Goal: Task Accomplishment & Management: Use online tool/utility

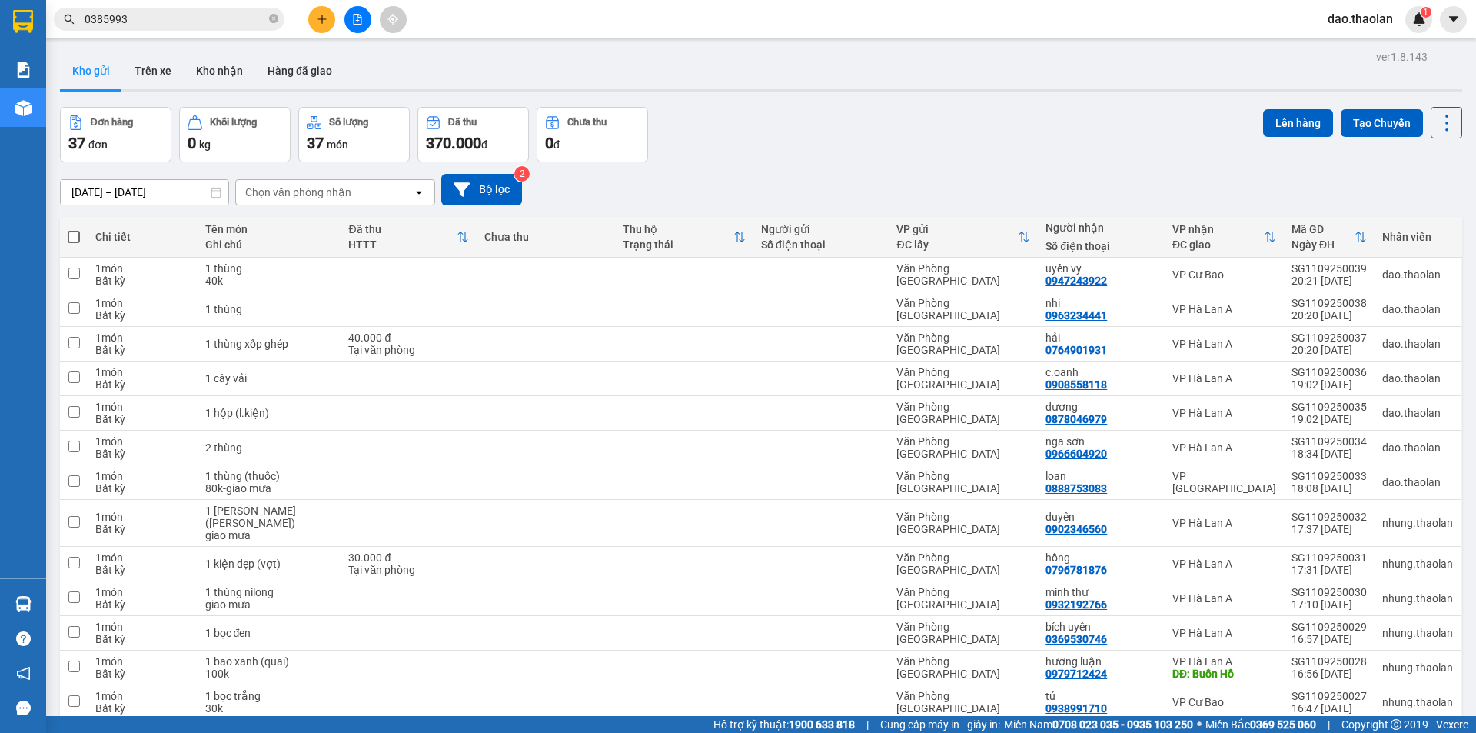
click at [186, 205] on div "09/09/2025 – 11/09/2025 Press the down arrow key to interact with the calendar …" at bounding box center [761, 189] width 1403 height 55
click at [186, 191] on input "[DATE] – [DATE]" at bounding box center [145, 192] width 168 height 25
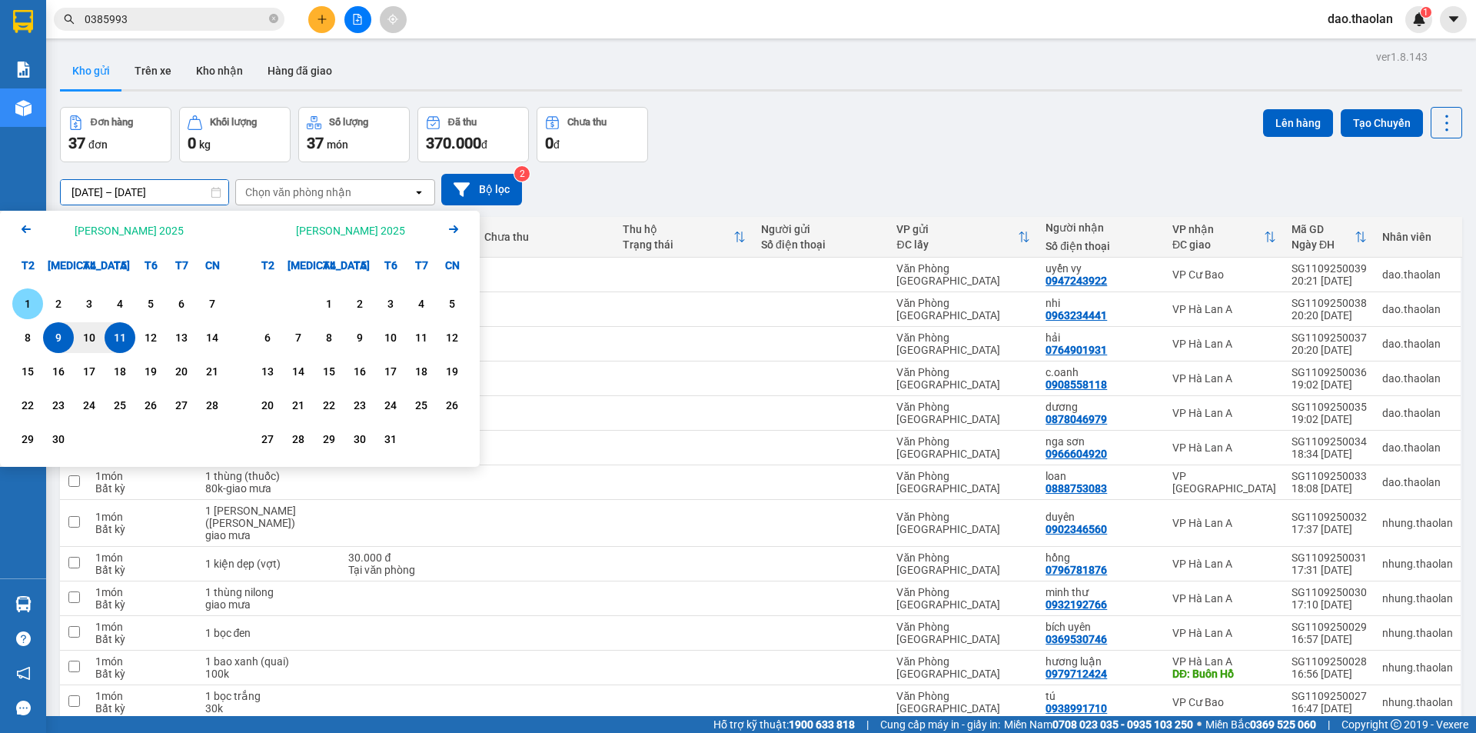
click at [29, 298] on div "1" at bounding box center [28, 304] width 22 height 18
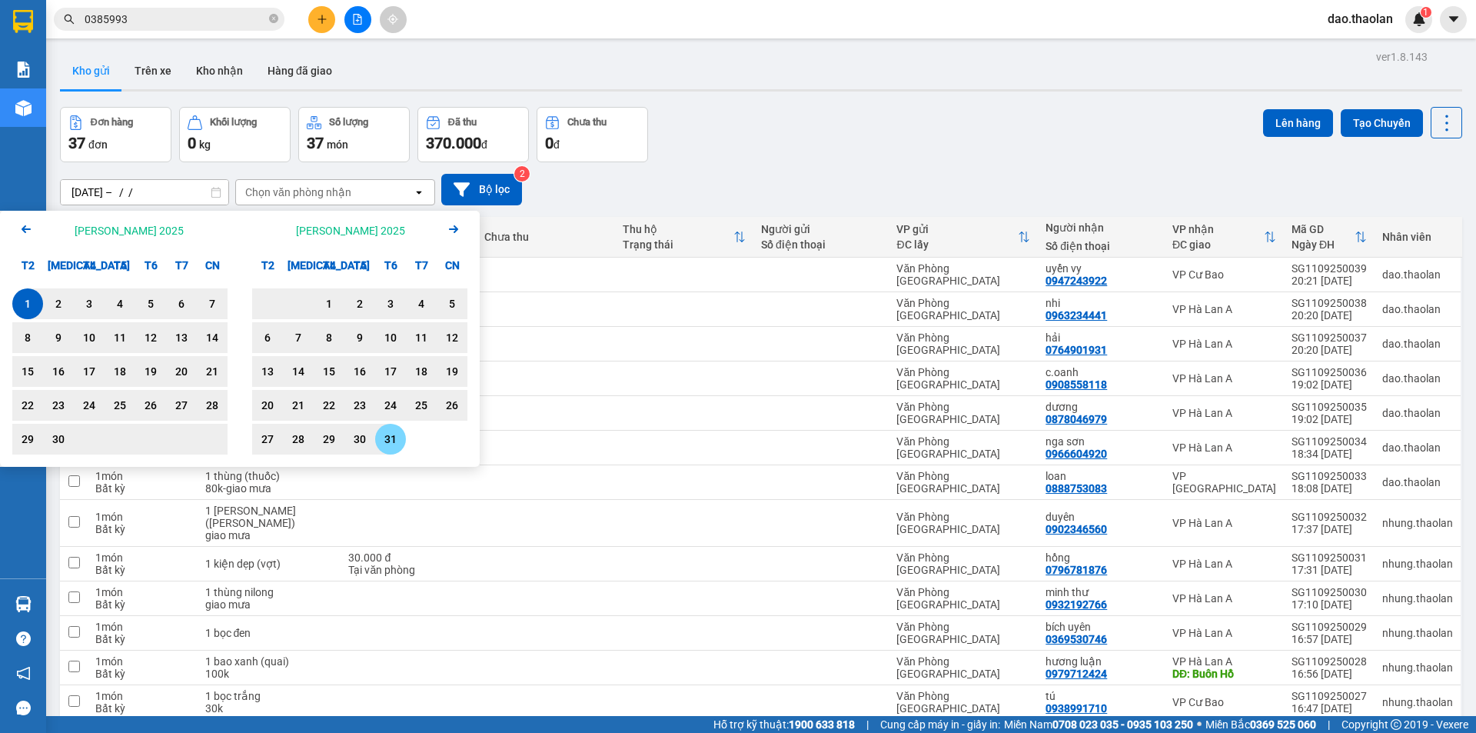
click at [399, 441] on div "31" at bounding box center [391, 439] width 22 height 18
type input "01/09/2025 – 31/10/2025"
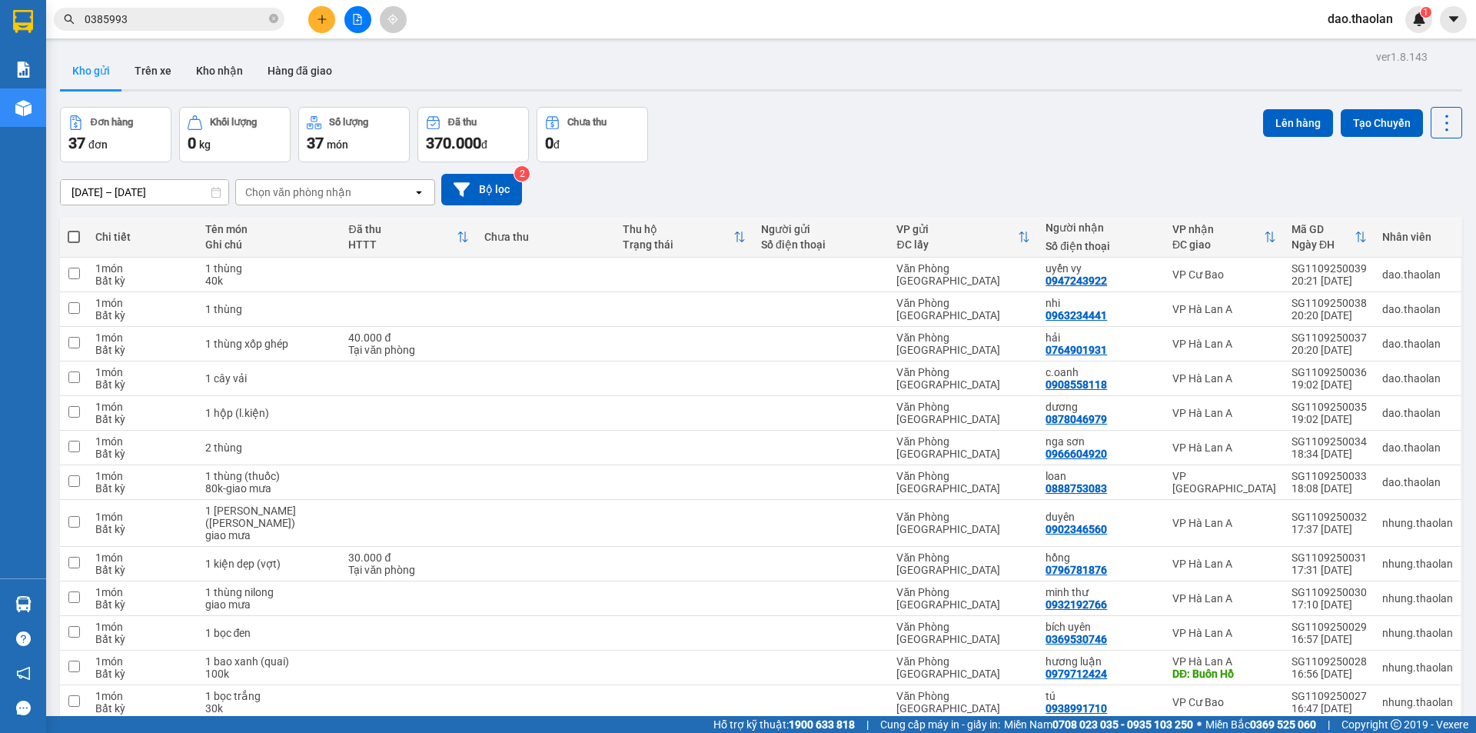
click at [71, 235] on span at bounding box center [74, 237] width 12 height 12
click at [74, 229] on input "checkbox" at bounding box center [74, 229] width 0 height 0
checkbox input "true"
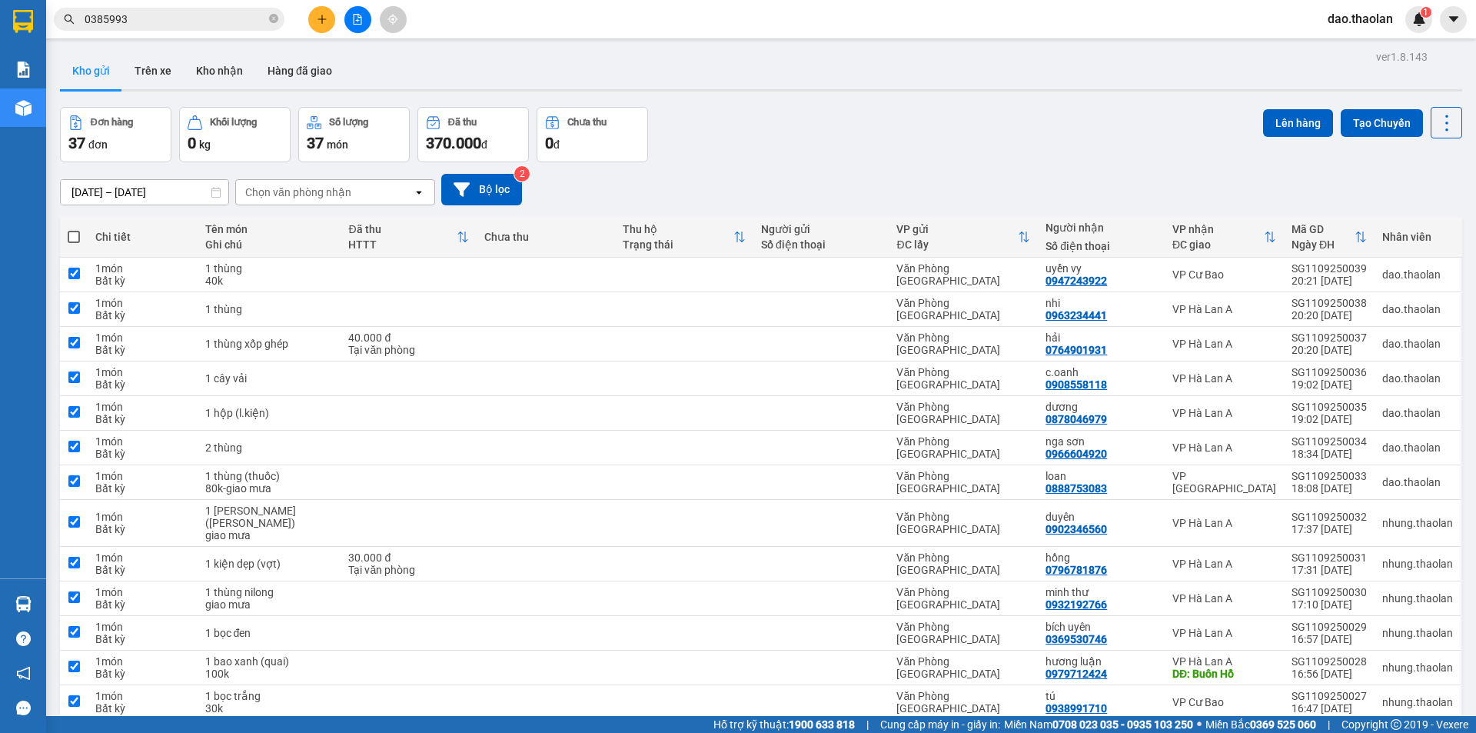
checkbox input "true"
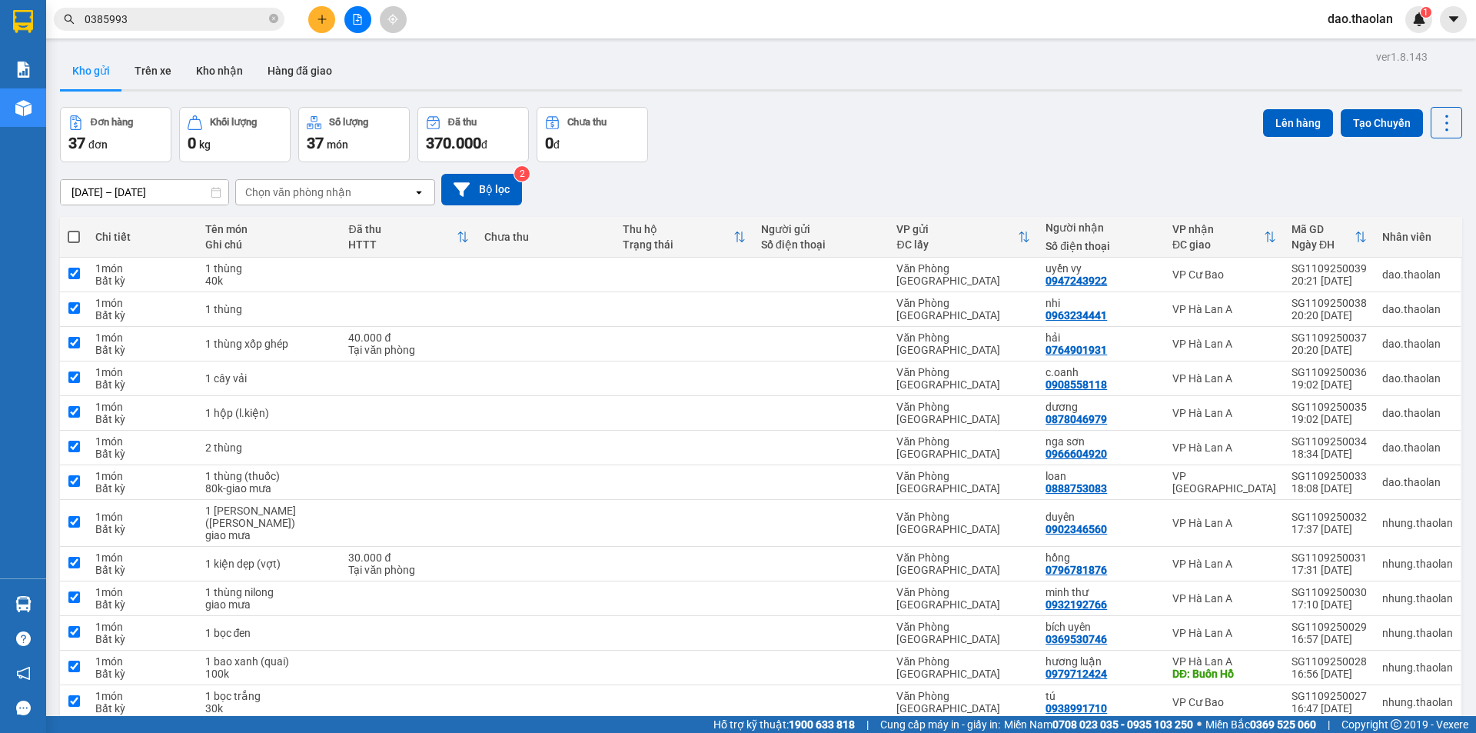
checkbox input "true"
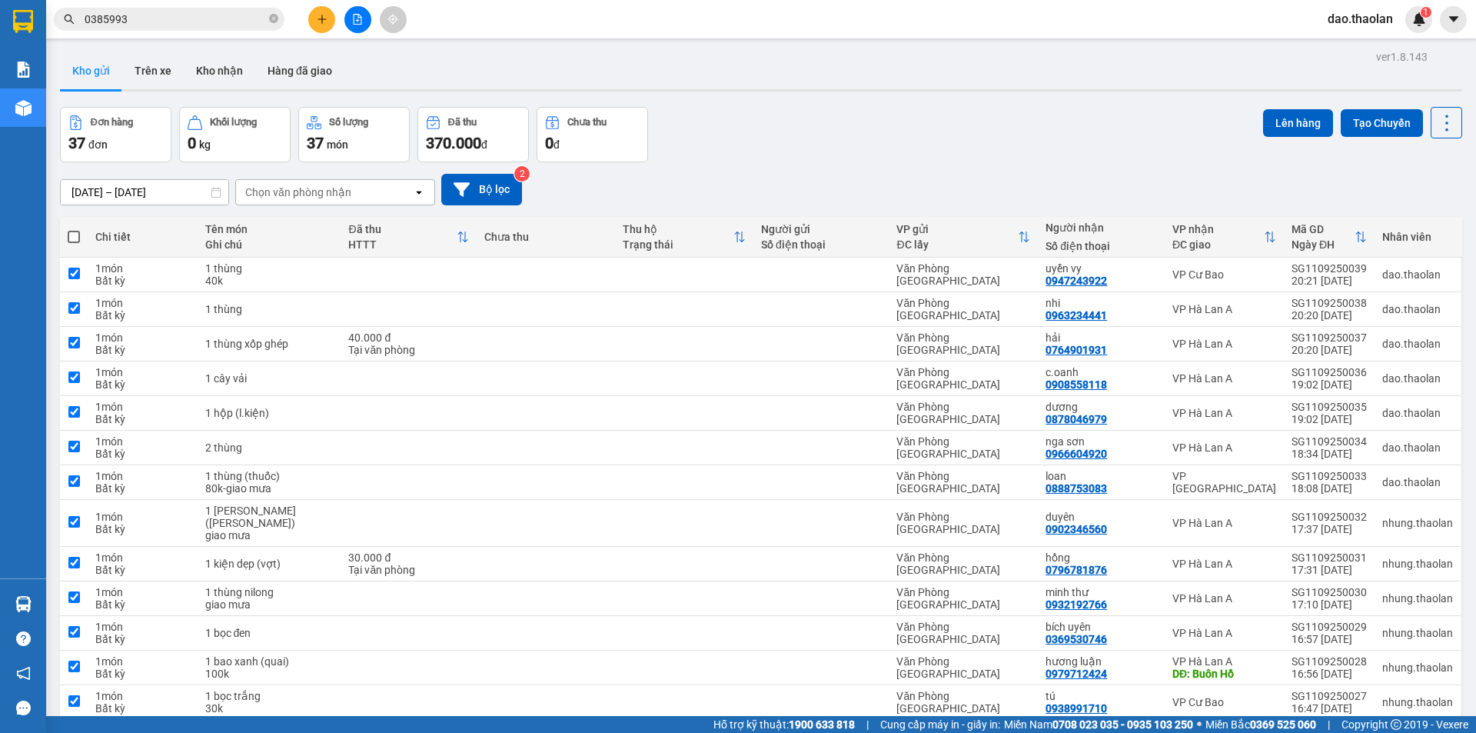
checkbox input "true"
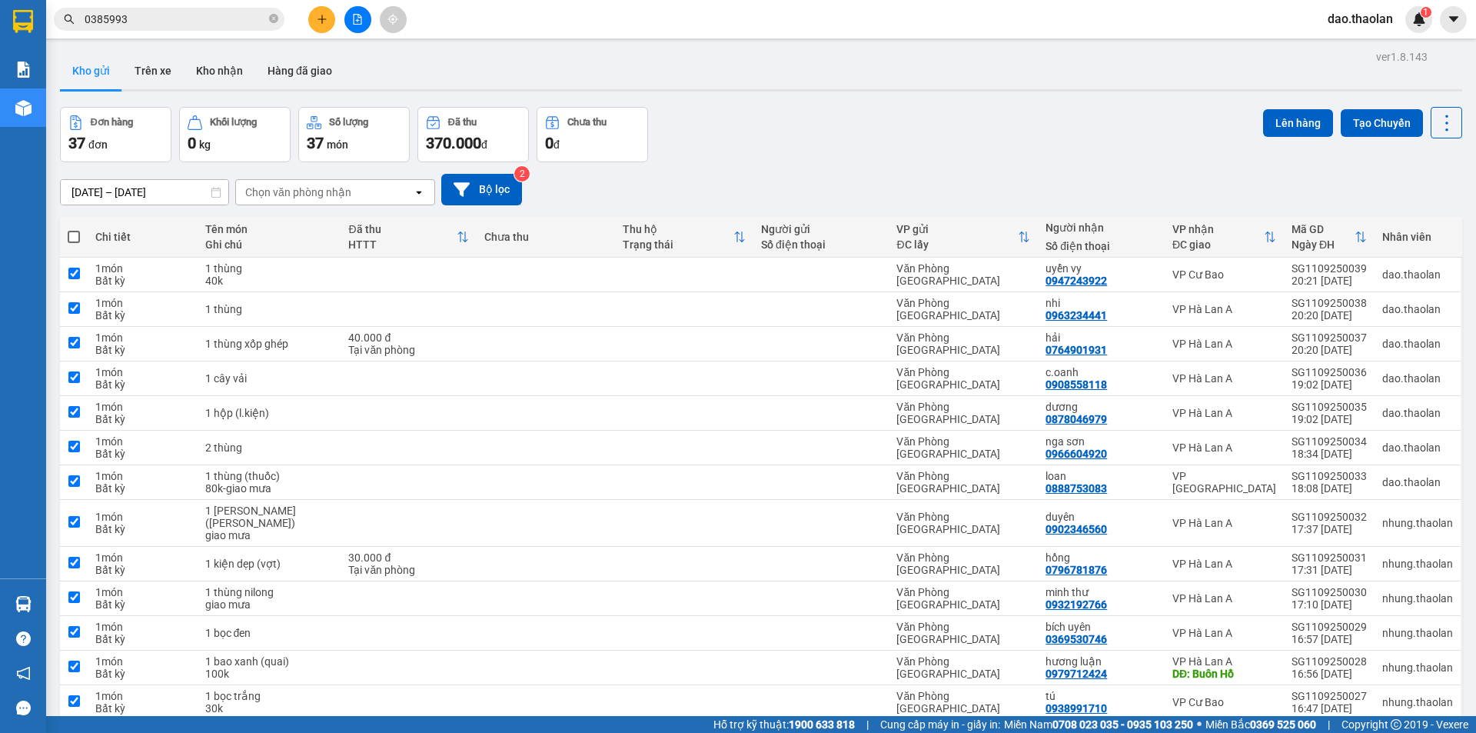
checkbox input "true"
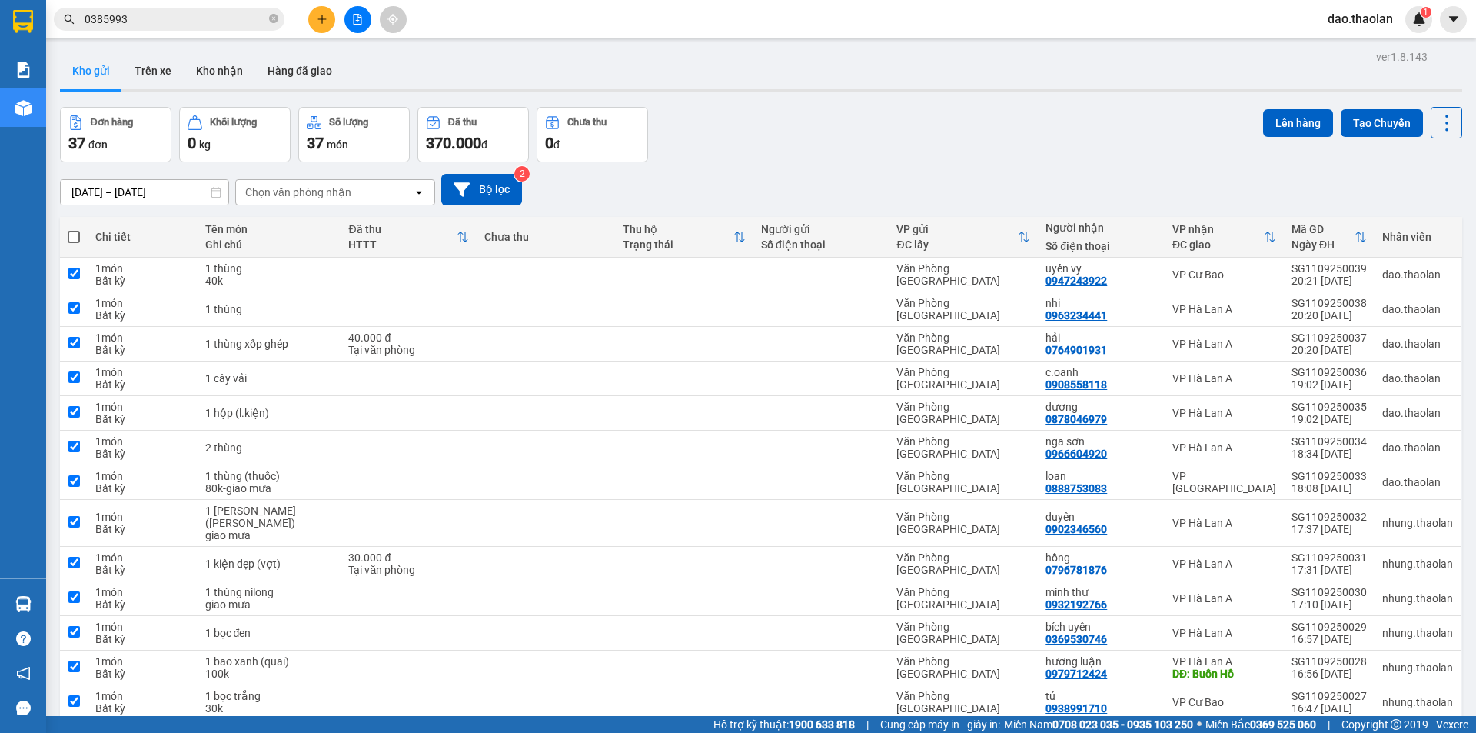
checkbox input "true"
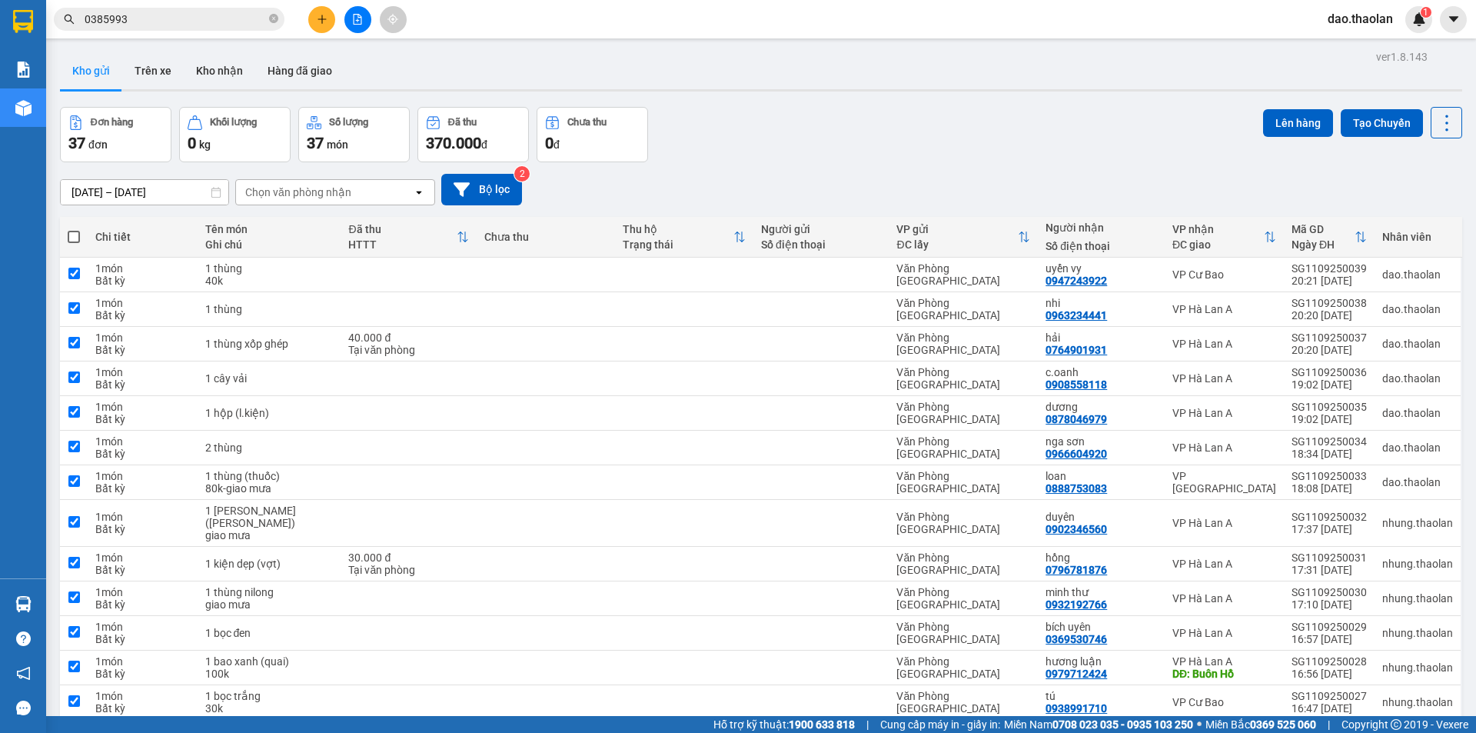
checkbox input "true"
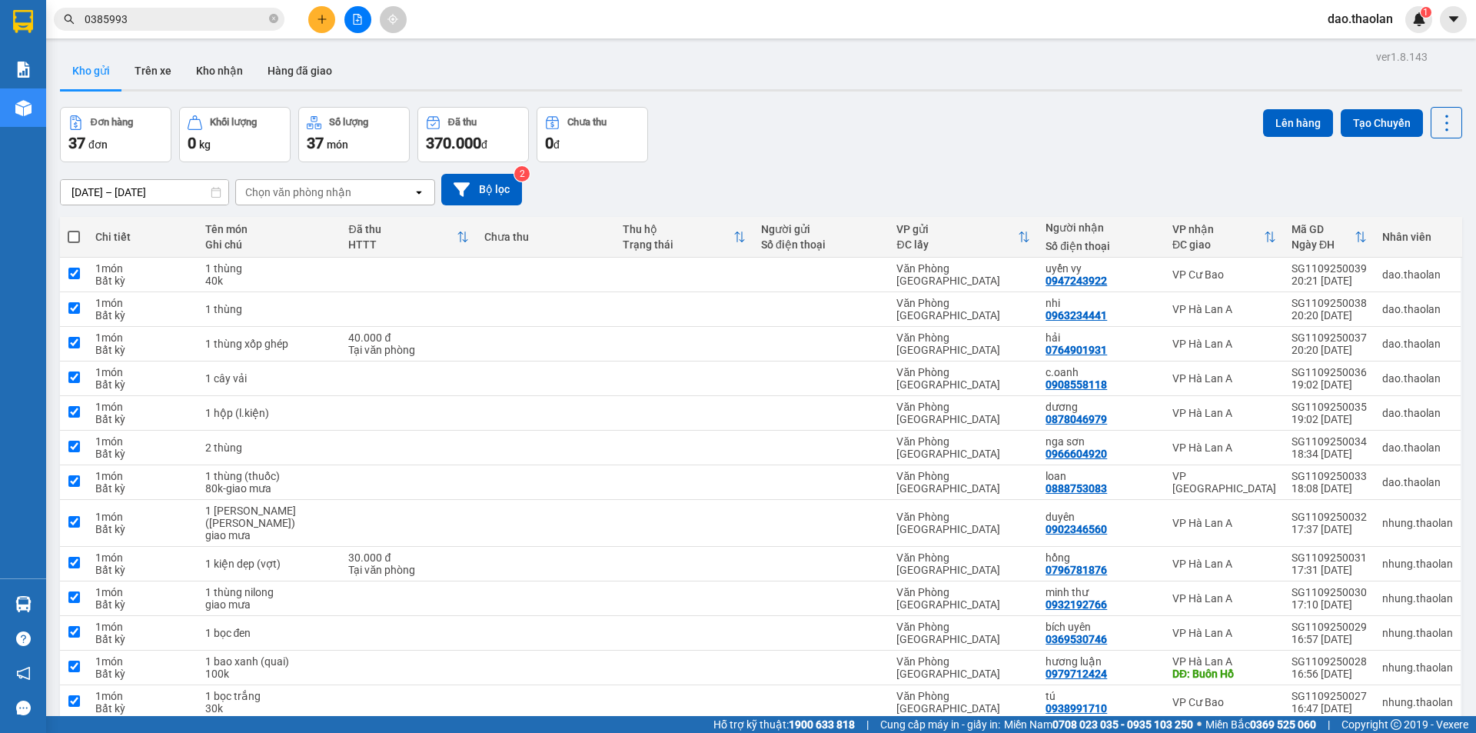
checkbox input "true"
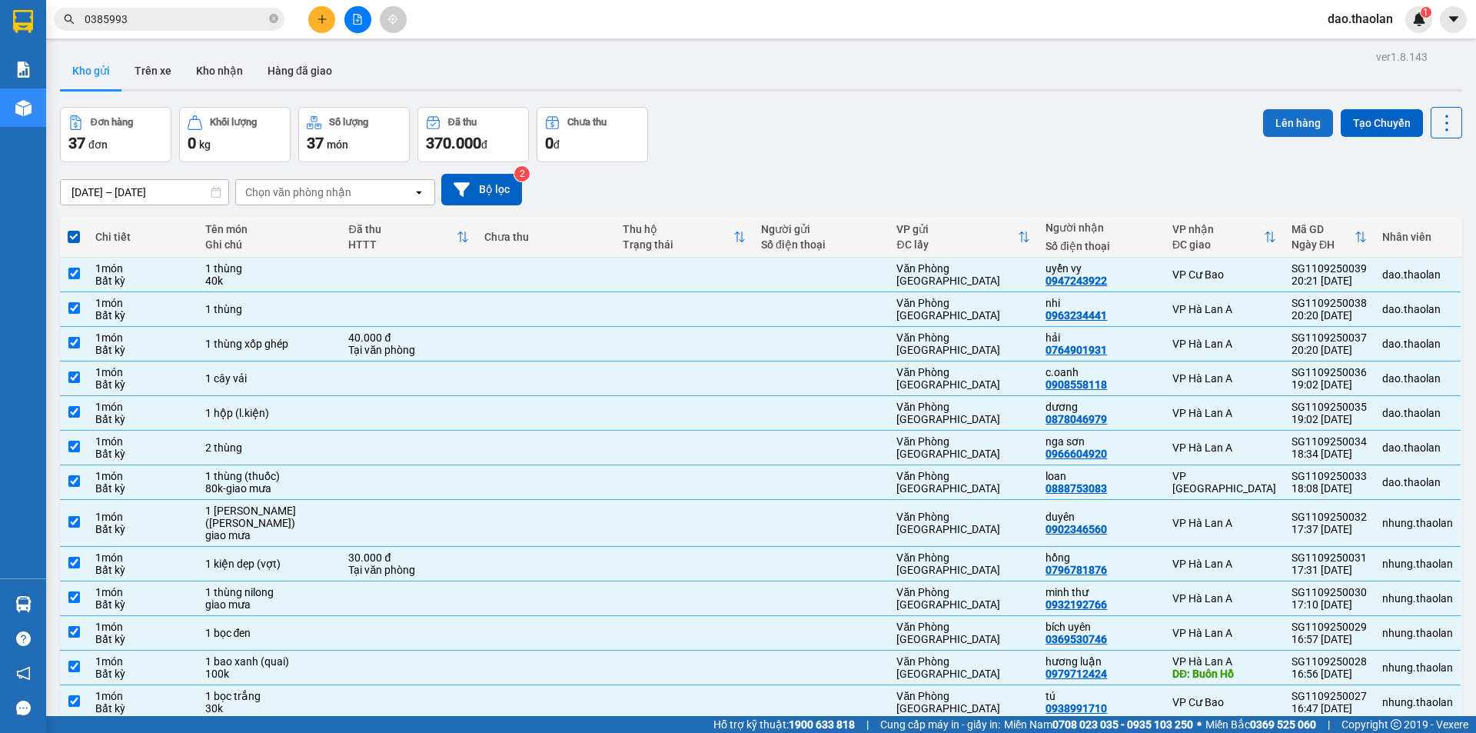
click at [1293, 125] on button "Lên hàng" at bounding box center [1298, 123] width 70 height 28
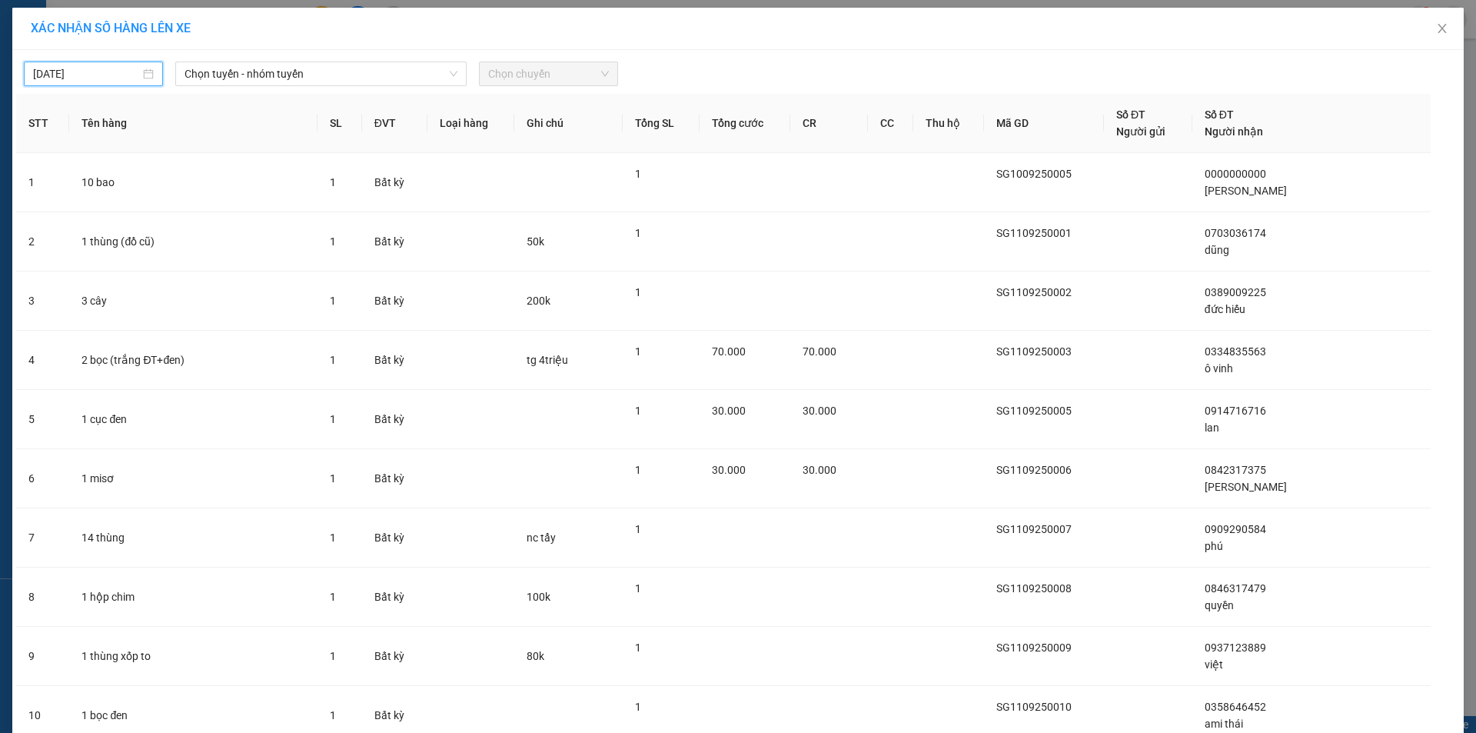
drag, startPoint x: 102, startPoint y: 69, endPoint x: 100, endPoint y: 86, distance: 17.1
click at [100, 72] on input "[DATE]" at bounding box center [86, 73] width 107 height 17
type input "[DATE]"
click at [295, 78] on span "Chọn tuyến - nhóm tuyến" at bounding box center [321, 73] width 273 height 23
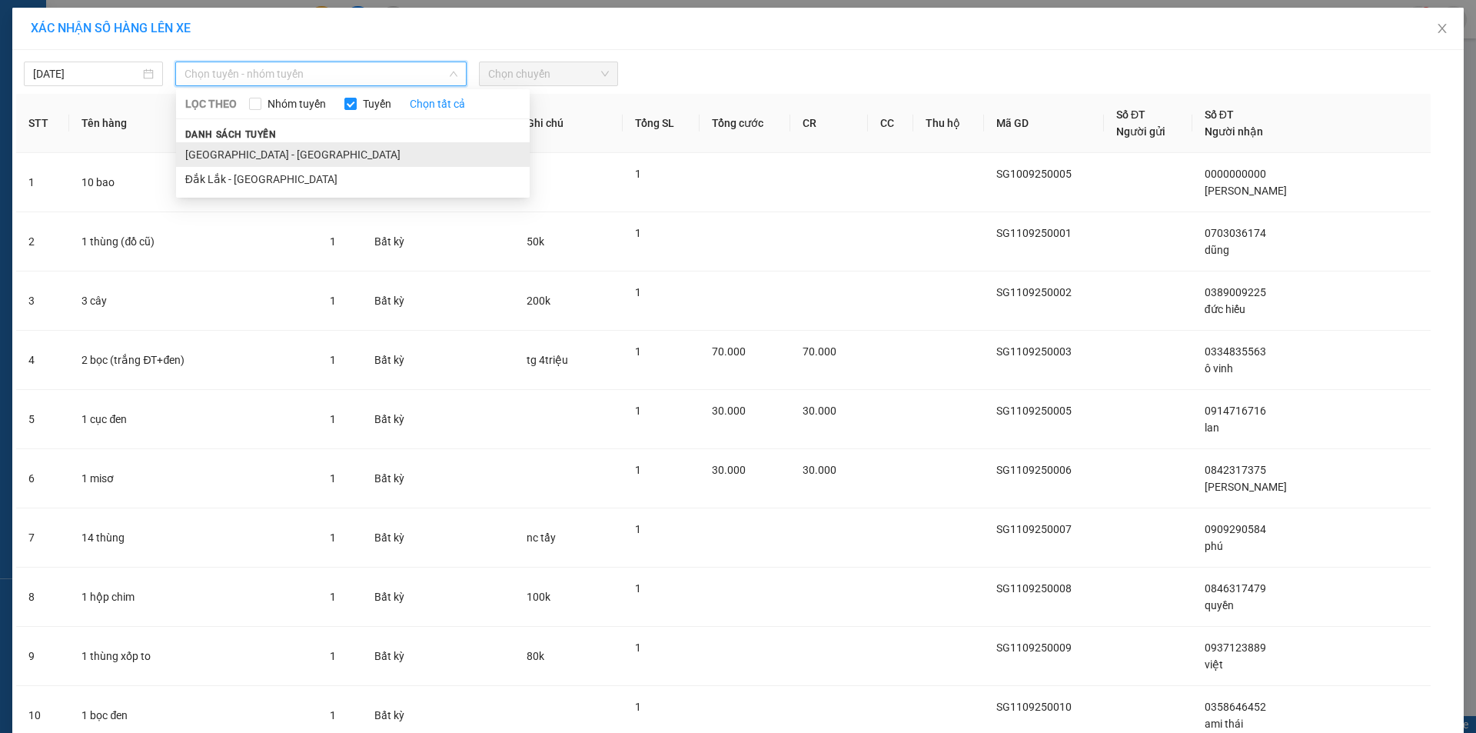
click at [292, 156] on li "[GEOGRAPHIC_DATA] - [GEOGRAPHIC_DATA]" at bounding box center [353, 154] width 354 height 25
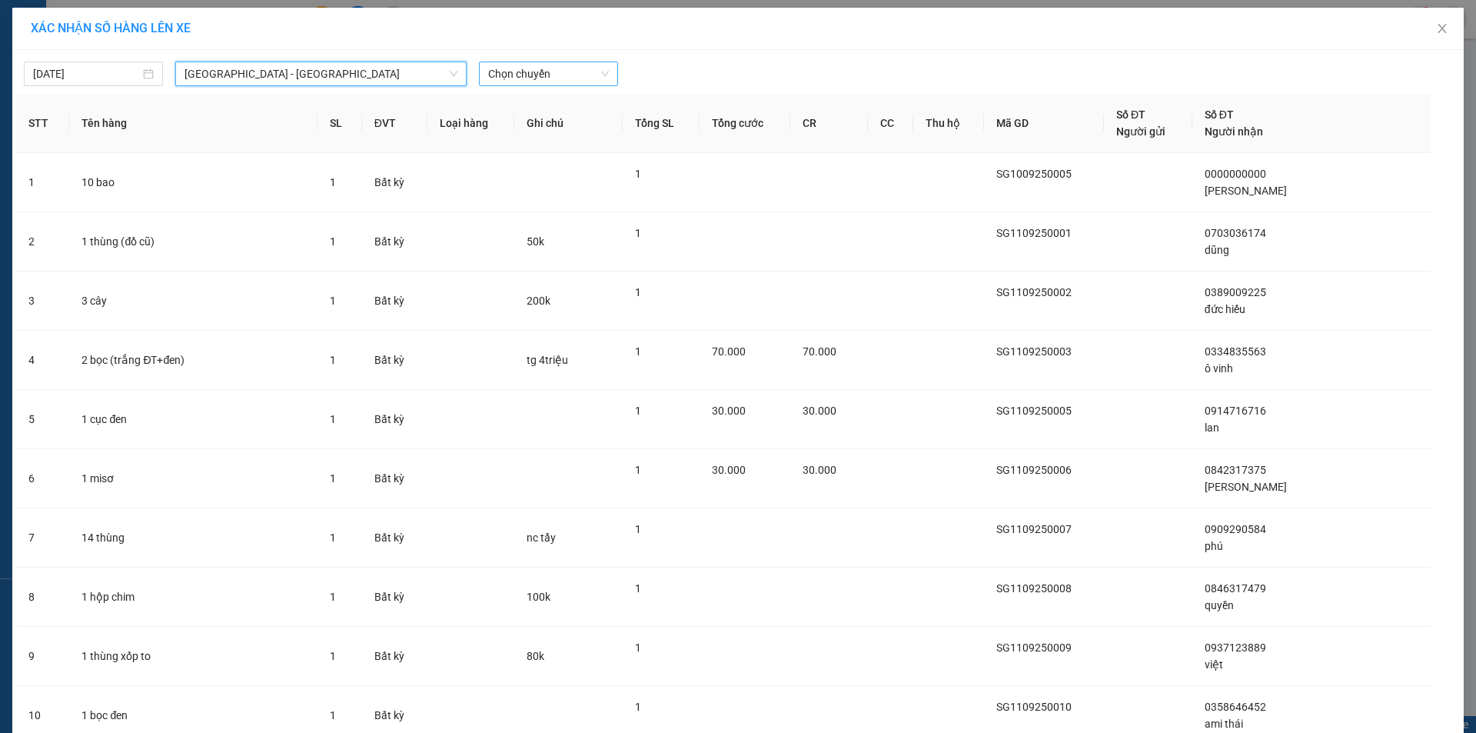
drag, startPoint x: 508, startPoint y: 77, endPoint x: 521, endPoint y: 85, distance: 15.2
click at [509, 77] on span "Chọn chuyến" at bounding box center [548, 73] width 121 height 23
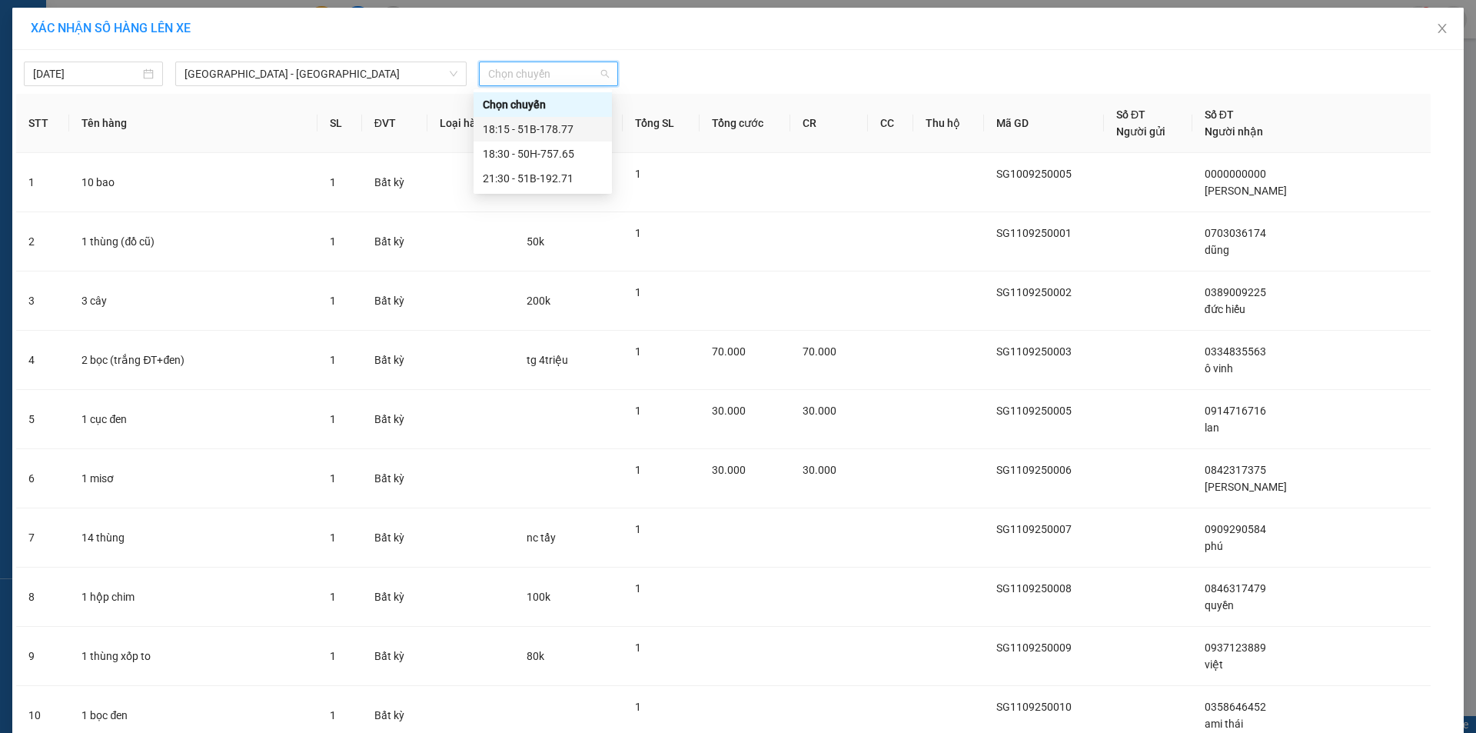
click at [549, 121] on div "18:15 - 51B-178.77" at bounding box center [543, 129] width 138 height 25
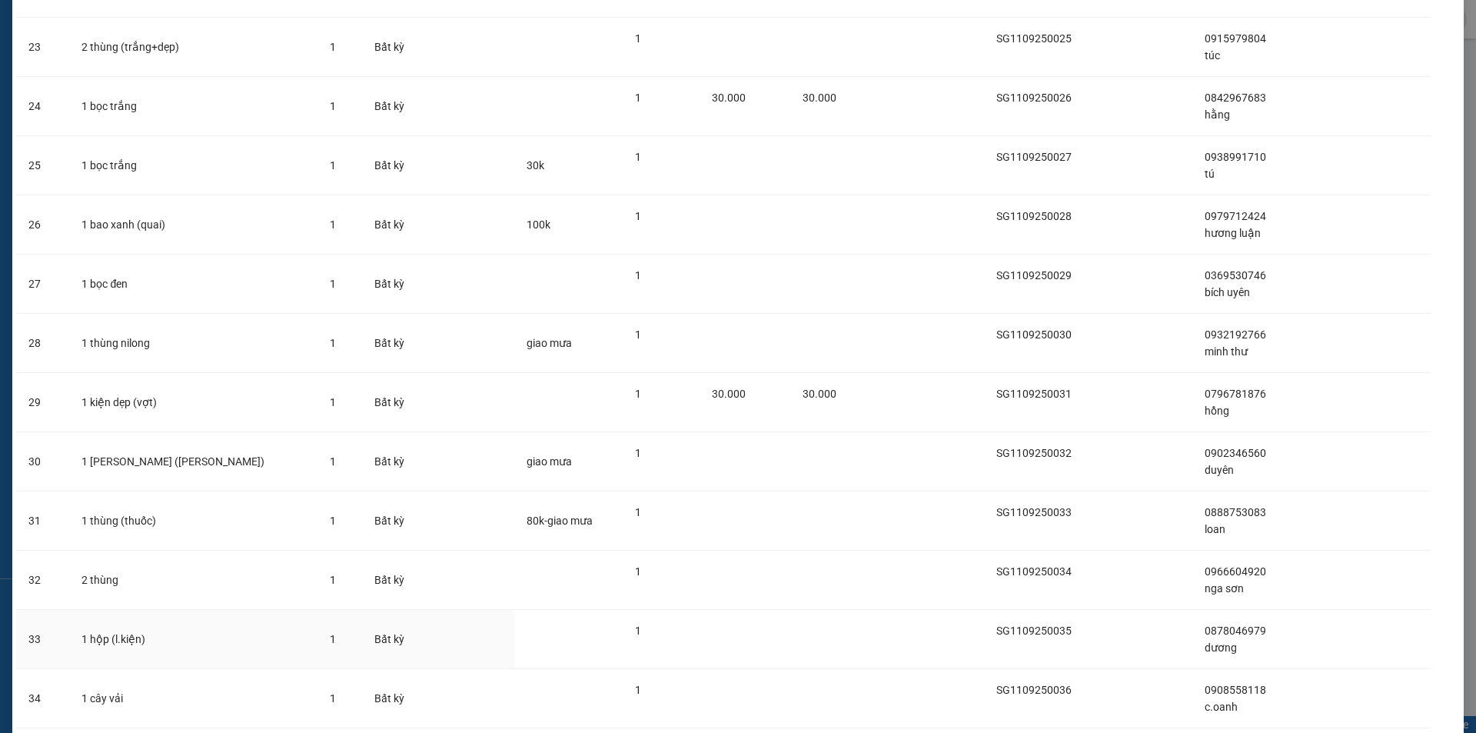
scroll to position [1732, 0]
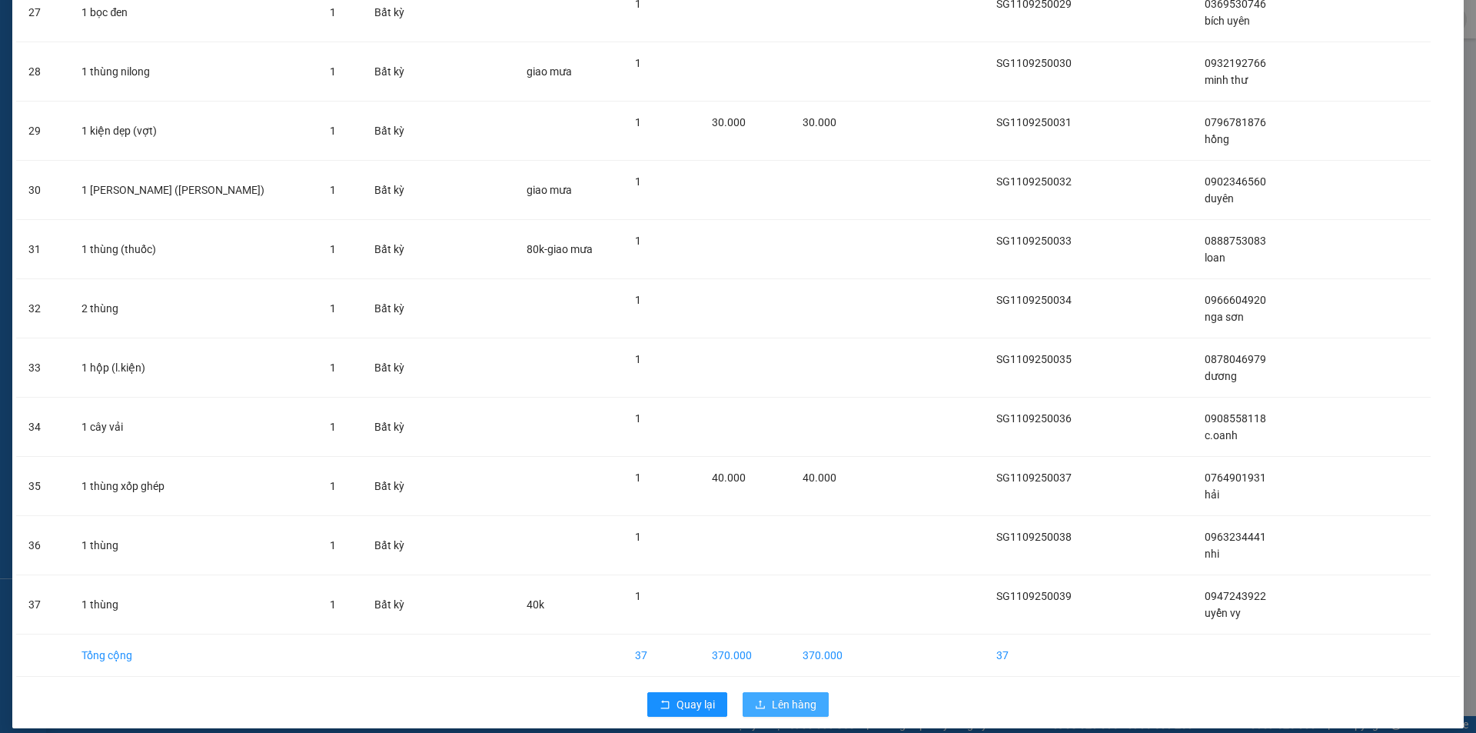
click at [794, 696] on span "Lên hàng" at bounding box center [794, 704] width 45 height 17
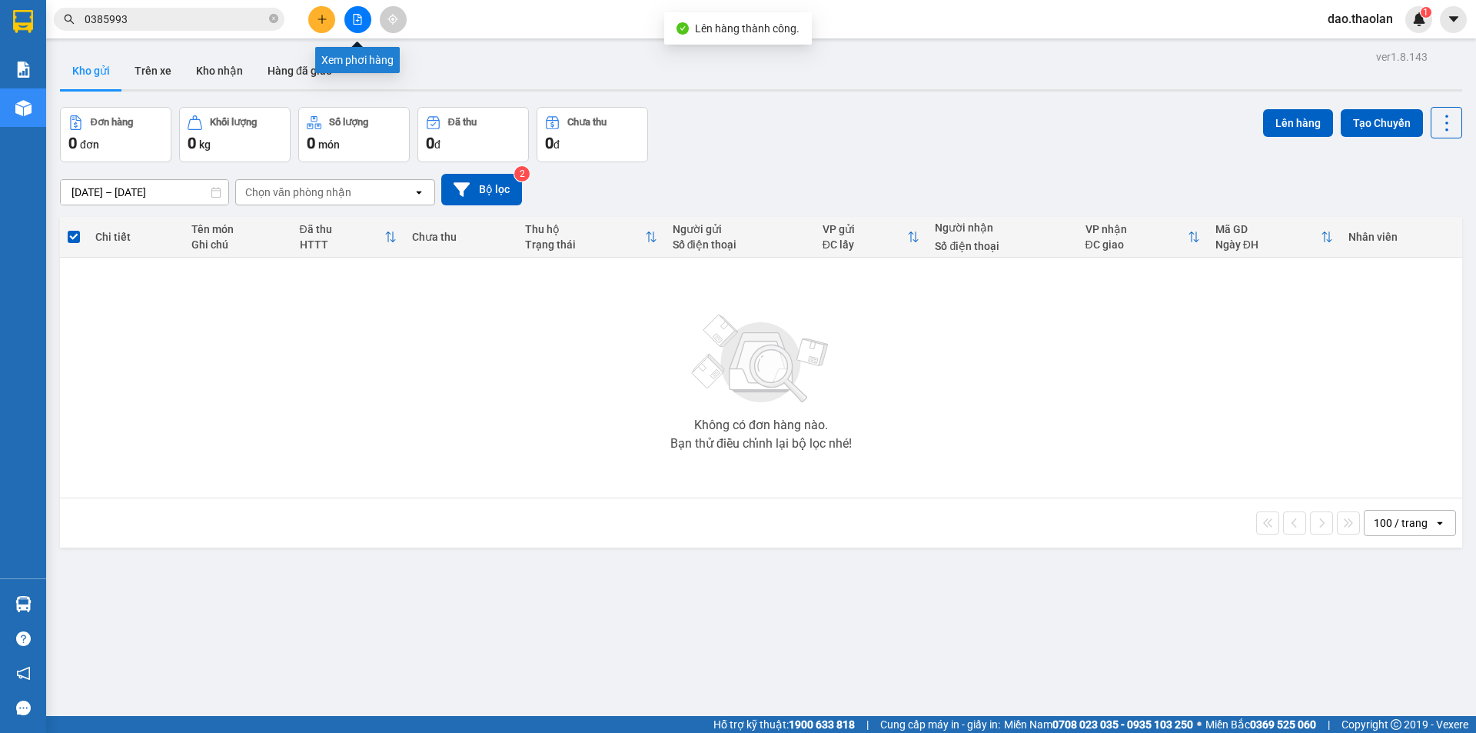
click at [354, 9] on button at bounding box center [357, 19] width 27 height 27
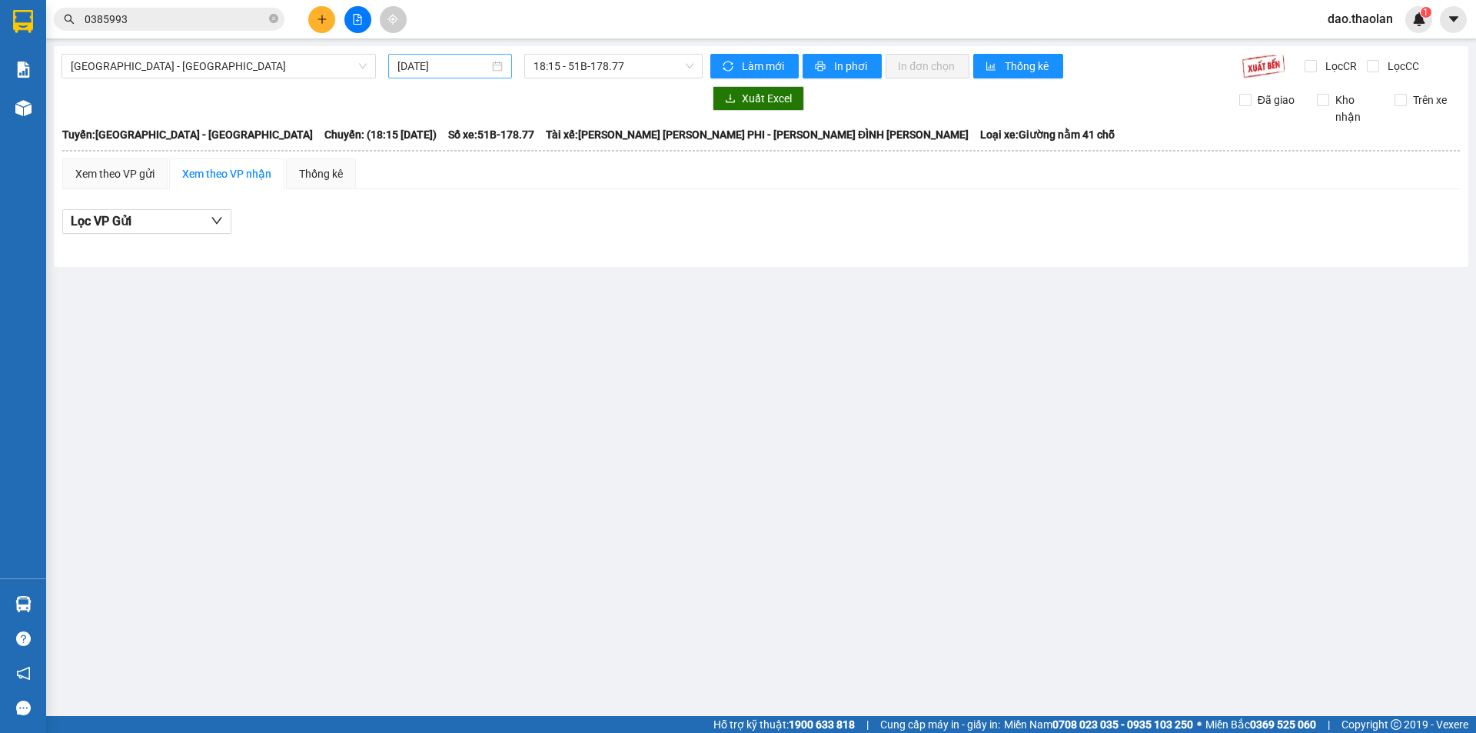
click at [437, 68] on input "[DATE]" at bounding box center [444, 66] width 92 height 17
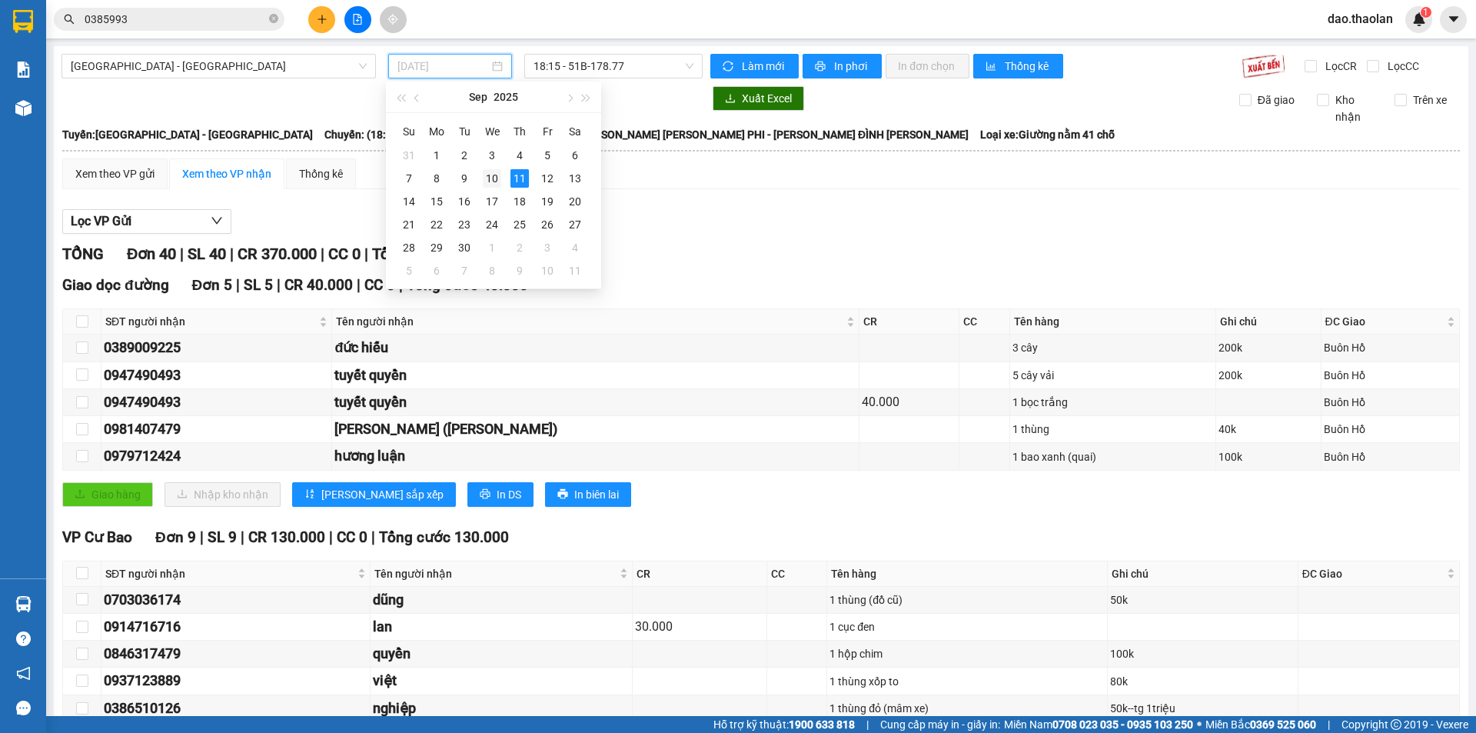
click at [498, 180] on div "10" at bounding box center [492, 178] width 18 height 18
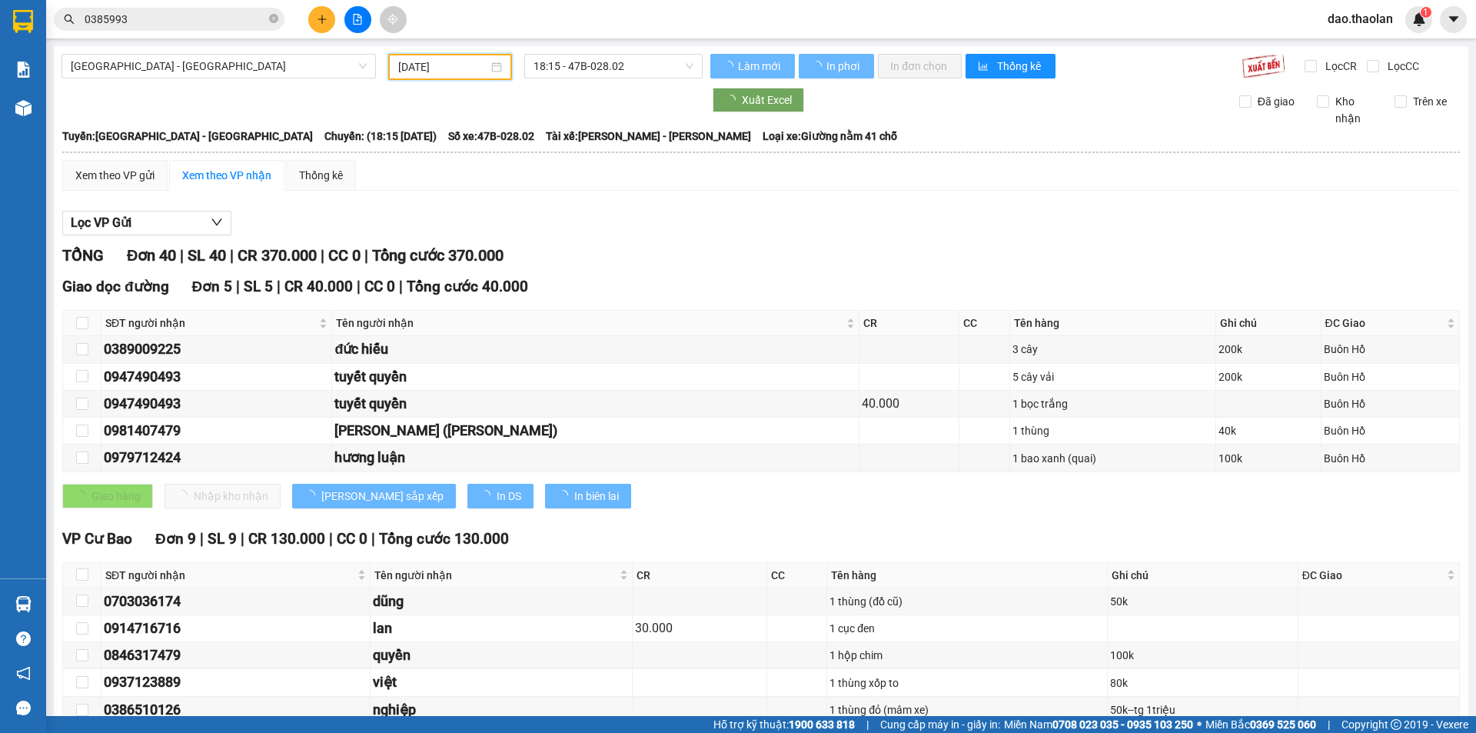
drag, startPoint x: 468, startPoint y: 62, endPoint x: 471, endPoint y: 78, distance: 15.9
click at [467, 64] on input "10/09/2025" at bounding box center [443, 66] width 90 height 17
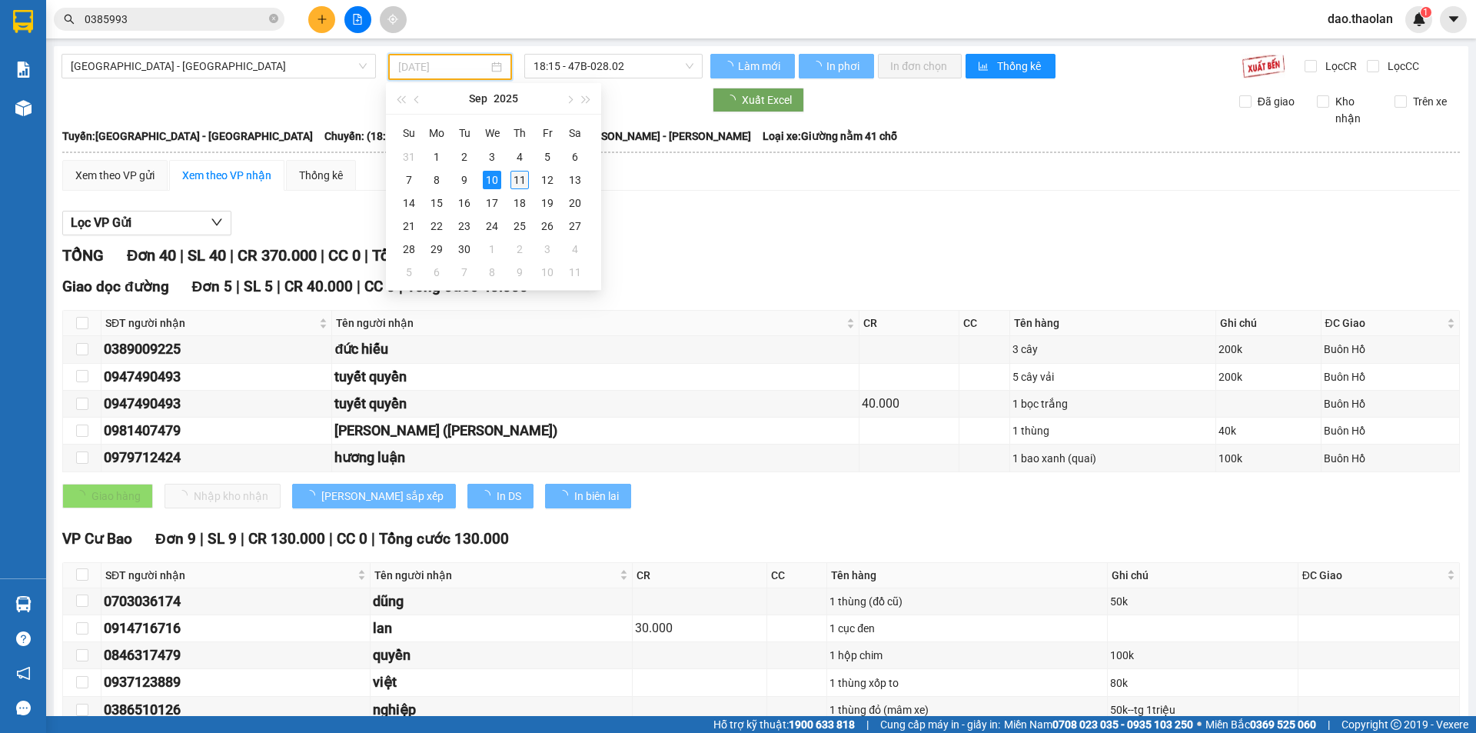
click at [521, 181] on div "11" at bounding box center [520, 180] width 18 height 18
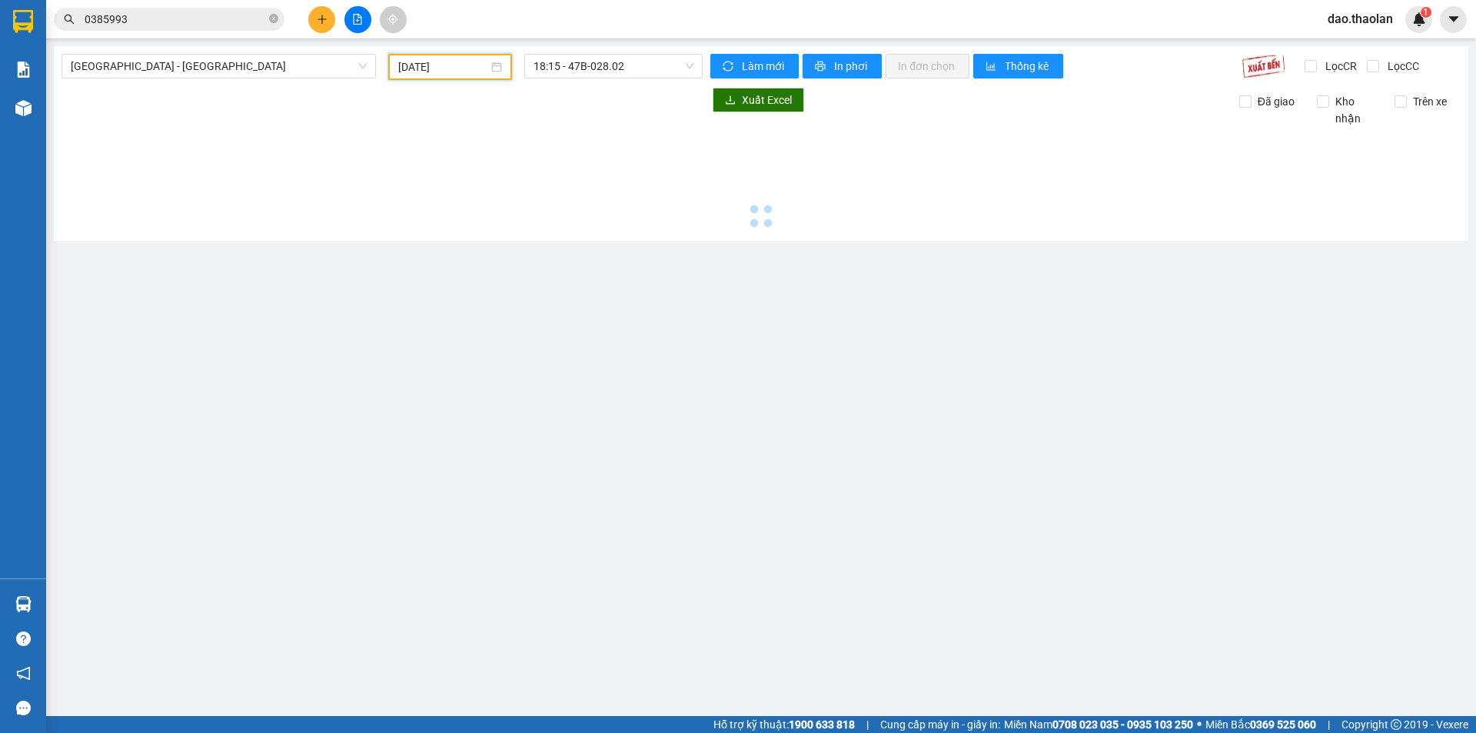
type input "[DATE]"
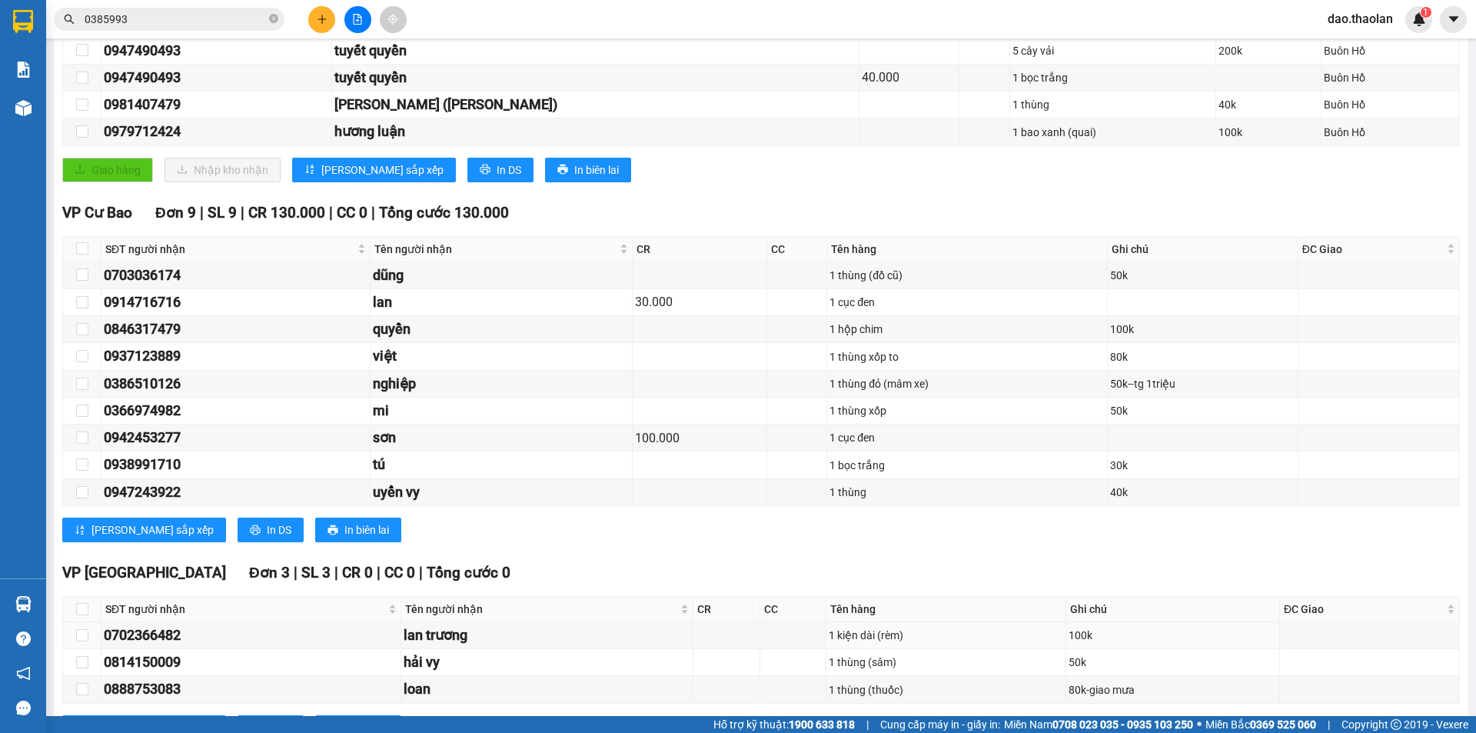
scroll to position [171, 0]
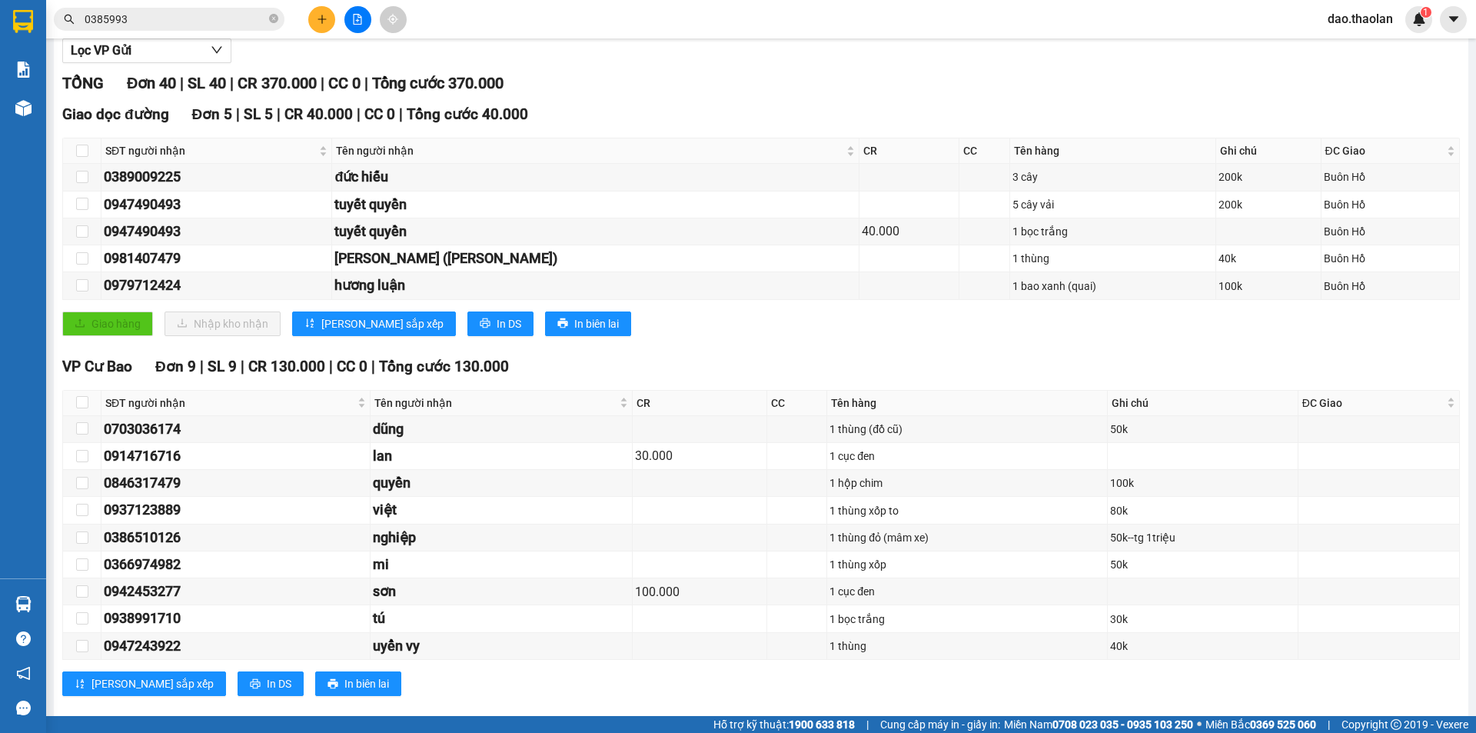
drag, startPoint x: 0, startPoint y: -27, endPoint x: 0, endPoint y: -53, distance: 26.1
click at [0, 0] on html "Kết quả tìm kiếm ( 45 ) Bộ lọc Mã ĐH Trạng thái Món hàng Thu hộ Tổng cước Chưa …" at bounding box center [738, 366] width 1476 height 733
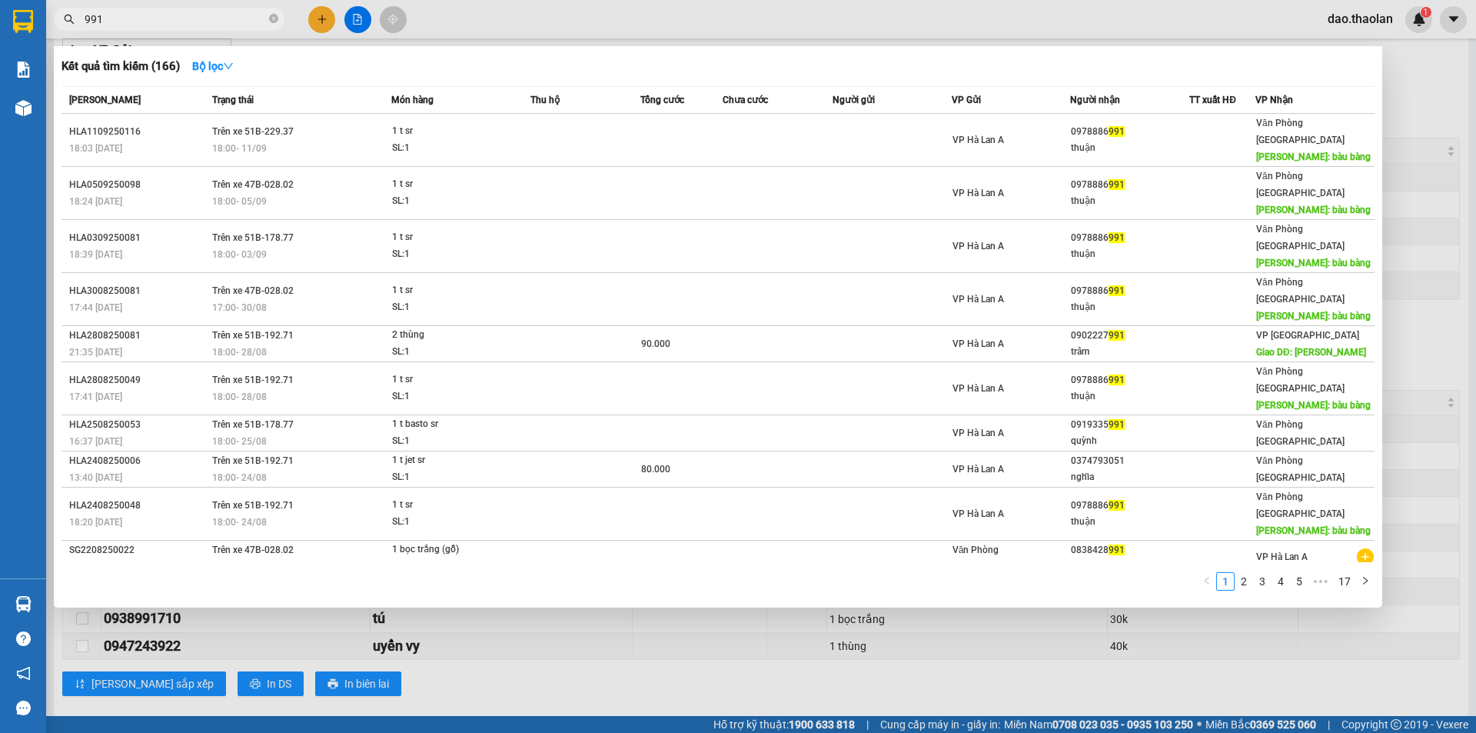
drag, startPoint x: 101, startPoint y: 25, endPoint x: 0, endPoint y: -40, distance: 119.7
click at [0, 0] on html "Kết quả tìm kiếm ( 166 ) Bộ lọc Mã ĐH Trạng thái Món hàng Thu hộ Tổng cước Chưa…" at bounding box center [738, 366] width 1476 height 733
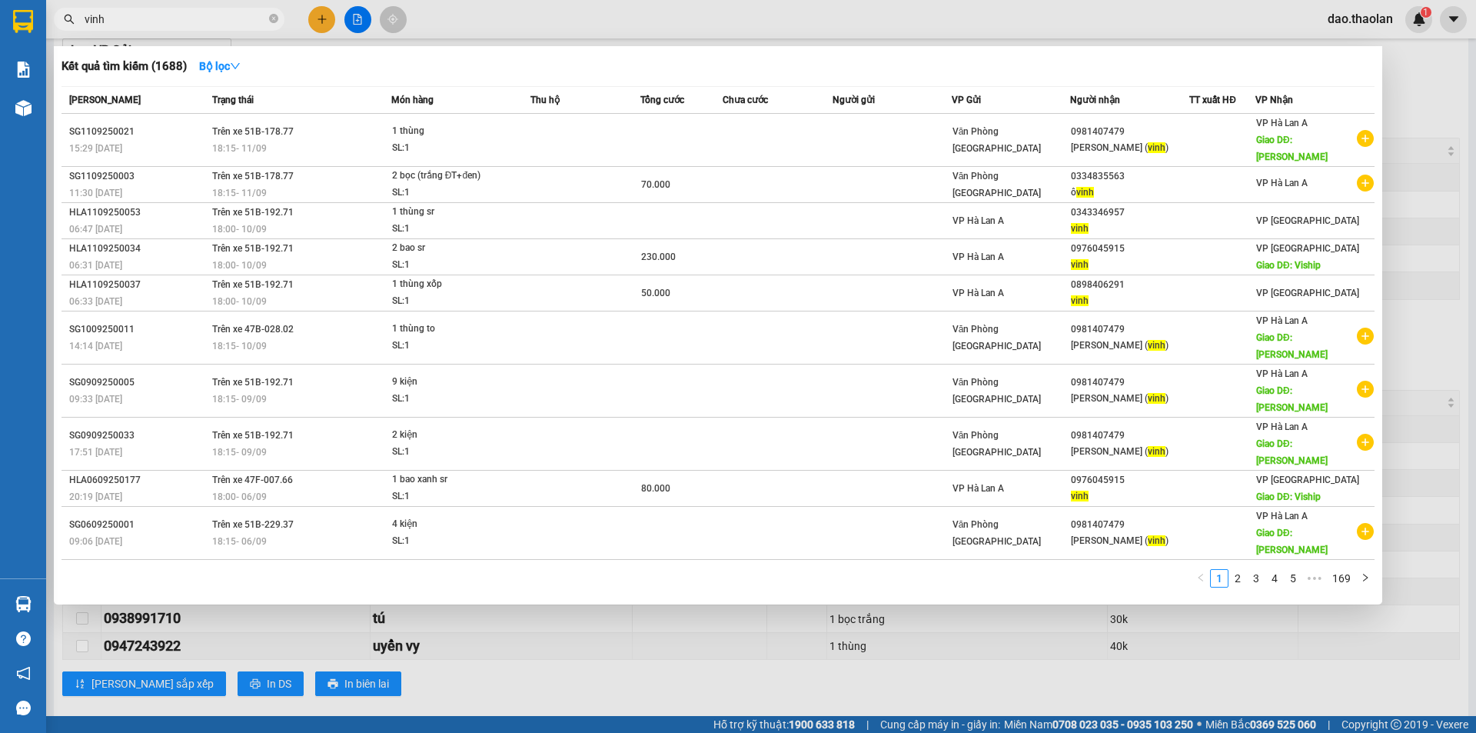
type input "vinh"
click at [1005, 37] on div at bounding box center [738, 366] width 1476 height 733
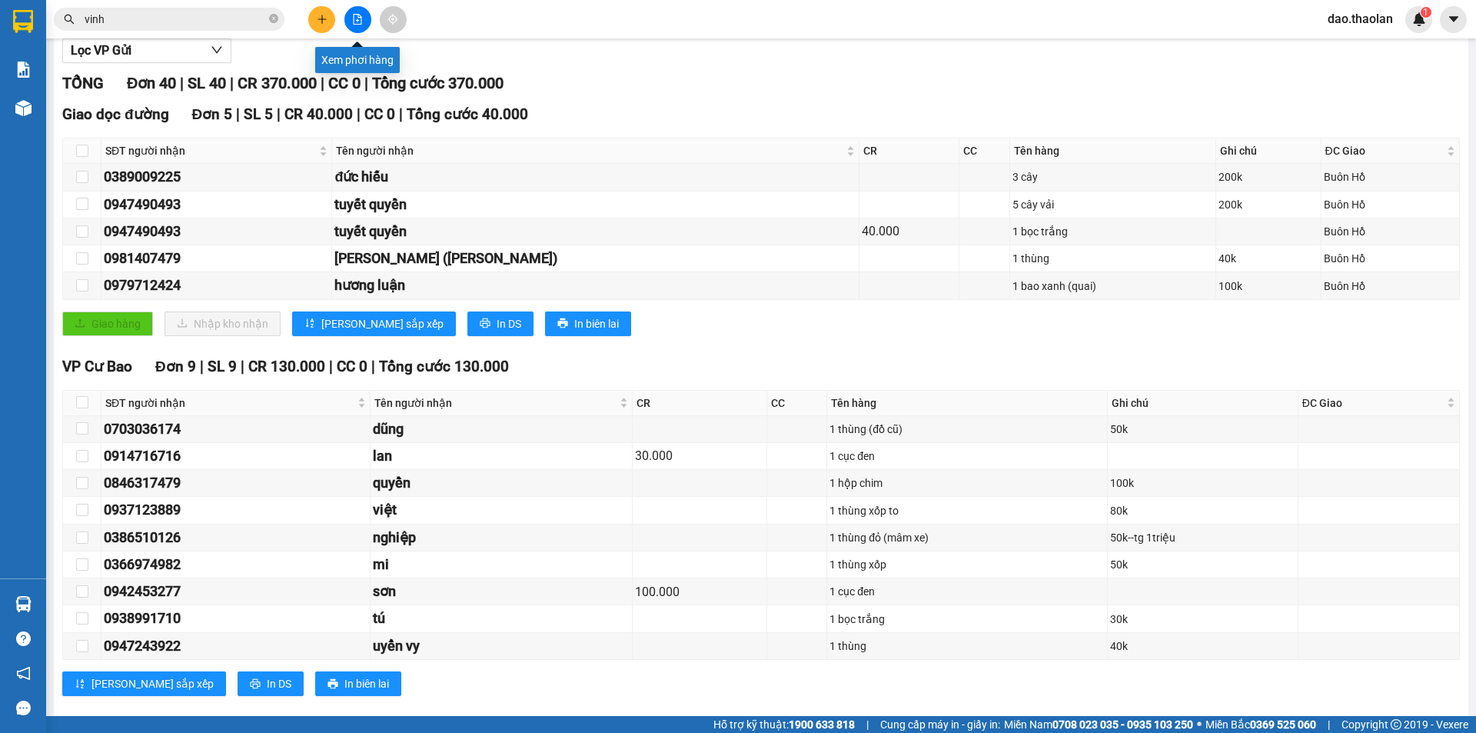
click at [355, 17] on icon "file-add" at bounding box center [357, 19] width 11 height 11
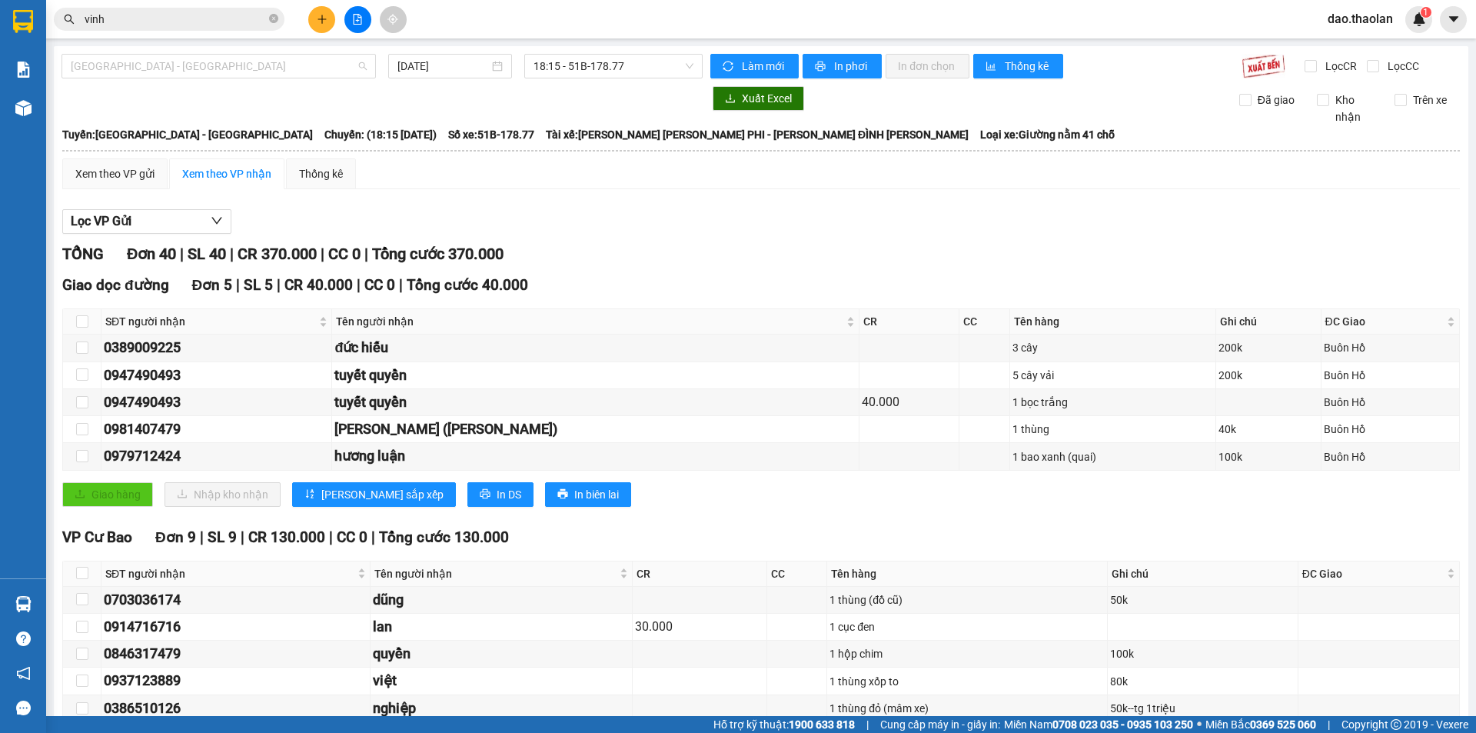
drag, startPoint x: 211, startPoint y: 68, endPoint x: 211, endPoint y: 109, distance: 41.5
click at [211, 77] on span "[GEOGRAPHIC_DATA] - [GEOGRAPHIC_DATA]" at bounding box center [219, 66] width 296 height 23
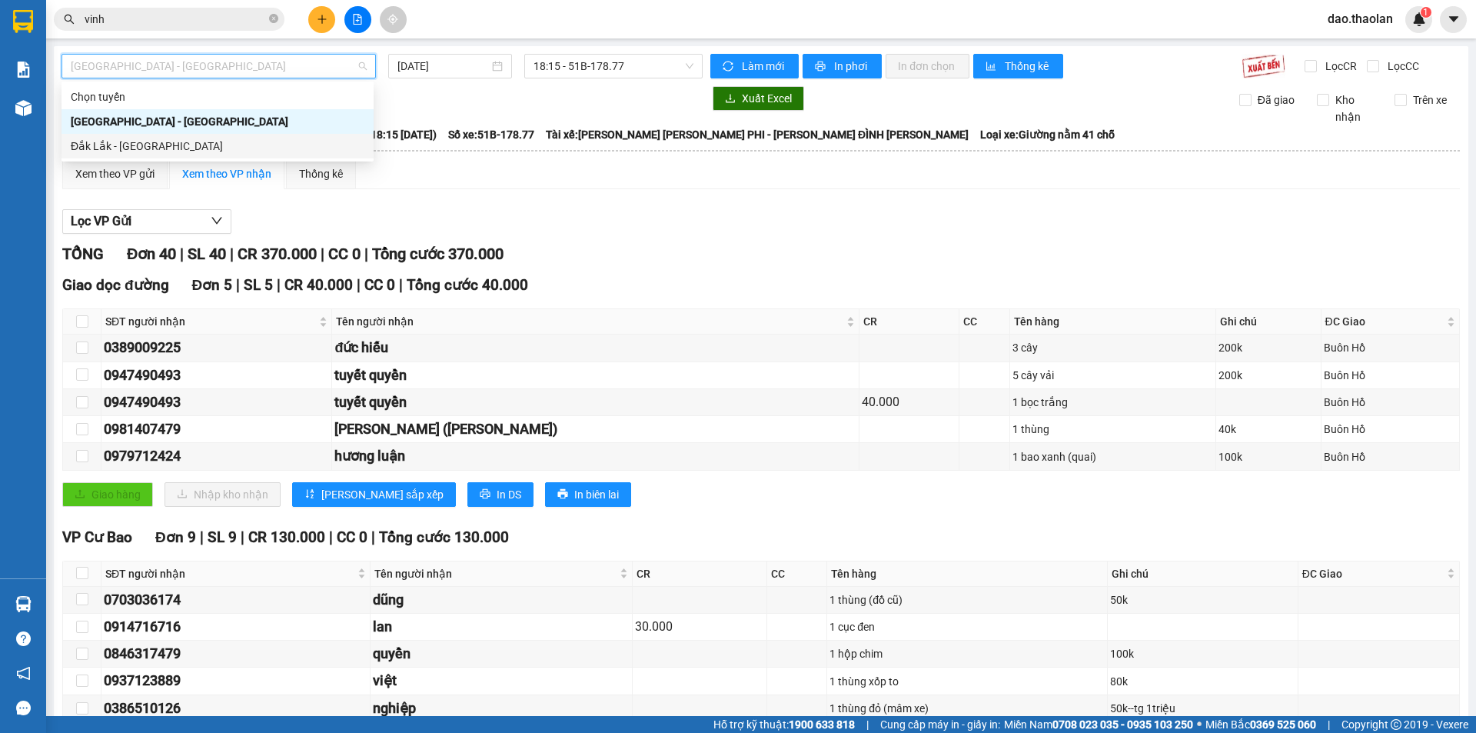
drag, startPoint x: 213, startPoint y: 150, endPoint x: 278, endPoint y: 121, distance: 71.3
click at [215, 153] on div "Đắk Lắk - [GEOGRAPHIC_DATA]" at bounding box center [218, 146] width 294 height 17
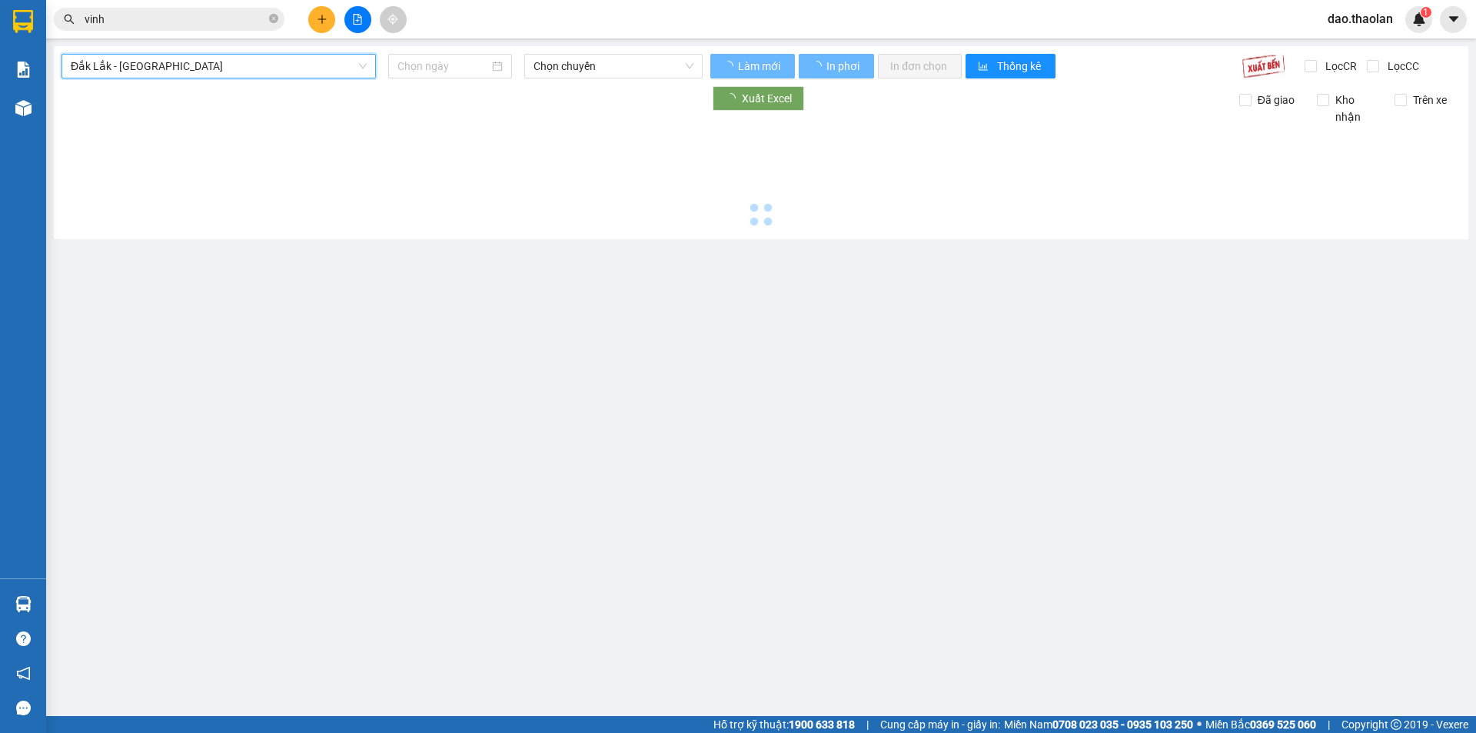
type input "[DATE]"
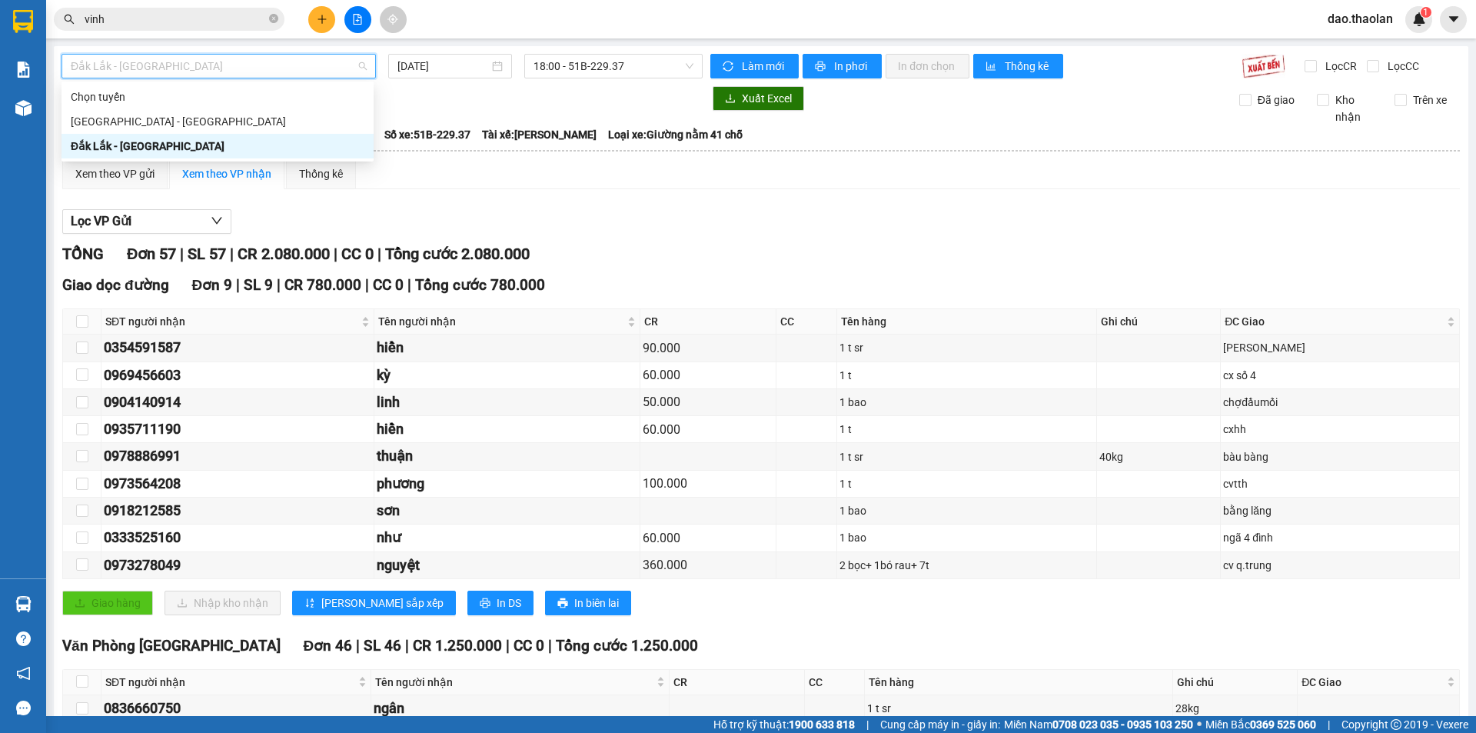
click at [295, 65] on span "Đắk Lắk - [GEOGRAPHIC_DATA]" at bounding box center [219, 66] width 296 height 23
click at [281, 122] on div "[GEOGRAPHIC_DATA] - [GEOGRAPHIC_DATA]" at bounding box center [218, 121] width 294 height 17
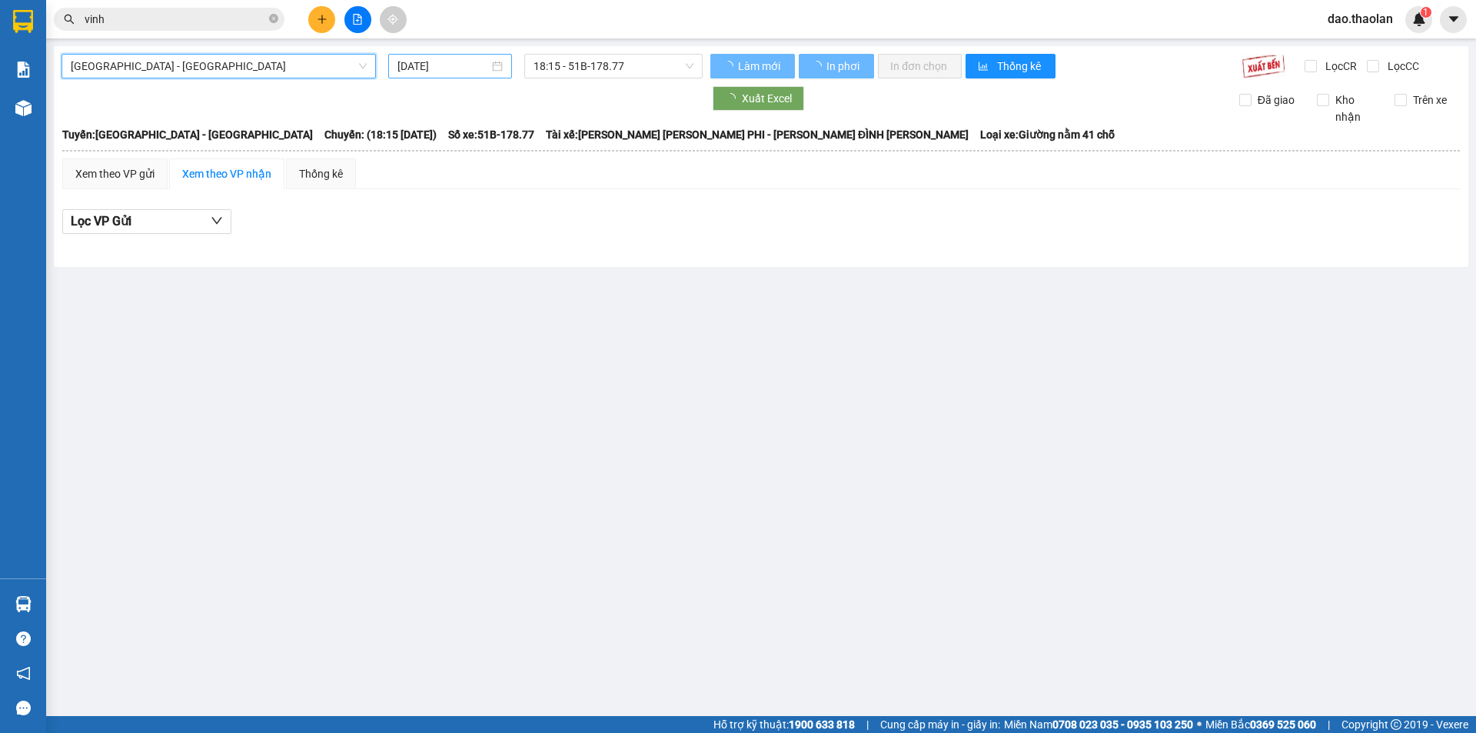
click at [452, 69] on input "[DATE]" at bounding box center [444, 66] width 92 height 17
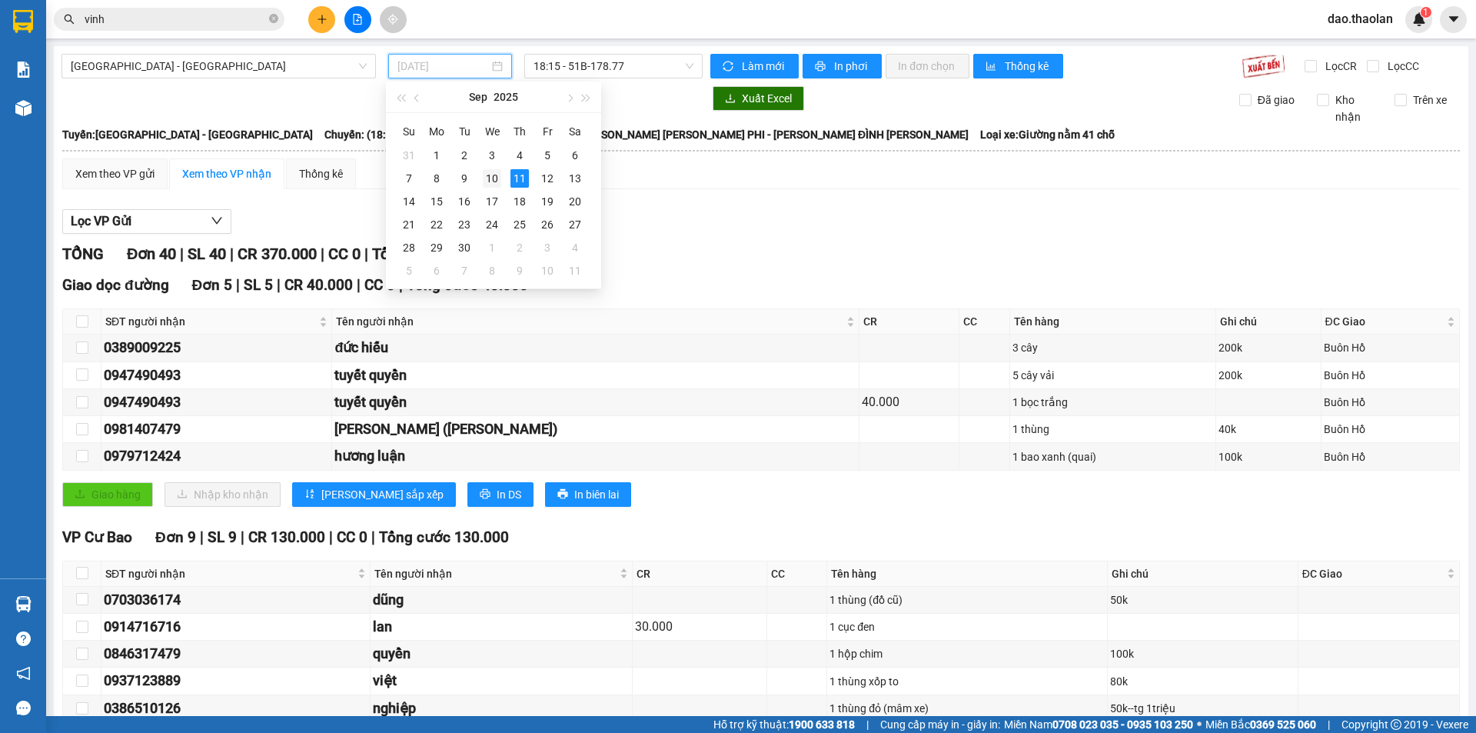
click at [492, 180] on div "10" at bounding box center [492, 178] width 18 height 18
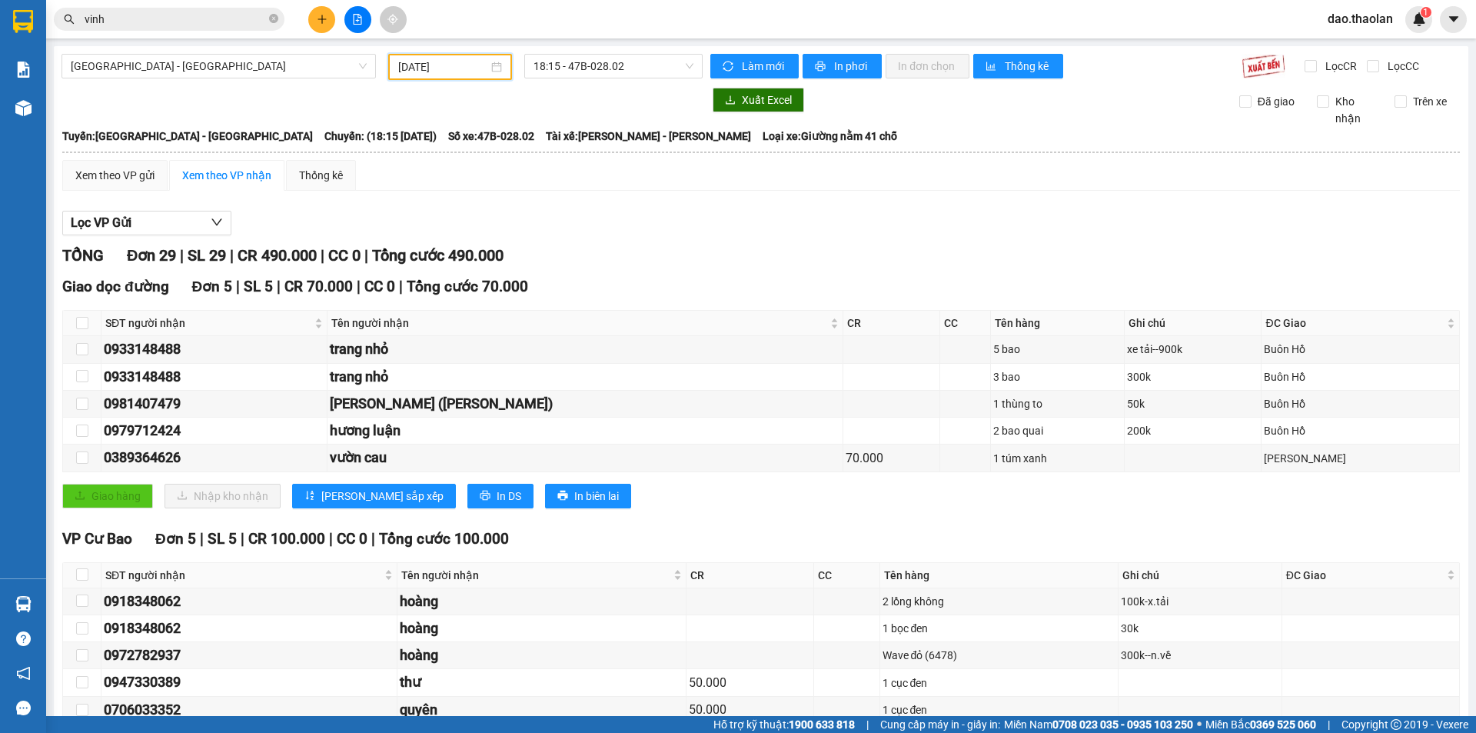
click at [474, 62] on input "10/09/2025" at bounding box center [443, 66] width 90 height 17
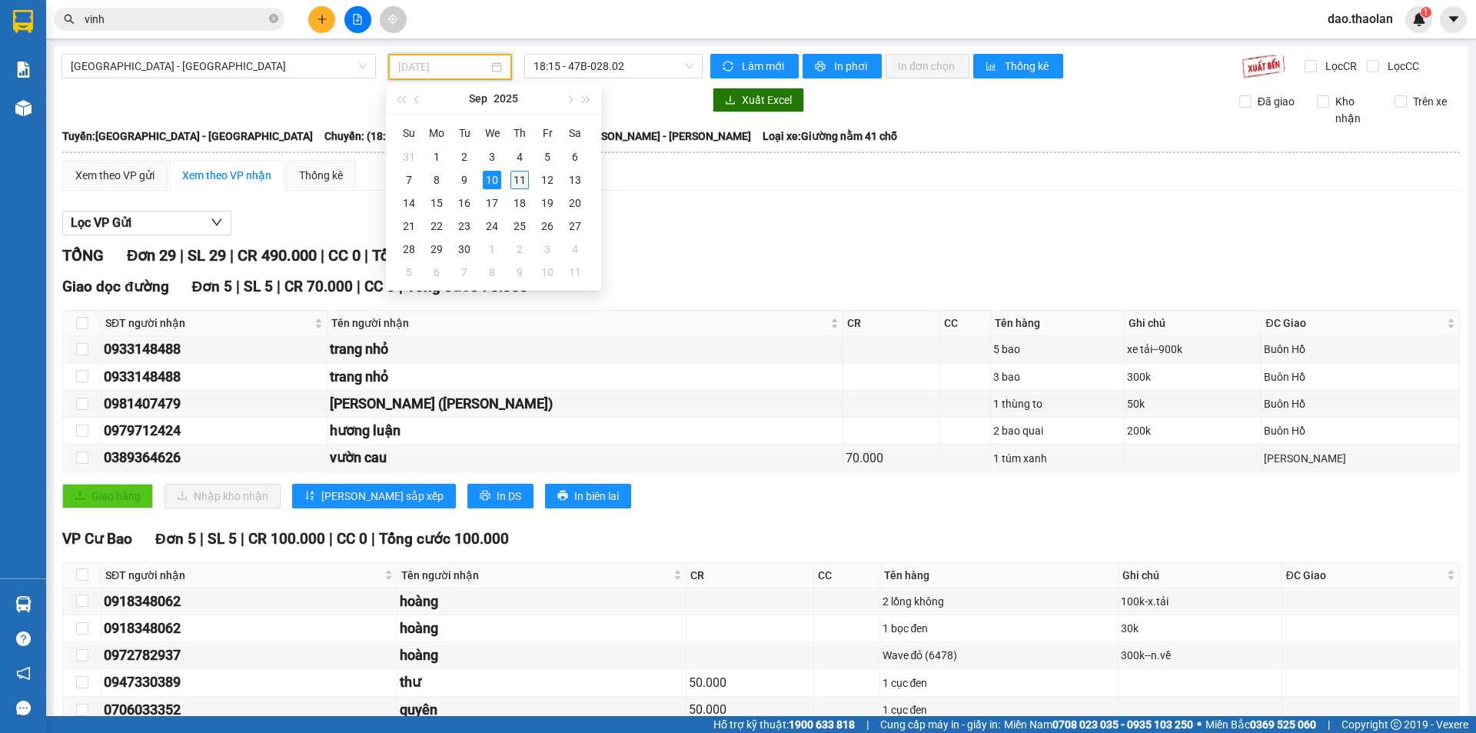
click at [519, 180] on div "11" at bounding box center [520, 180] width 18 height 18
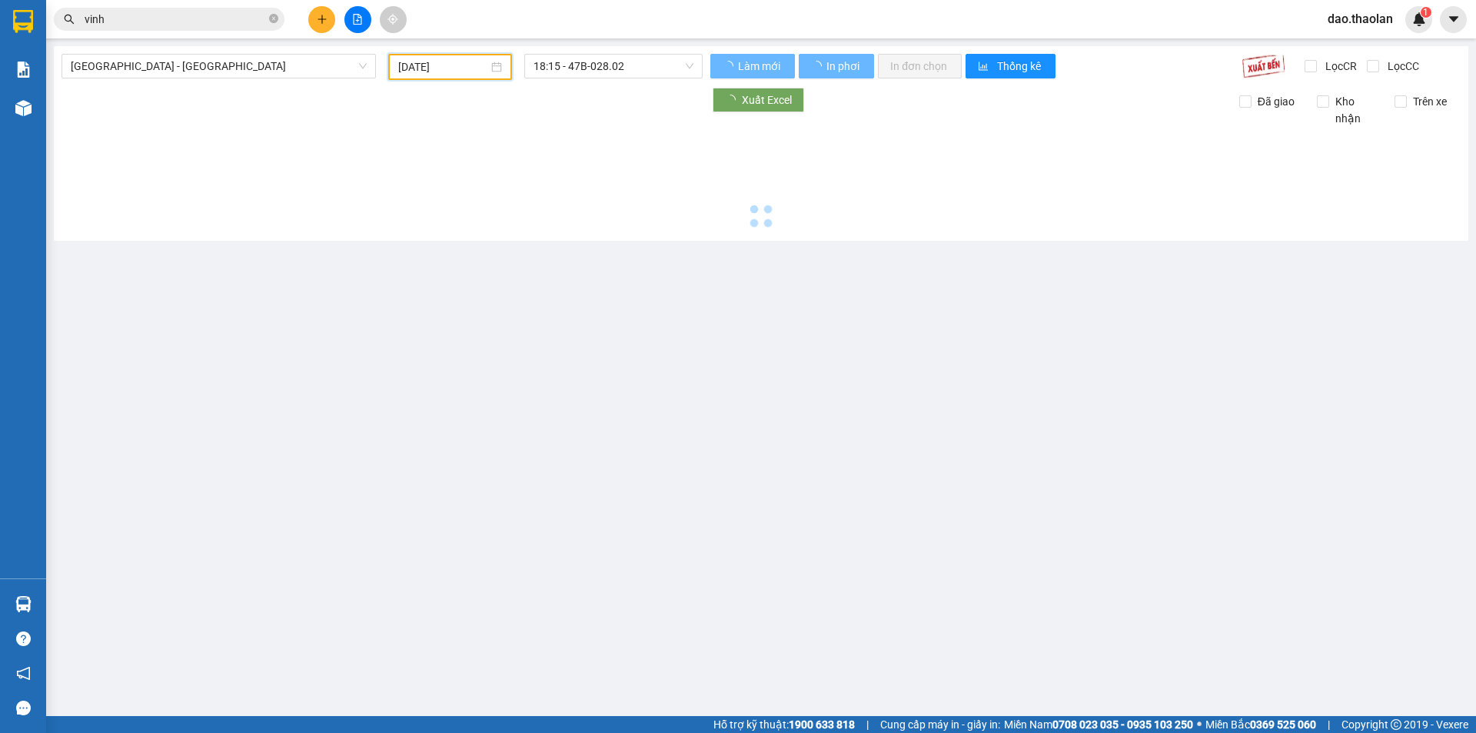
type input "[DATE]"
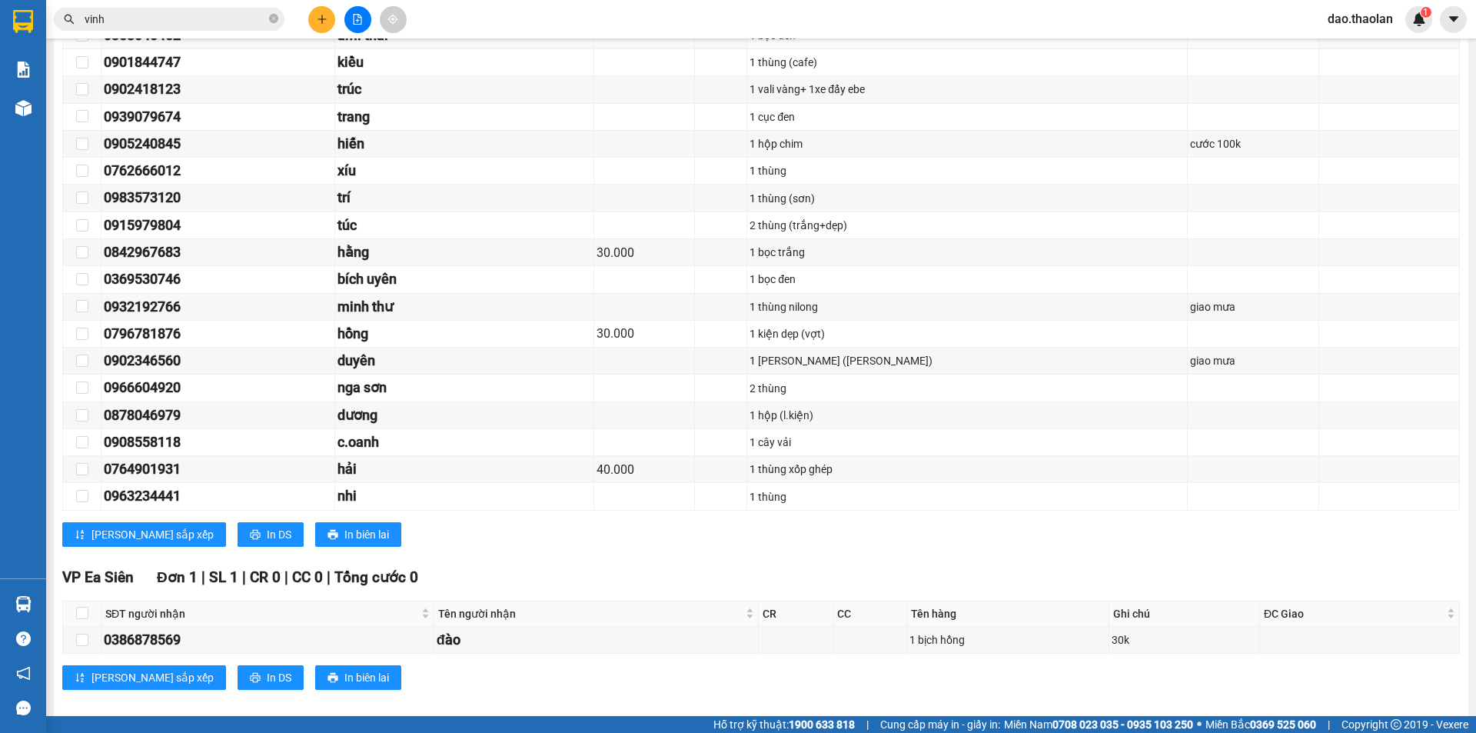
scroll to position [1247, 0]
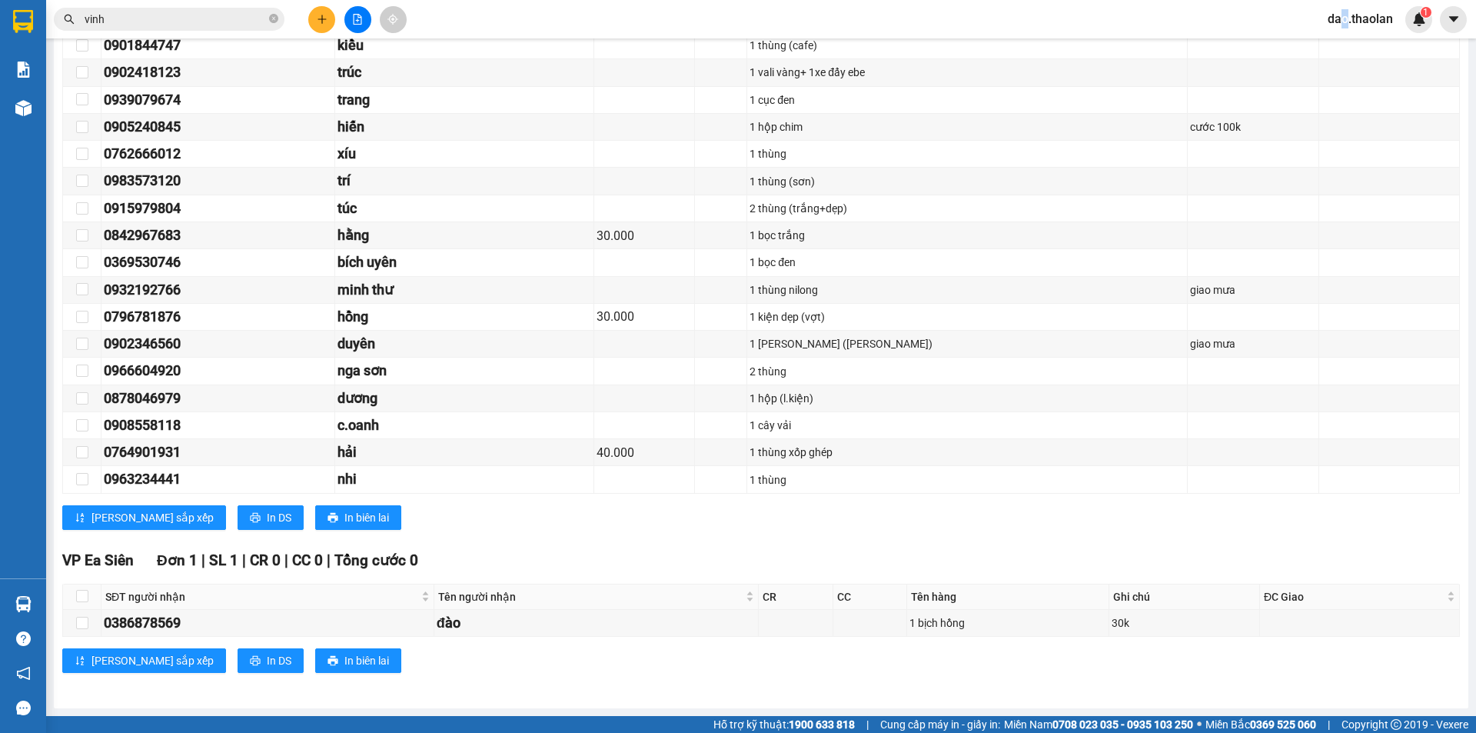
drag, startPoint x: 1344, startPoint y: 15, endPoint x: 1348, endPoint y: 25, distance: 10.7
click at [1346, 18] on span "dao.thaolan" at bounding box center [1361, 18] width 90 height 19
click at [1349, 45] on span "Đăng xuất" at bounding box center [1372, 47] width 65 height 17
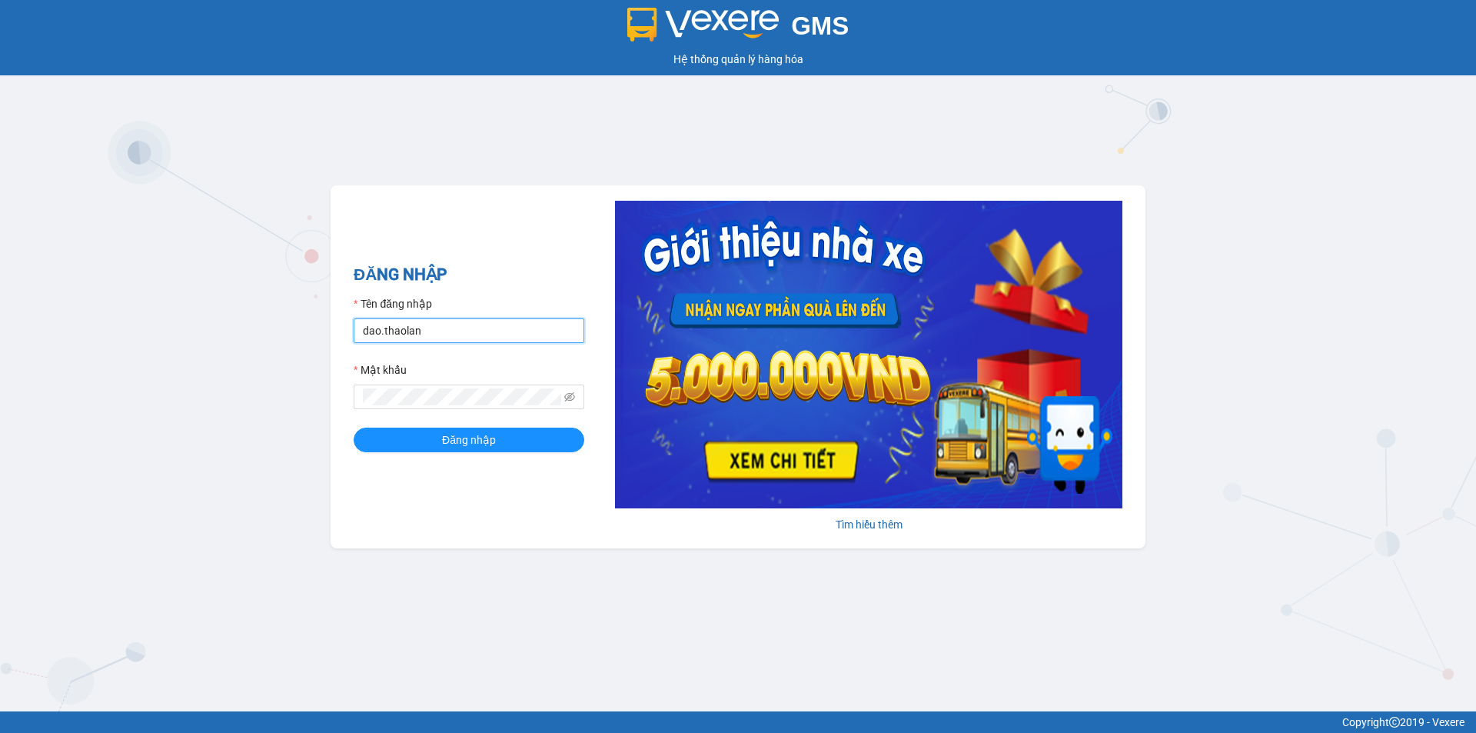
click at [444, 331] on input "dao.thaolan" at bounding box center [469, 330] width 231 height 25
type input "y.thaolan"
click at [462, 442] on span "Đăng nhập" at bounding box center [469, 439] width 54 height 17
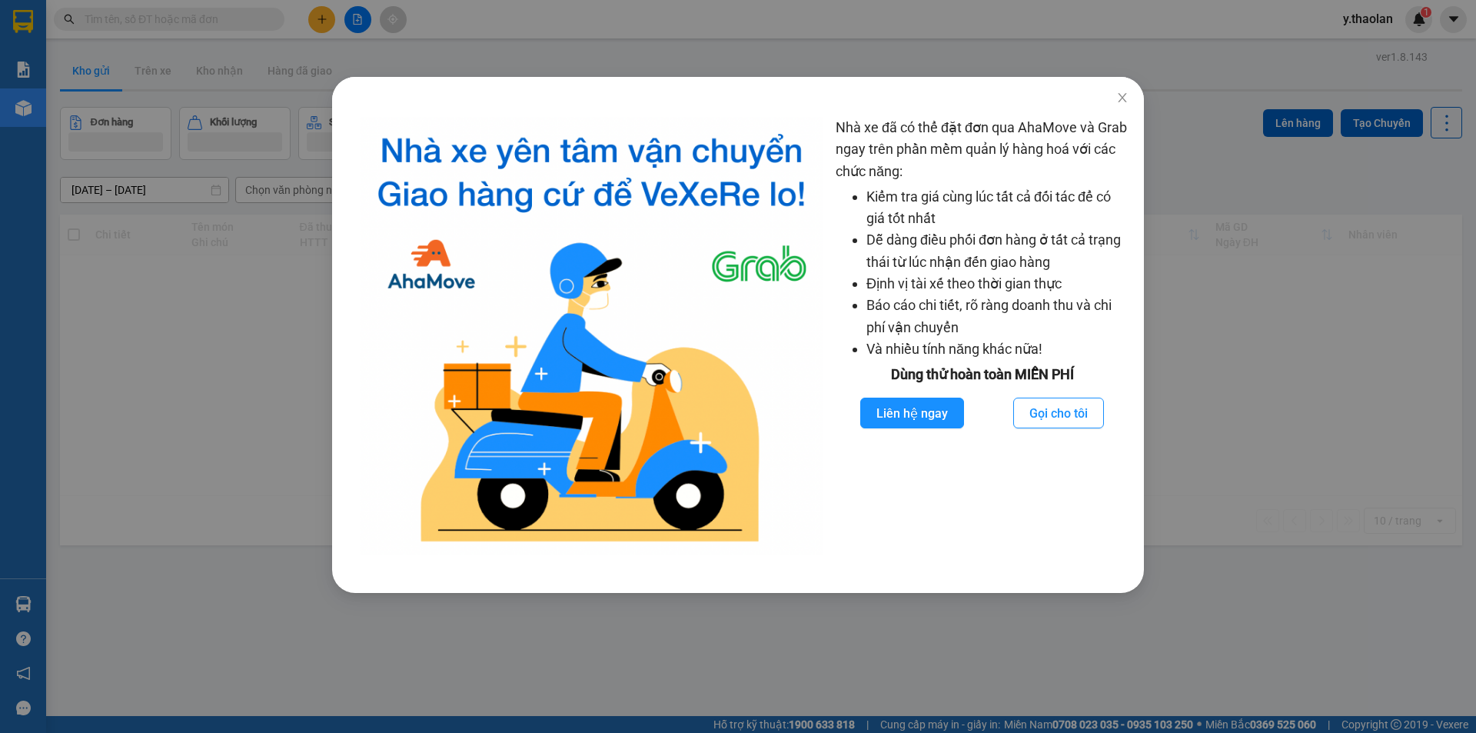
click at [209, 412] on div "Nhà xe đã có thể đặt đơn qua AhaMove và Grab ngay trên phần mềm quản lý hàng ho…" at bounding box center [738, 366] width 1476 height 733
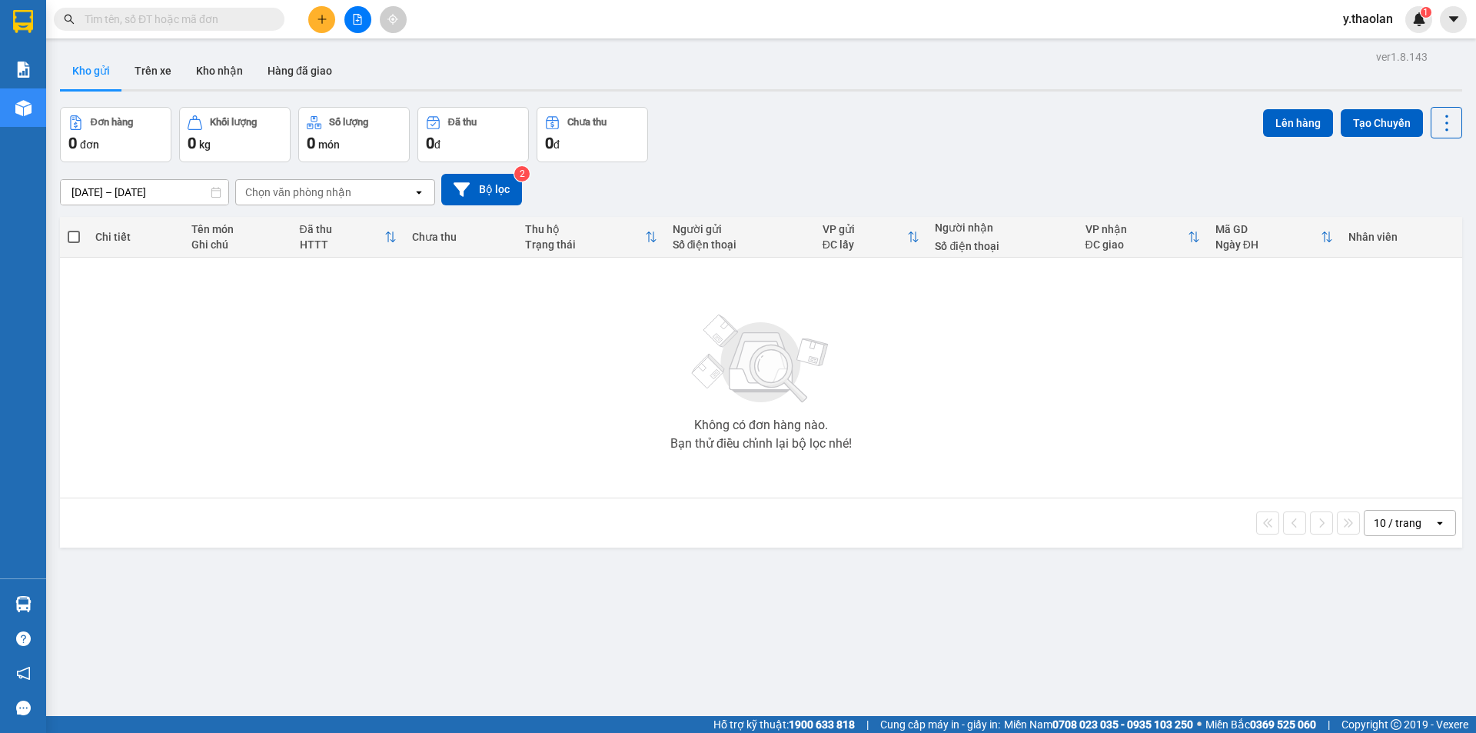
click at [346, 12] on button at bounding box center [357, 19] width 27 height 27
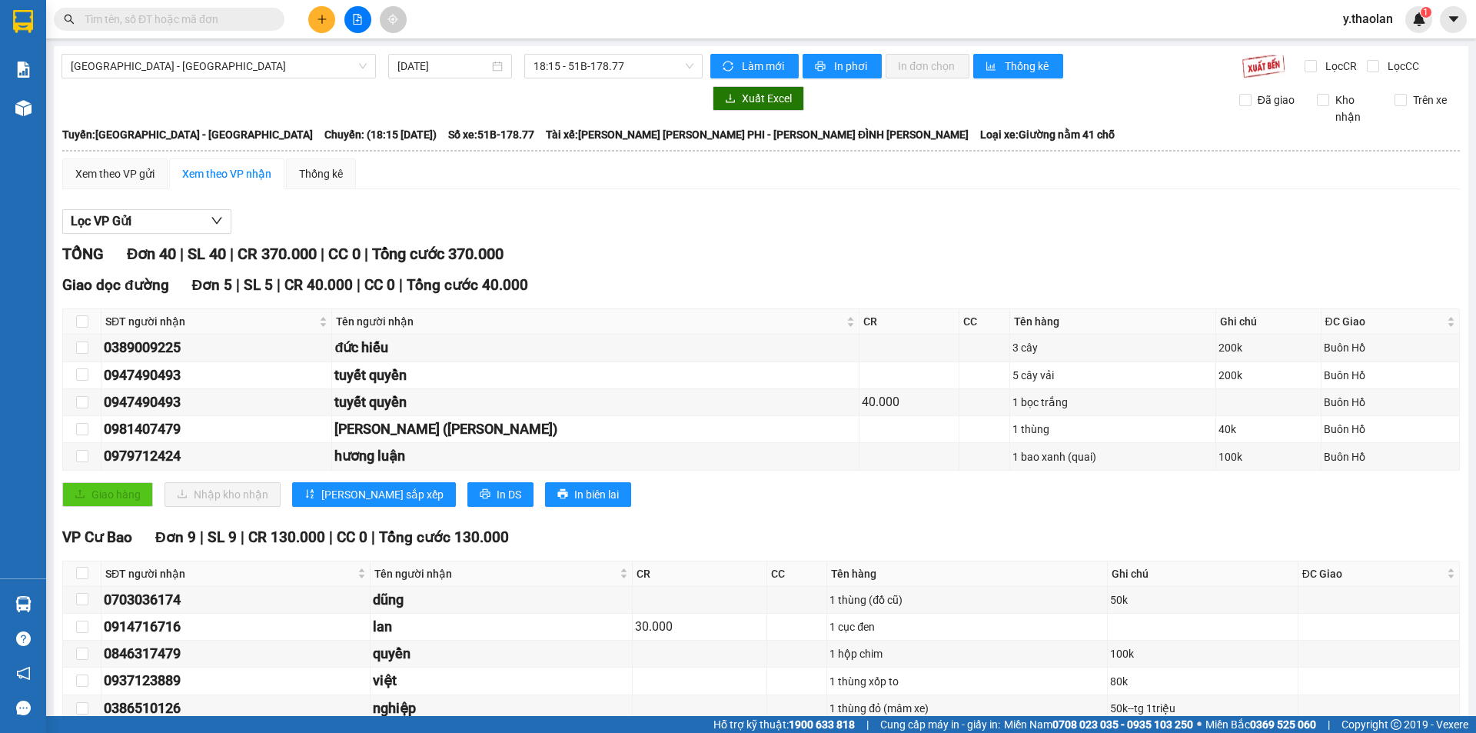
click at [247, 23] on input "text" at bounding box center [175, 19] width 181 height 17
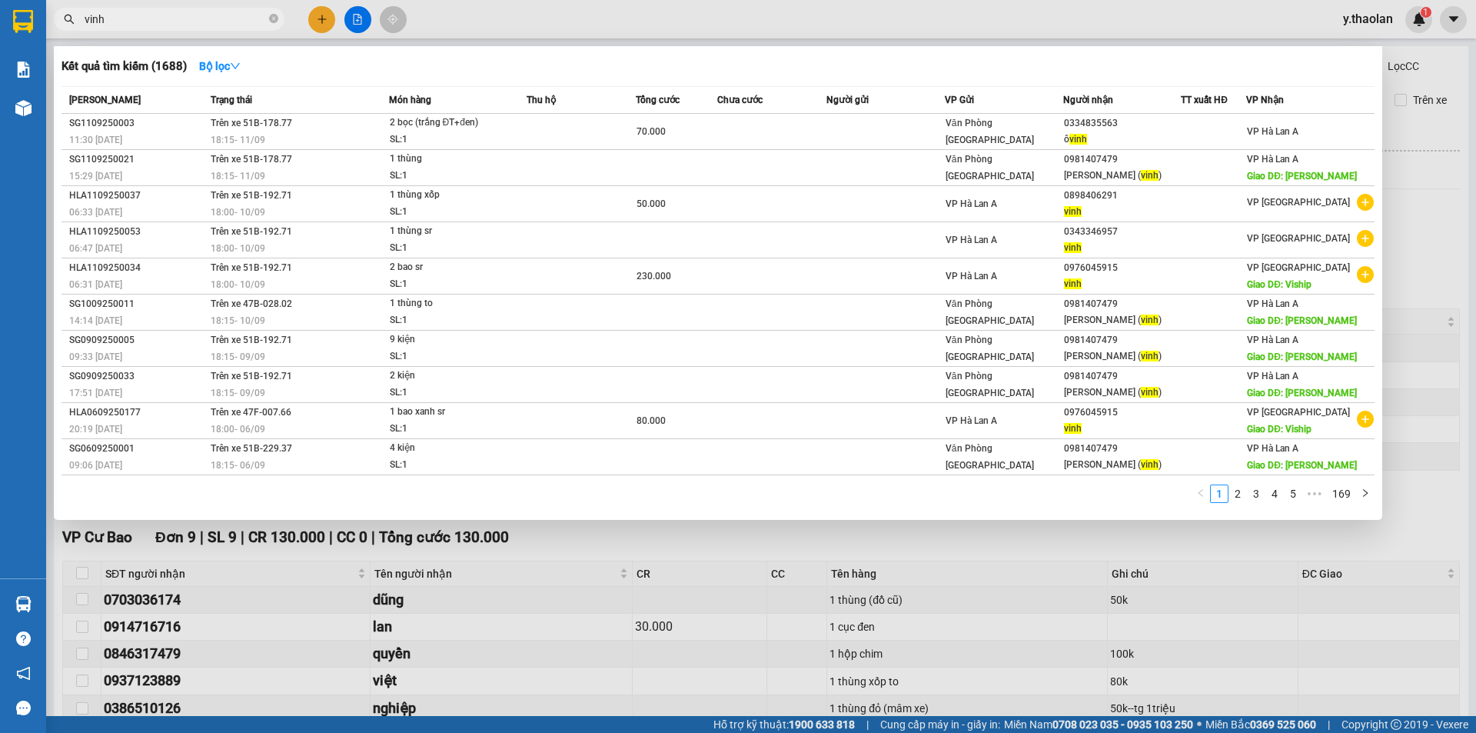
type input "vinh"
click at [492, 30] on div at bounding box center [738, 366] width 1476 height 733
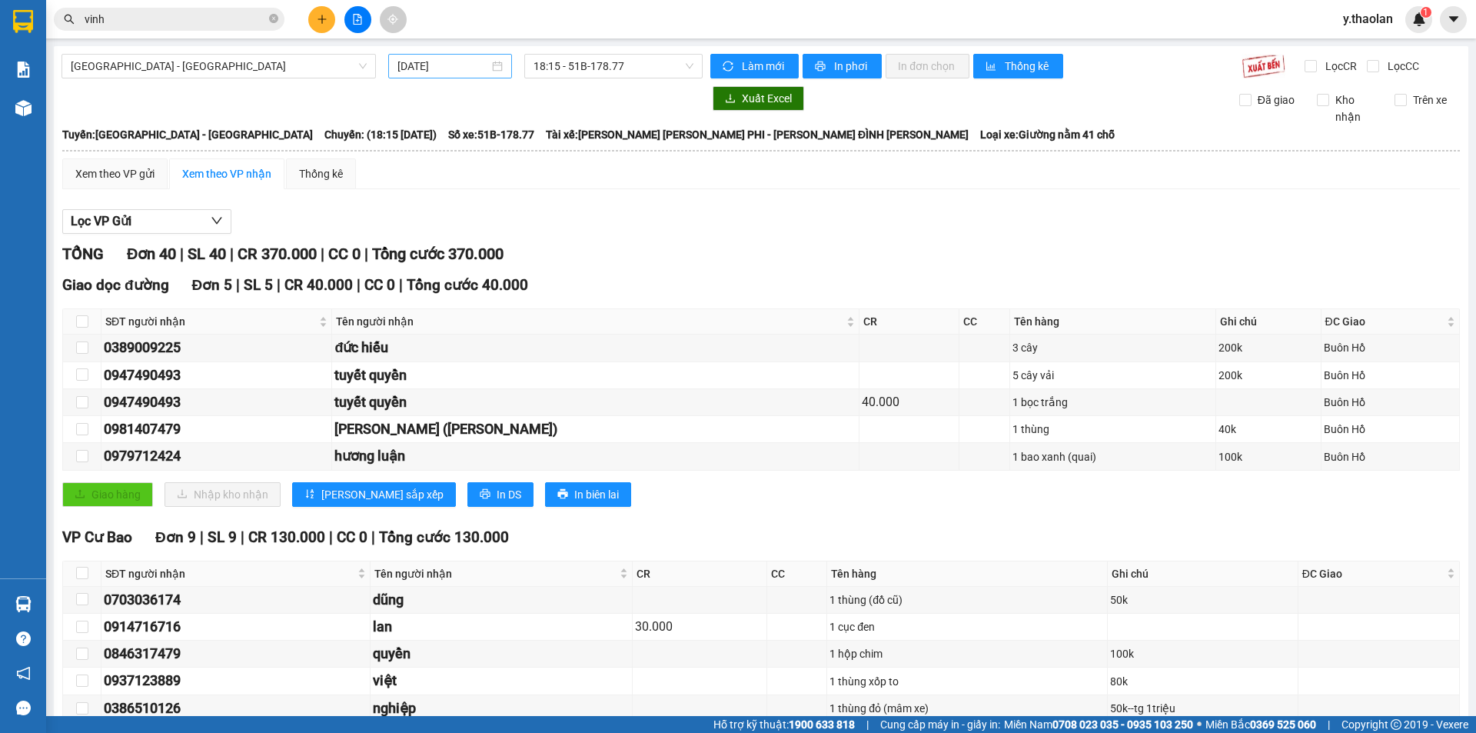
drag, startPoint x: 471, startPoint y: 68, endPoint x: 454, endPoint y: 63, distance: 17.5
click at [471, 66] on input "[DATE]" at bounding box center [444, 66] width 92 height 17
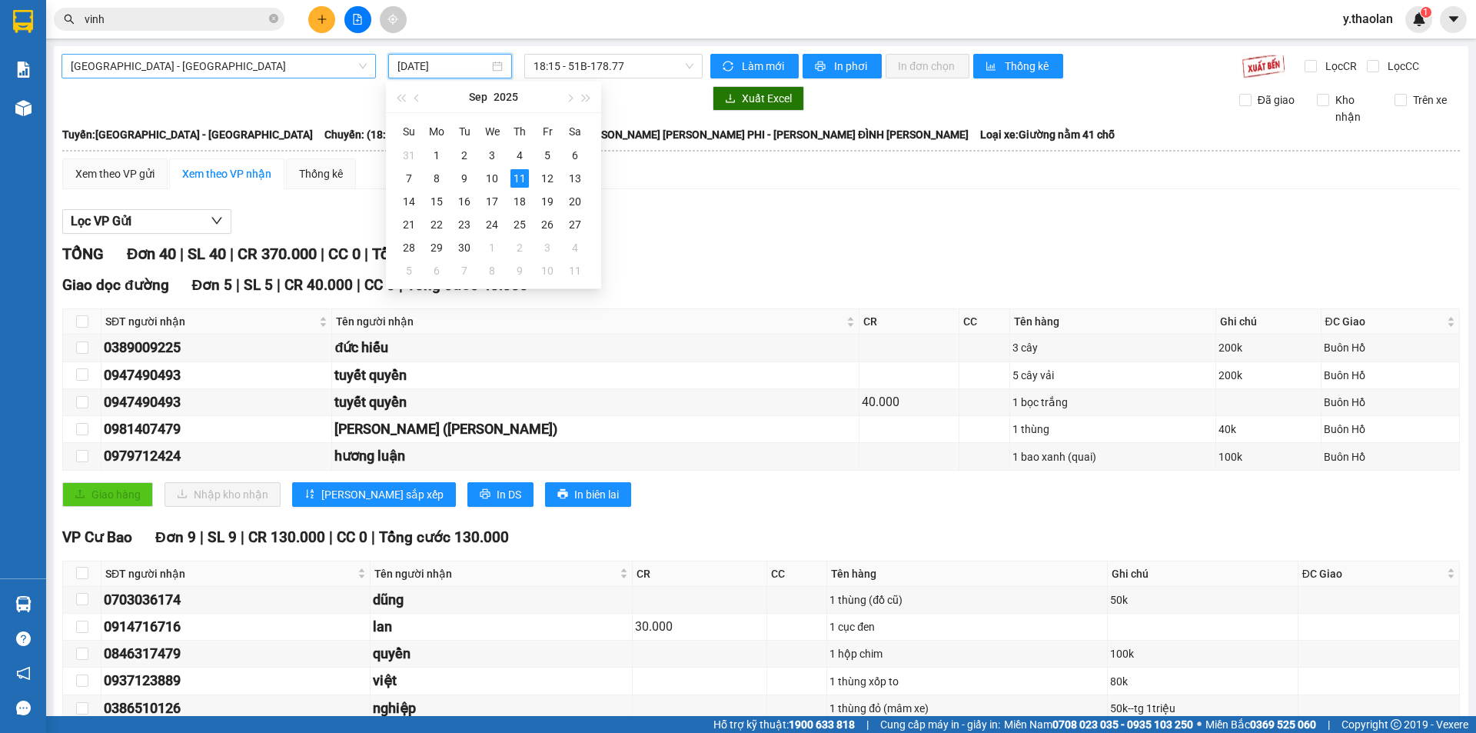
drag, startPoint x: 278, startPoint y: 64, endPoint x: 271, endPoint y: 76, distance: 13.8
click at [276, 64] on span "[GEOGRAPHIC_DATA] - [GEOGRAPHIC_DATA]" at bounding box center [219, 66] width 296 height 23
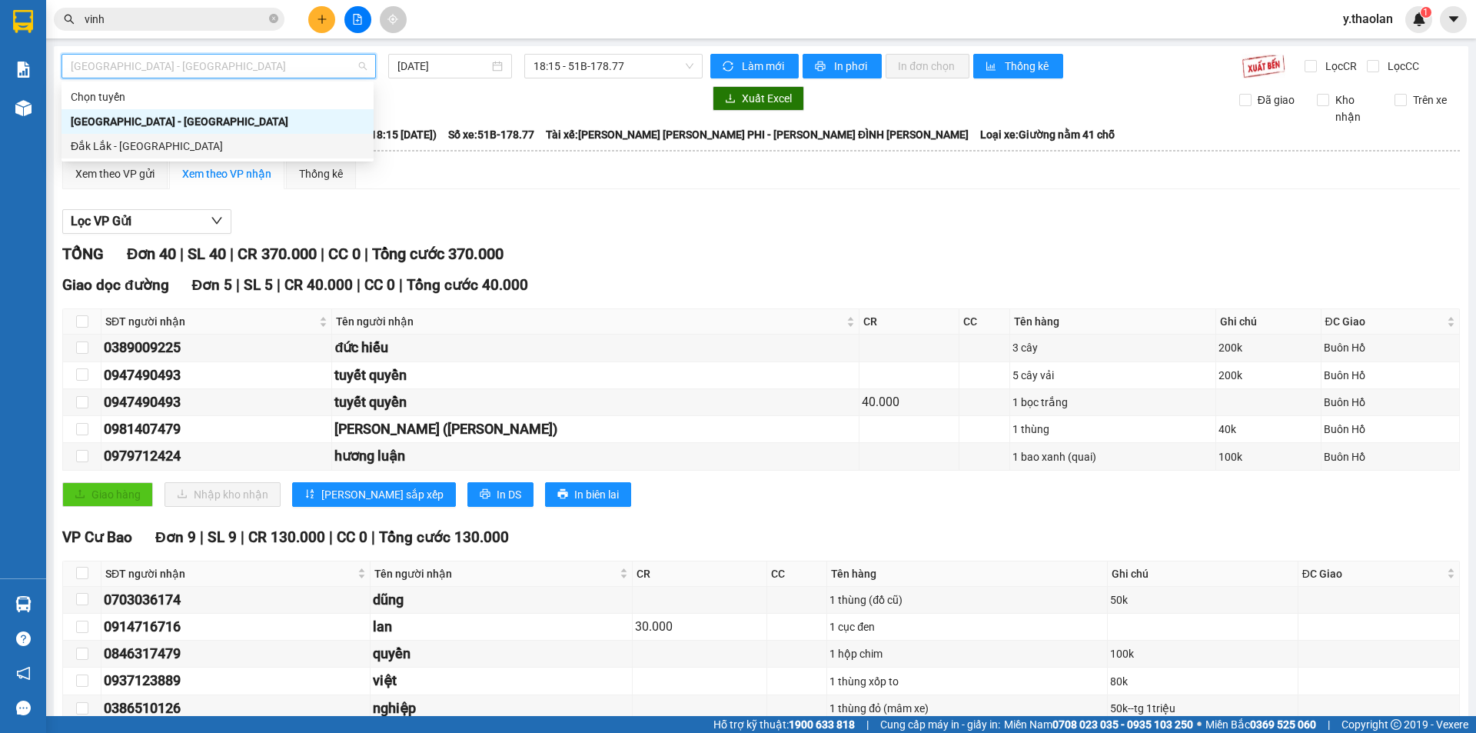
drag, startPoint x: 247, startPoint y: 145, endPoint x: 345, endPoint y: 92, distance: 111.5
click at [247, 146] on div "Đắk Lắk - [GEOGRAPHIC_DATA]" at bounding box center [218, 146] width 294 height 17
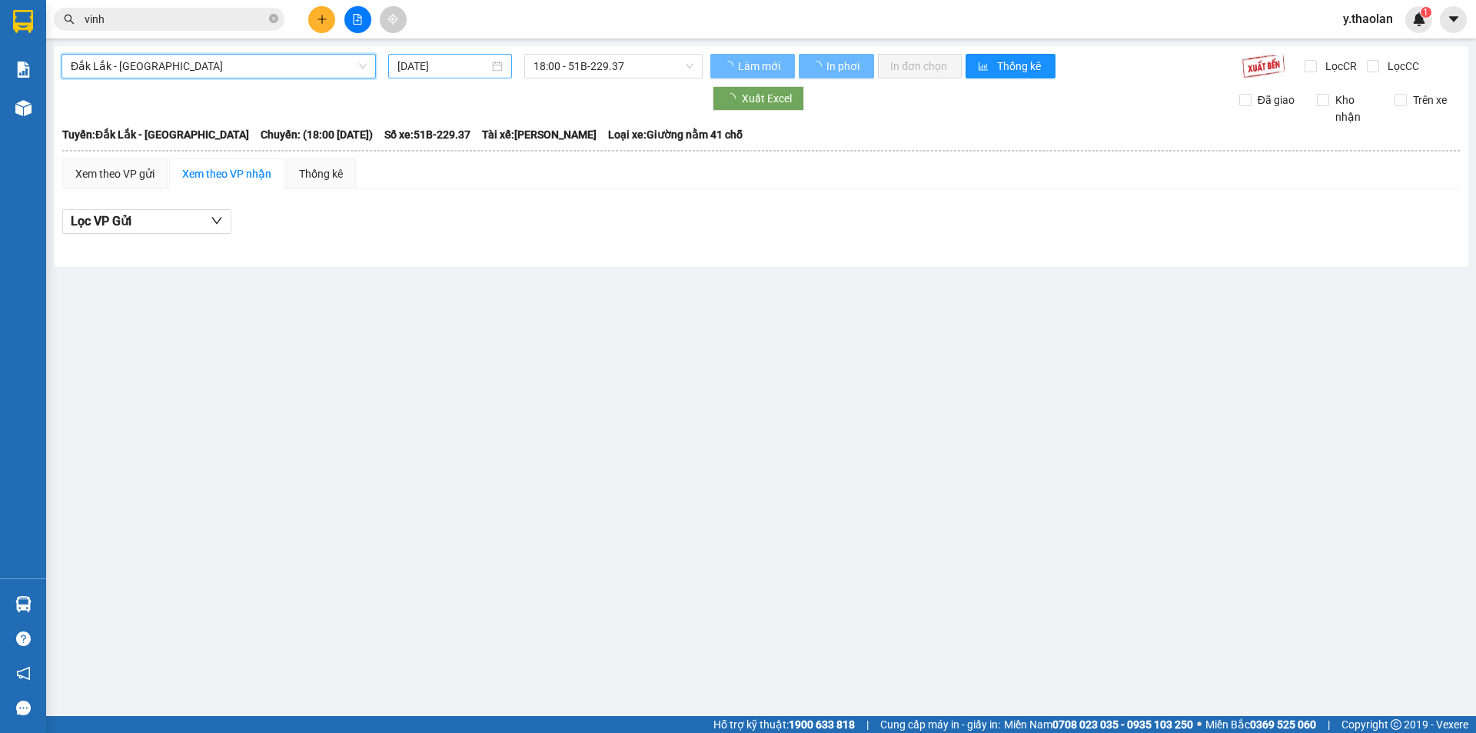
click at [473, 62] on input "[DATE]" at bounding box center [444, 66] width 92 height 17
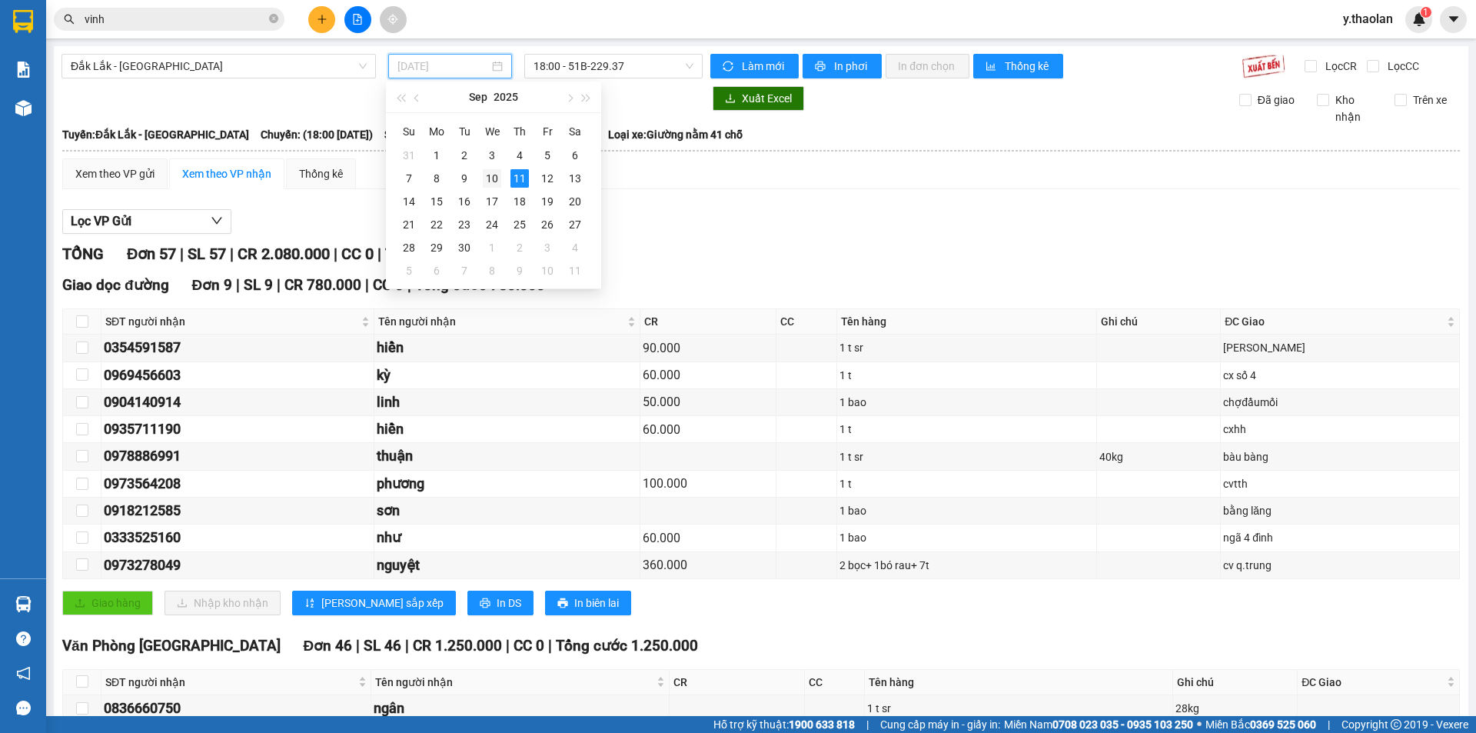
click at [498, 182] on div "10" at bounding box center [492, 178] width 18 height 18
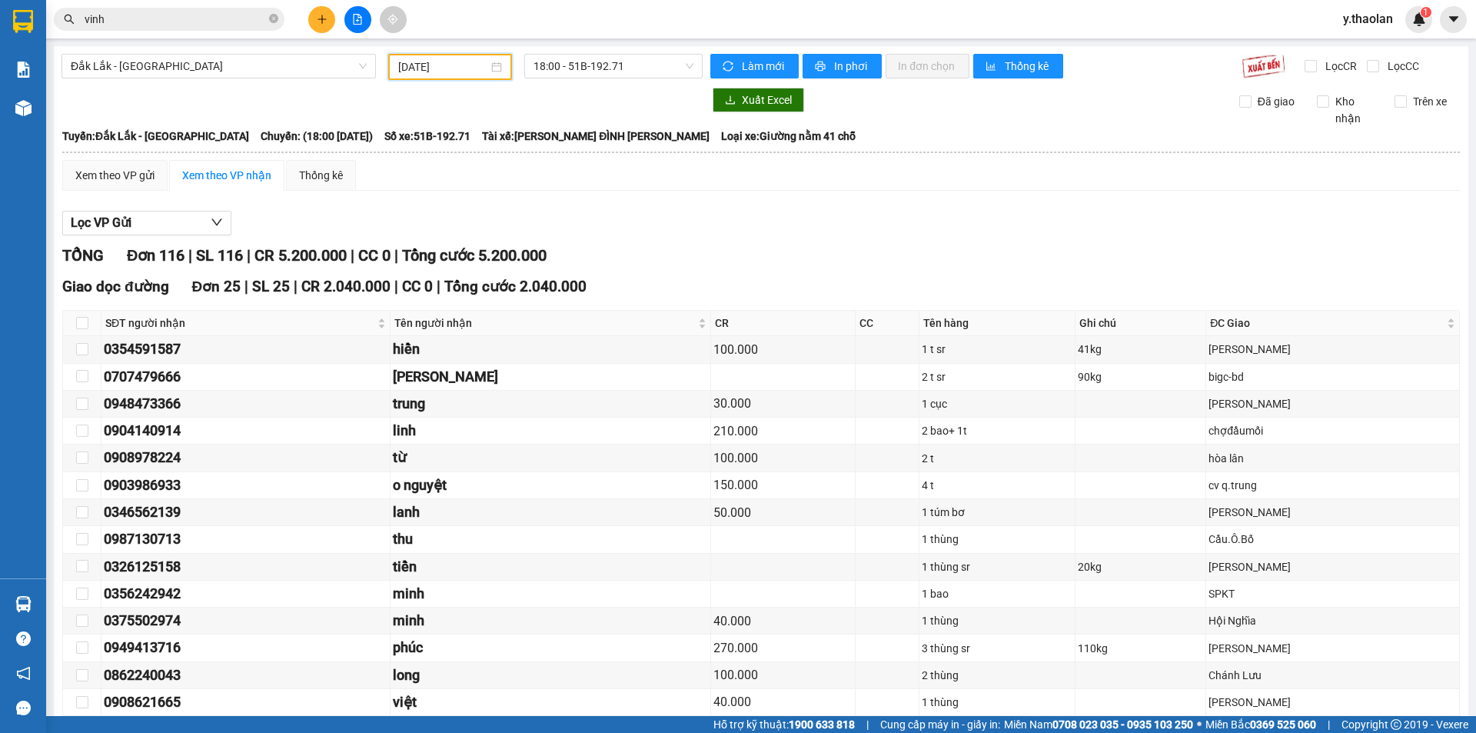
click at [459, 60] on input "10/09/2025" at bounding box center [443, 66] width 90 height 17
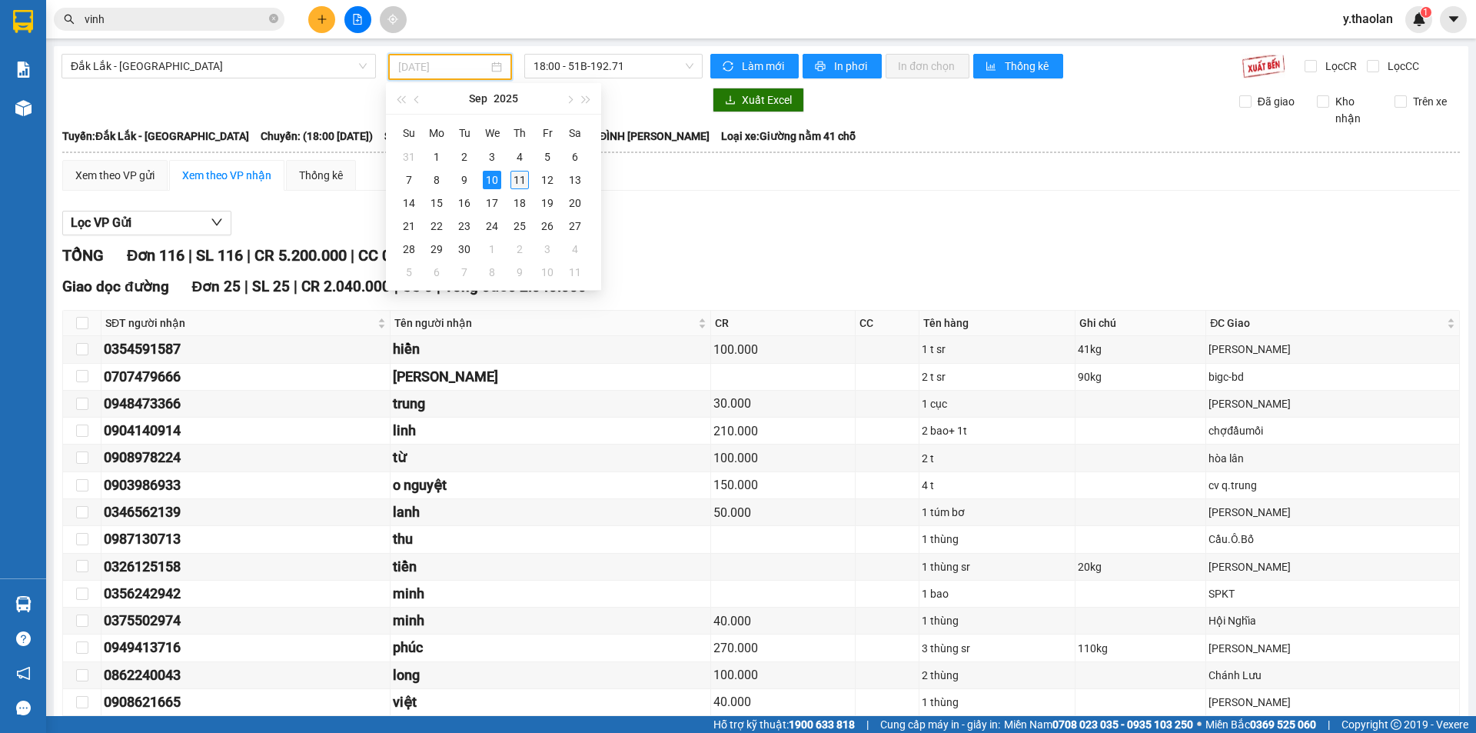
drag, startPoint x: 535, startPoint y: 182, endPoint x: 525, endPoint y: 181, distance: 10.0
click at [527, 182] on tr "7 8 9 10 11 12 13" at bounding box center [492, 179] width 194 height 23
click at [524, 180] on div "11" at bounding box center [520, 180] width 18 height 18
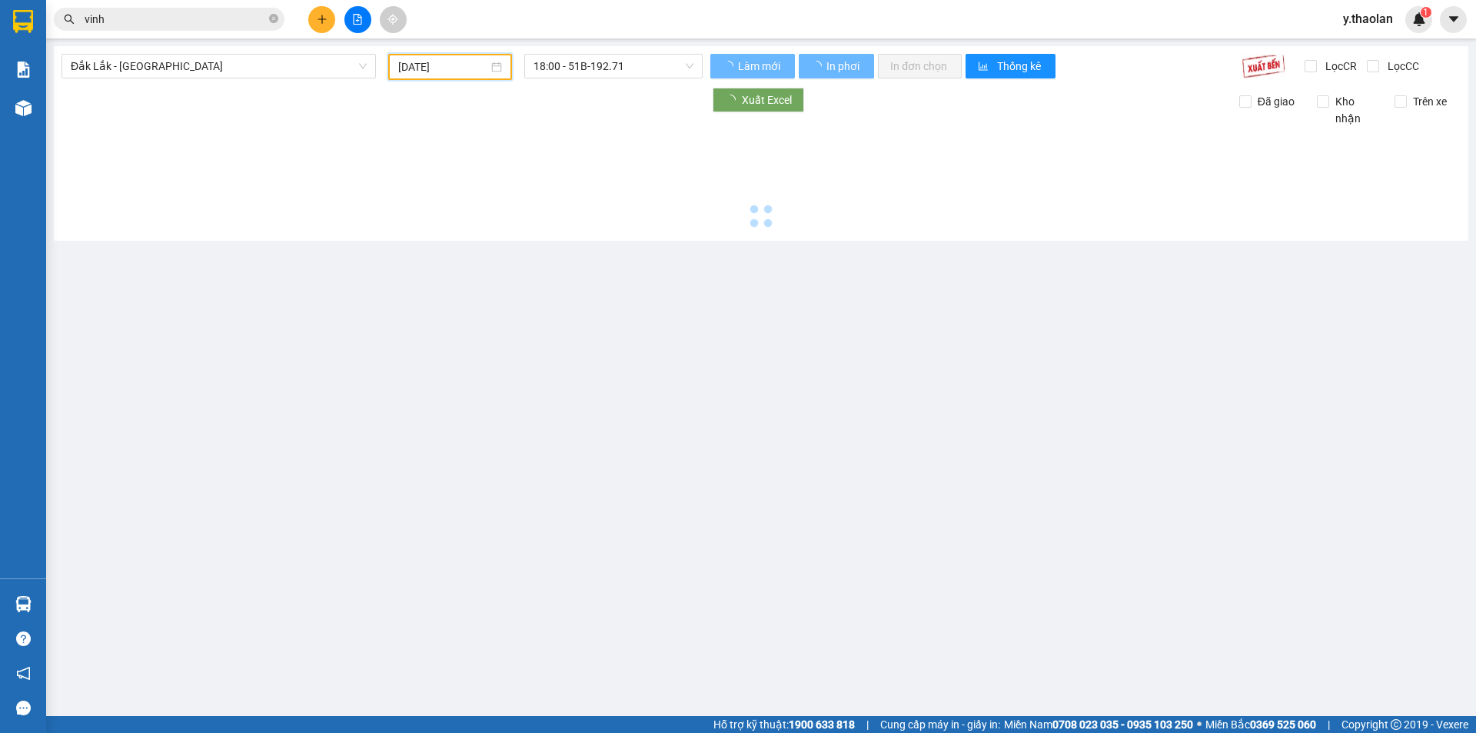
type input "[DATE]"
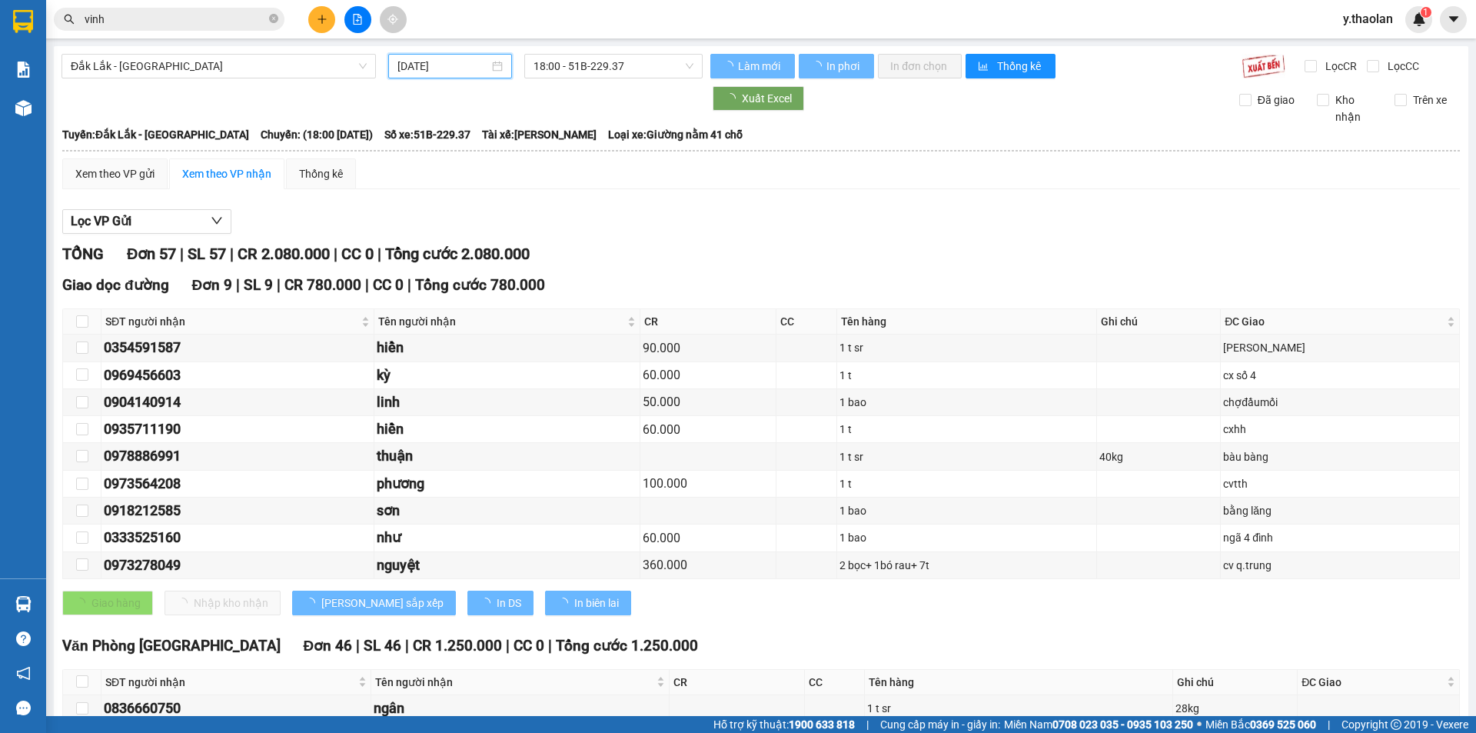
drag, startPoint x: 636, startPoint y: 66, endPoint x: 633, endPoint y: 118, distance: 51.6
click at [637, 67] on span "18:00 - 51B-229.37" at bounding box center [614, 66] width 160 height 23
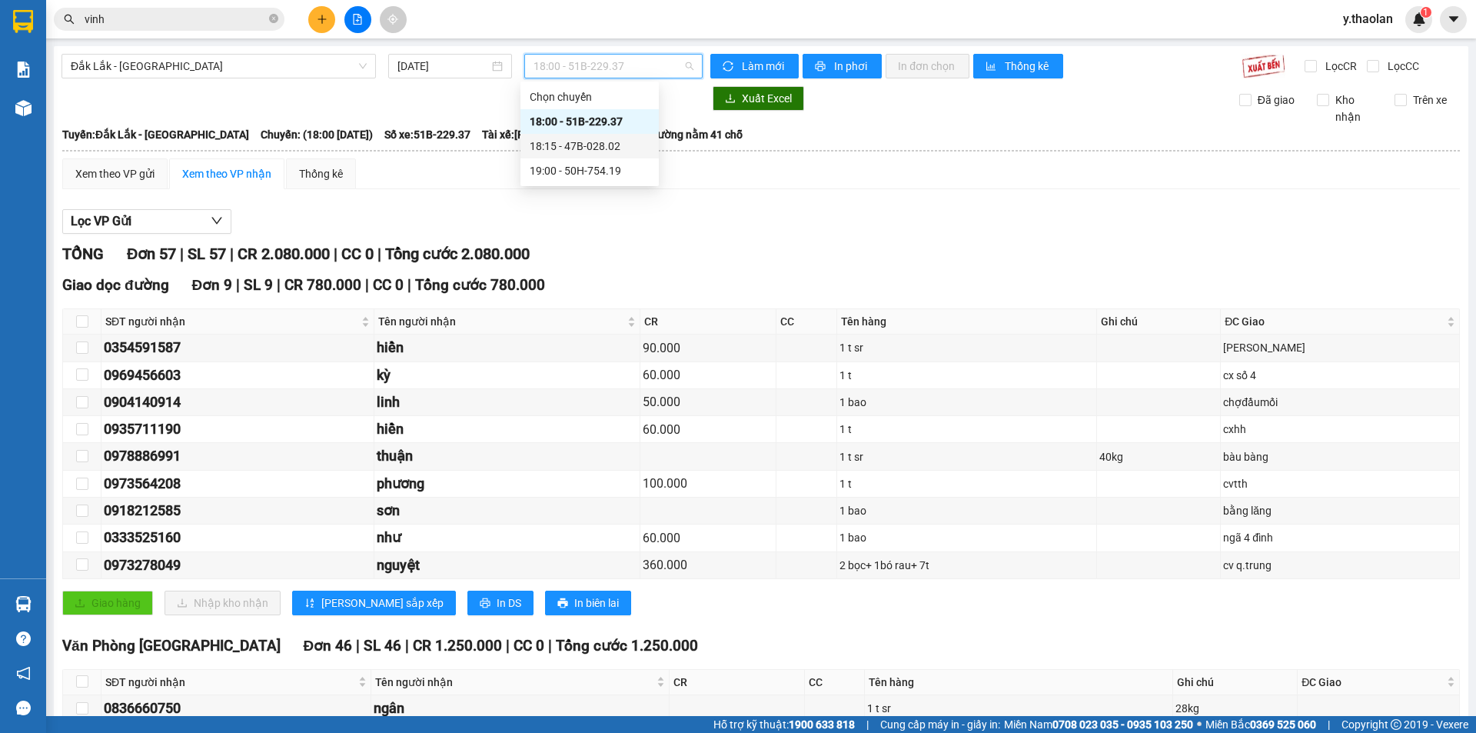
click at [621, 138] on div "18:15 - 47B-028.02" at bounding box center [590, 146] width 120 height 17
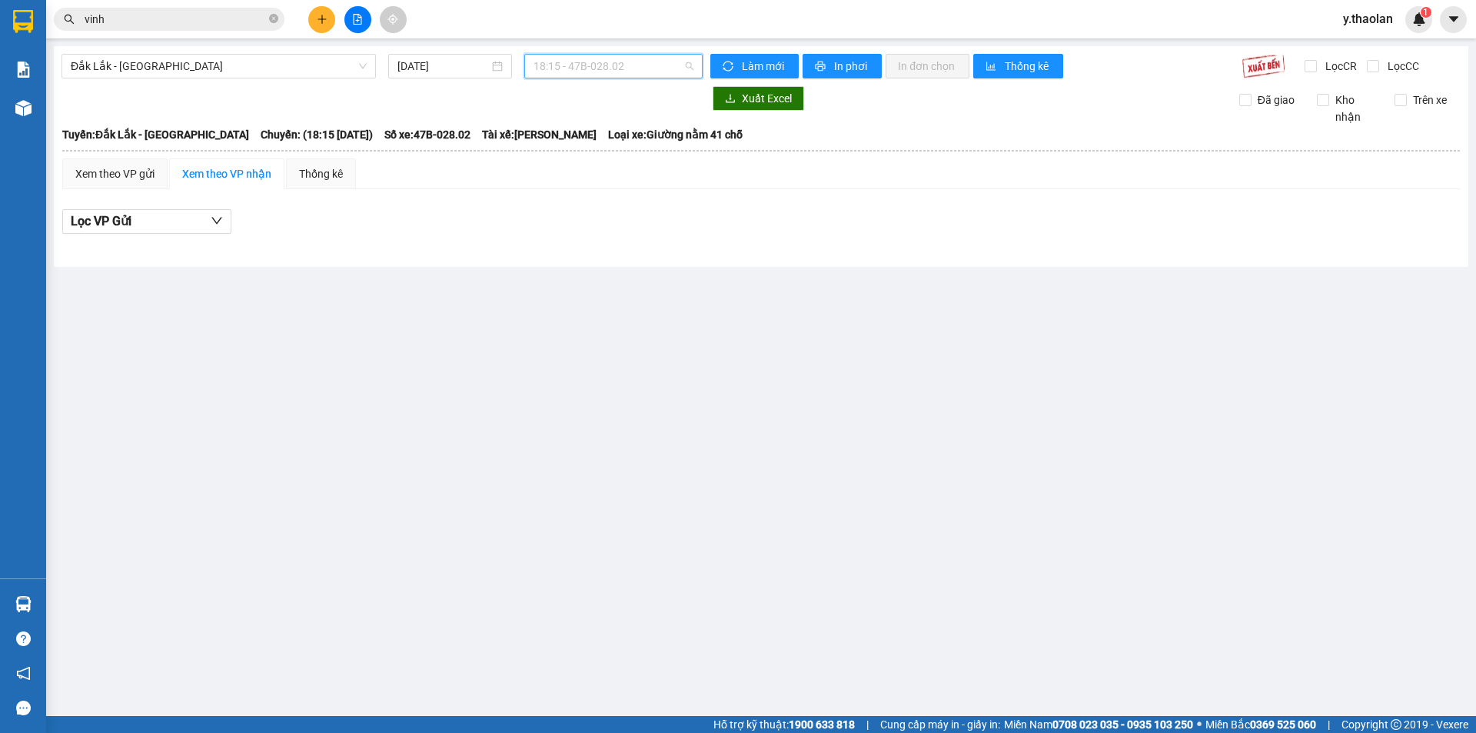
click at [641, 69] on span "18:15 - 47B-028.02" at bounding box center [614, 66] width 160 height 23
click at [623, 168] on div "19:00 - 50H-754.19" at bounding box center [594, 170] width 120 height 17
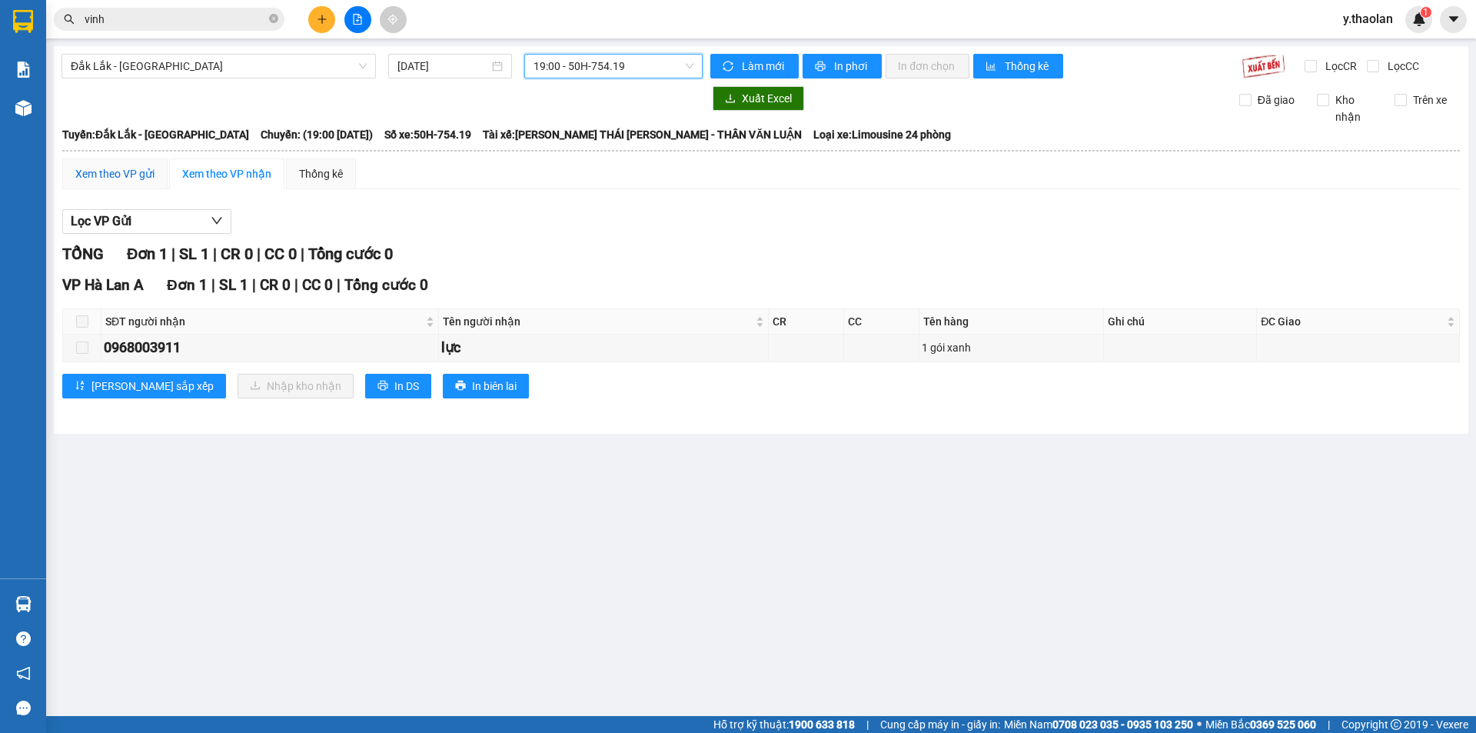
click at [124, 173] on div "Xem theo VP gửi" at bounding box center [114, 173] width 79 height 17
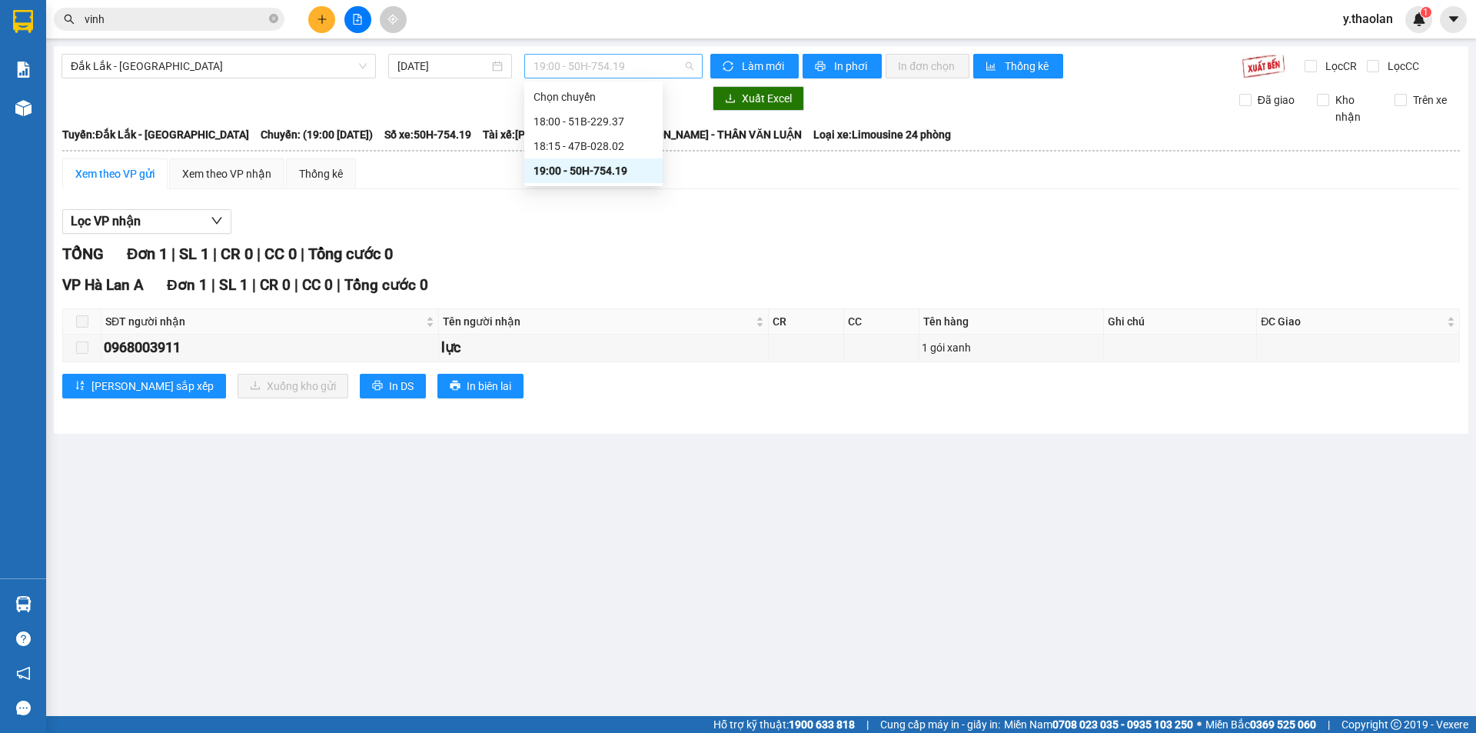
click at [528, 74] on div "19:00 - 50H-754.19" at bounding box center [613, 66] width 178 height 25
click at [598, 115] on div "18:00 - 51B-229.37" at bounding box center [594, 121] width 120 height 17
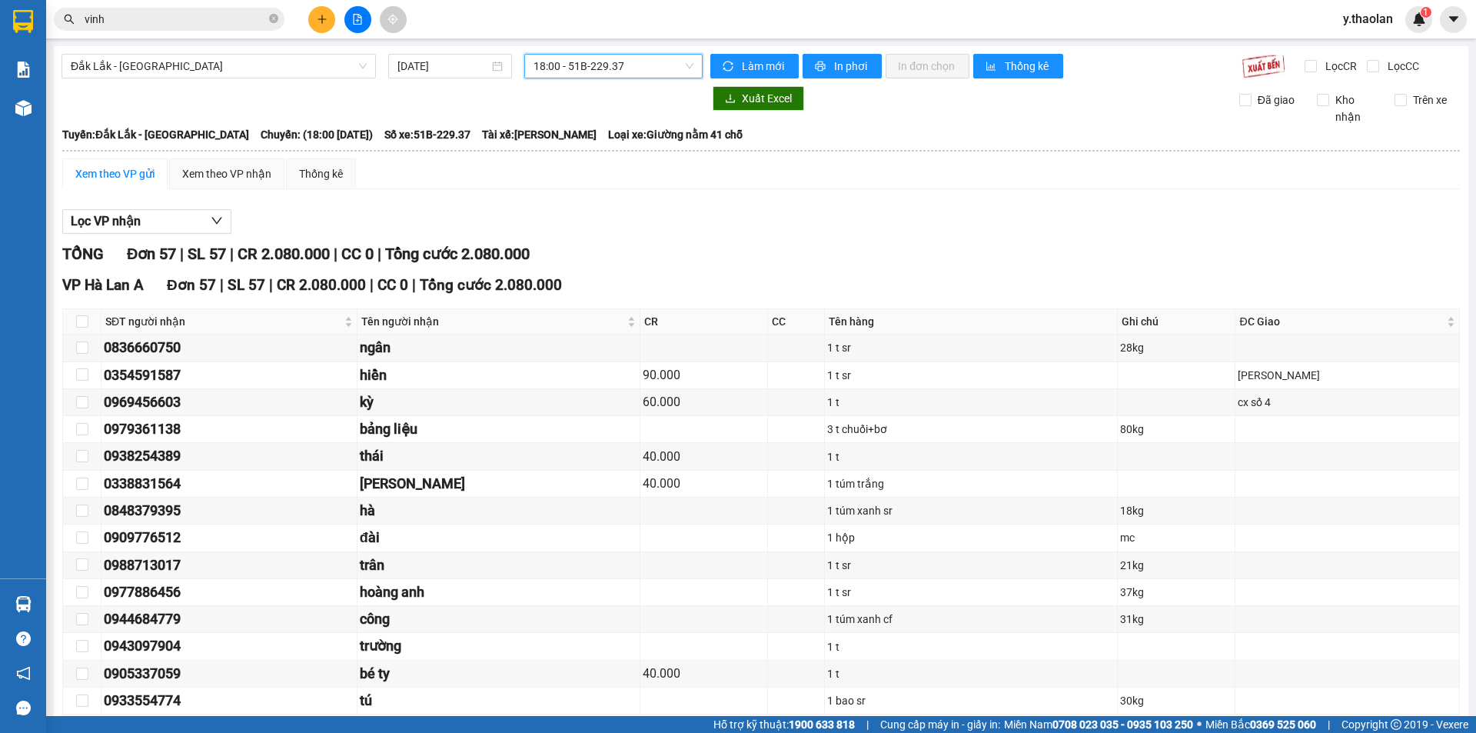
click at [1358, 28] on span "y.thaolan" at bounding box center [1368, 18] width 75 height 19
click at [1349, 45] on li "Đăng xuất" at bounding box center [1379, 47] width 98 height 25
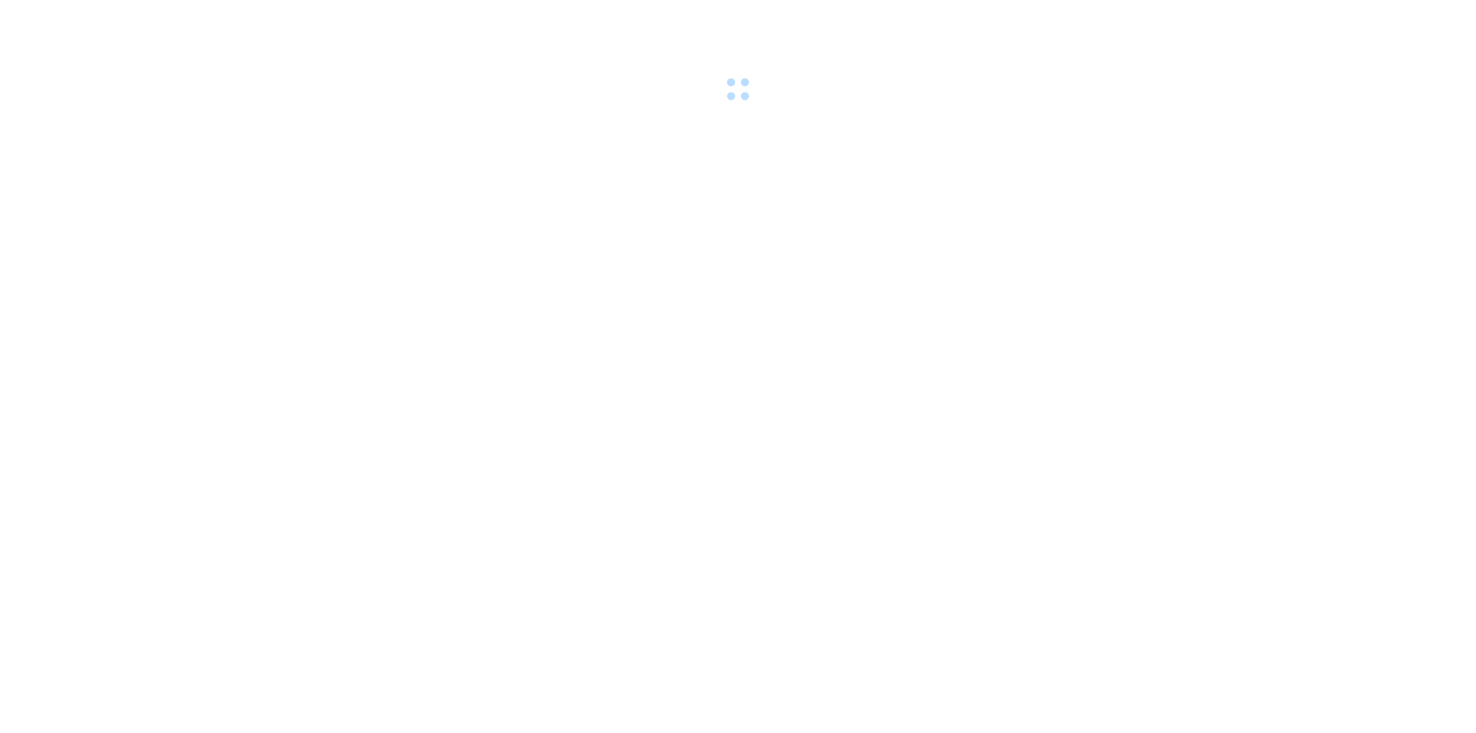
click at [361, 248] on body at bounding box center [738, 366] width 1476 height 733
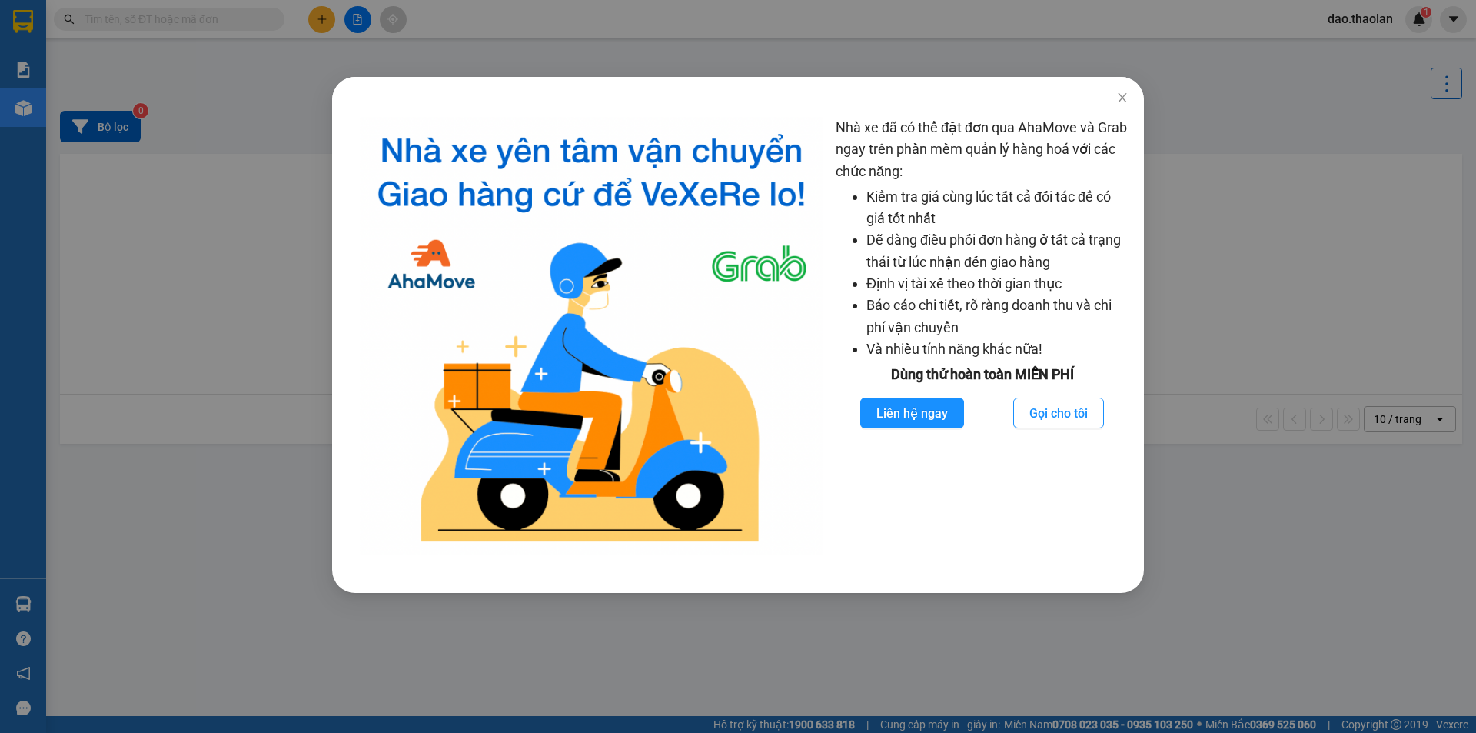
click at [359, 241] on div at bounding box center [592, 336] width 488 height 438
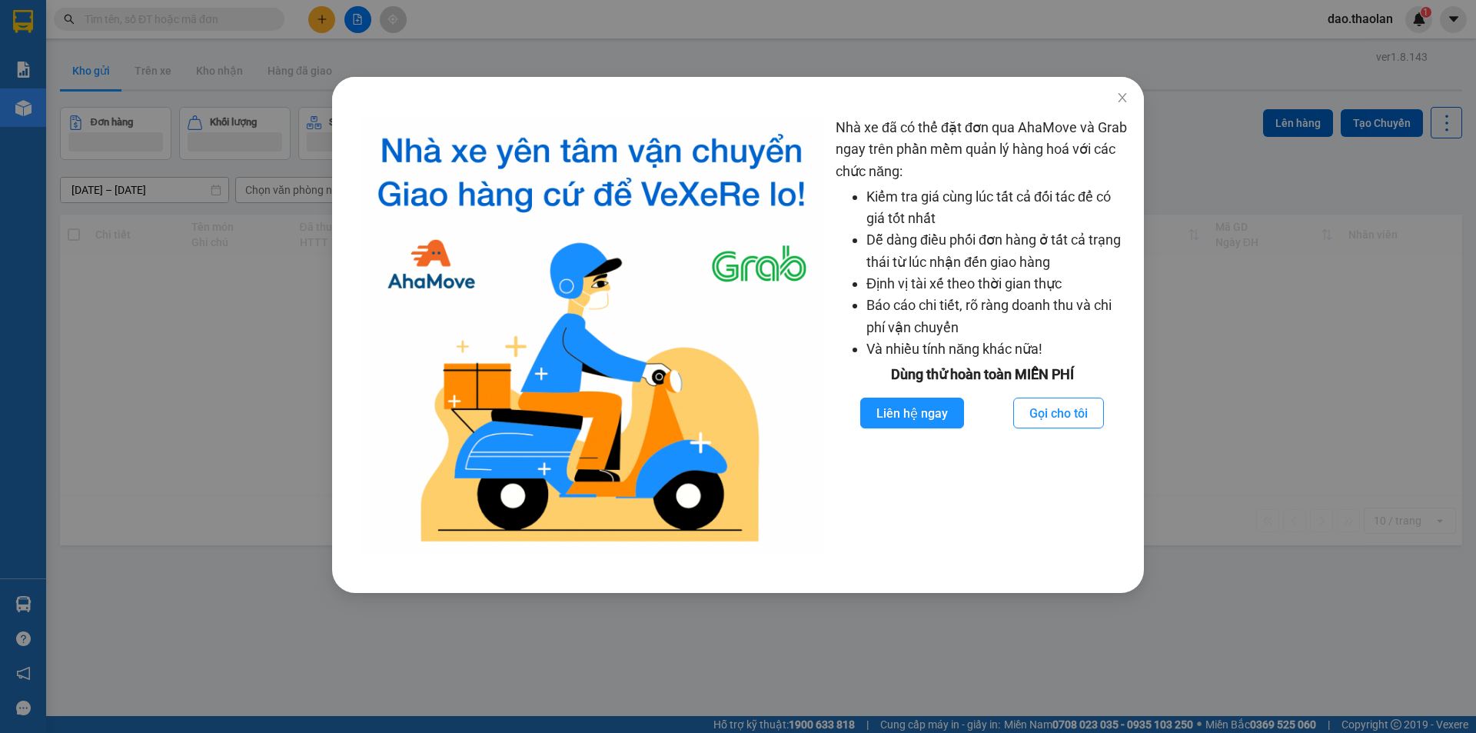
click at [259, 201] on div "Nhà xe đã có thể đặt đơn qua AhaMove và Grab ngay trên phần mềm quản lý hàng ho…" at bounding box center [738, 366] width 1476 height 733
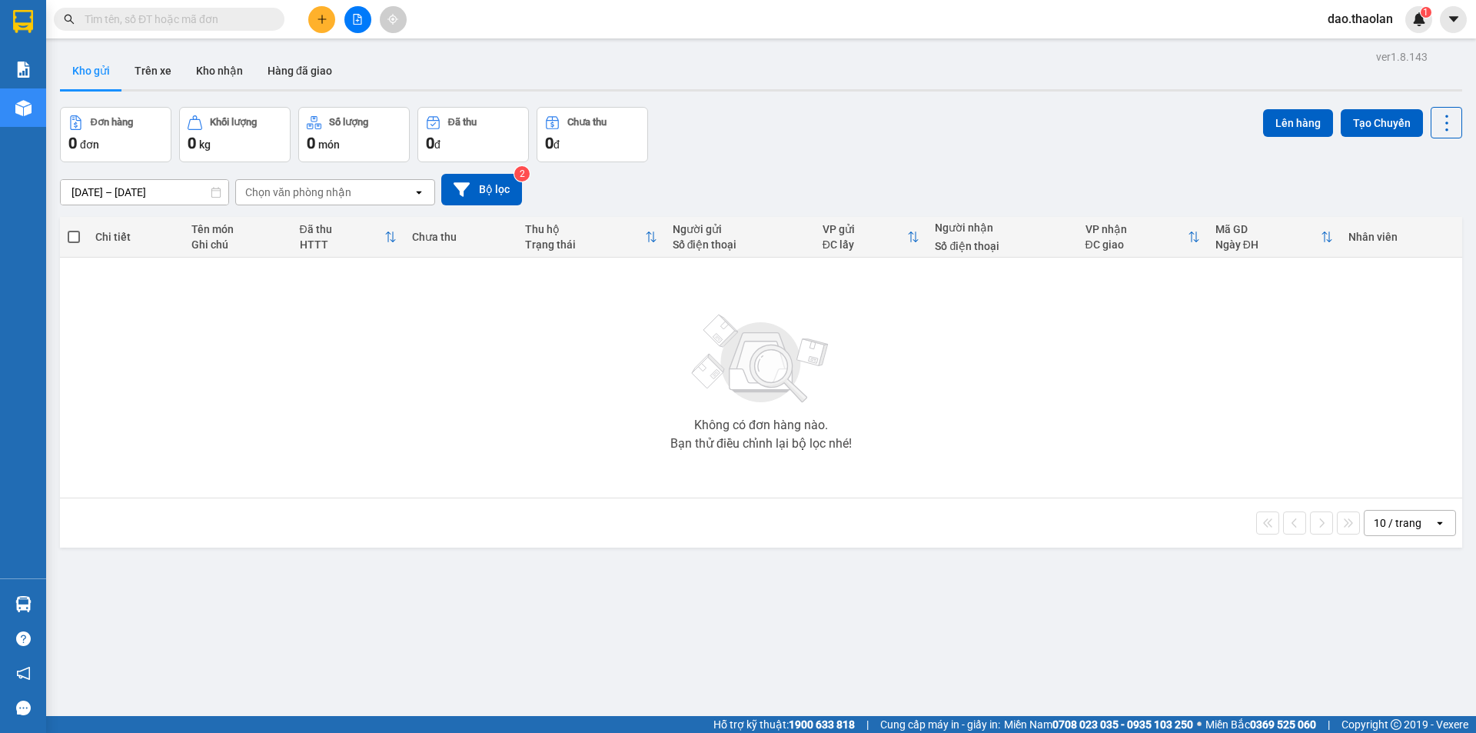
click at [344, 18] on div at bounding box center [357, 19] width 115 height 27
click at [346, 17] on button at bounding box center [357, 19] width 27 height 27
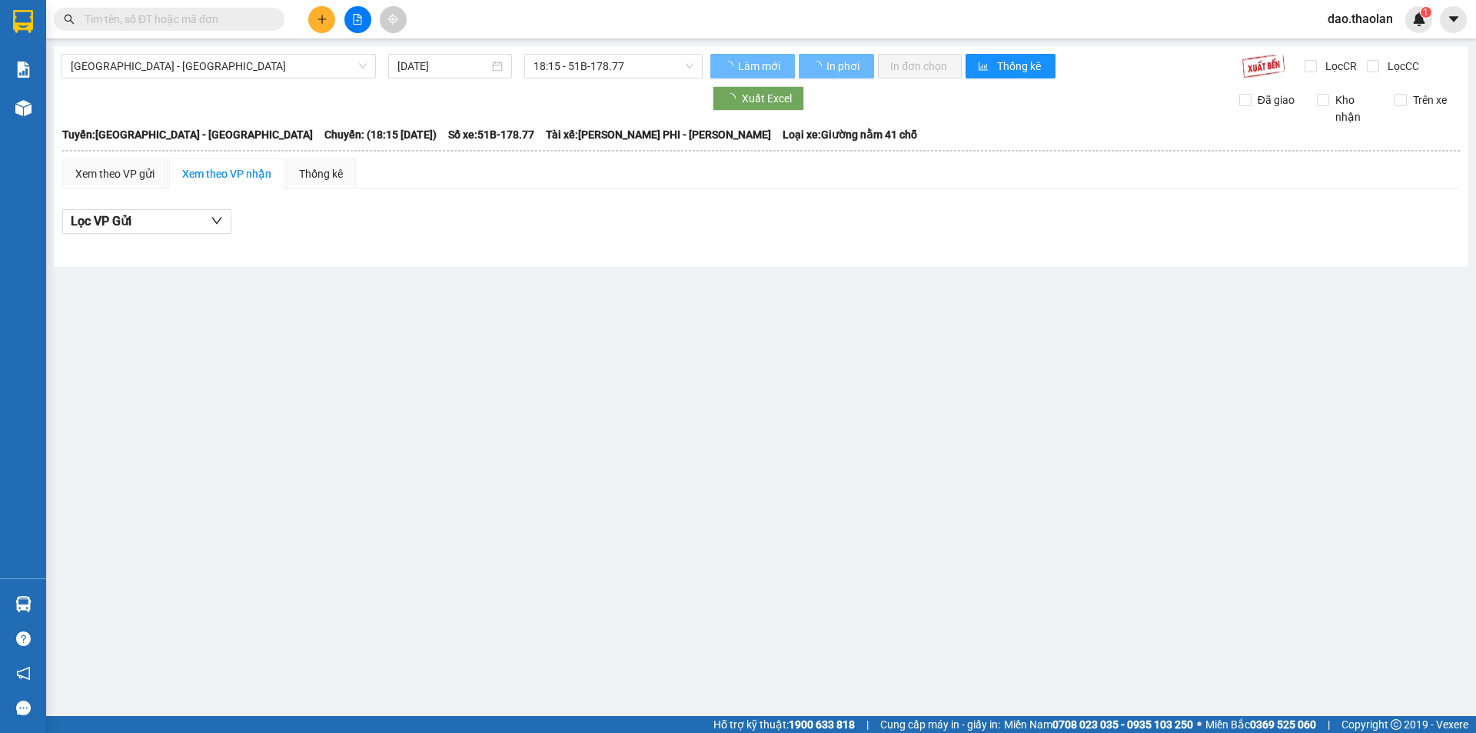
click at [201, 69] on span "[GEOGRAPHIC_DATA] - [GEOGRAPHIC_DATA]" at bounding box center [219, 66] width 296 height 23
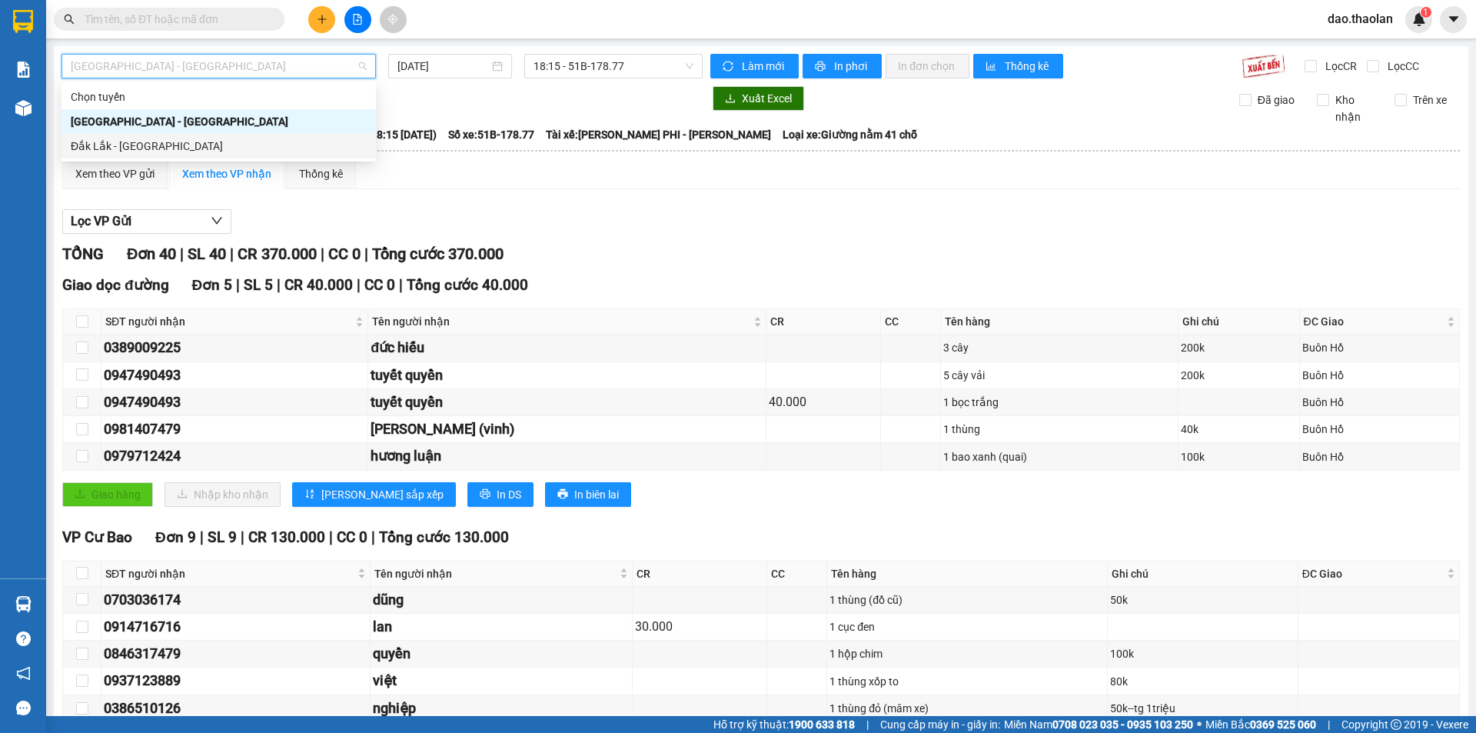
drag, startPoint x: 201, startPoint y: 145, endPoint x: 338, endPoint y: 111, distance: 141.2
click at [201, 146] on div "Đắk Lắk - [GEOGRAPHIC_DATA]" at bounding box center [219, 146] width 296 height 17
type input "[DATE]"
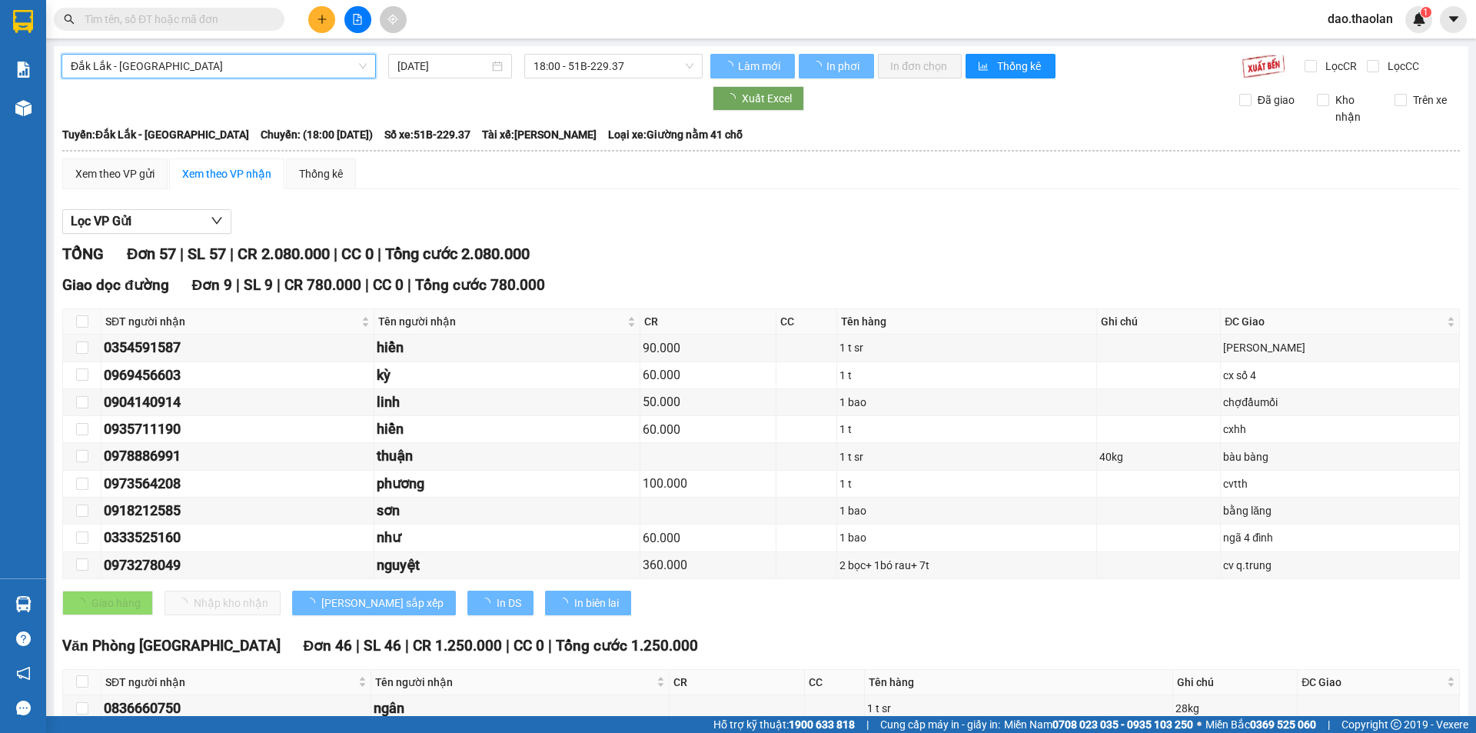
click at [587, 66] on span "18:00 - 51B-229.37" at bounding box center [614, 66] width 160 height 23
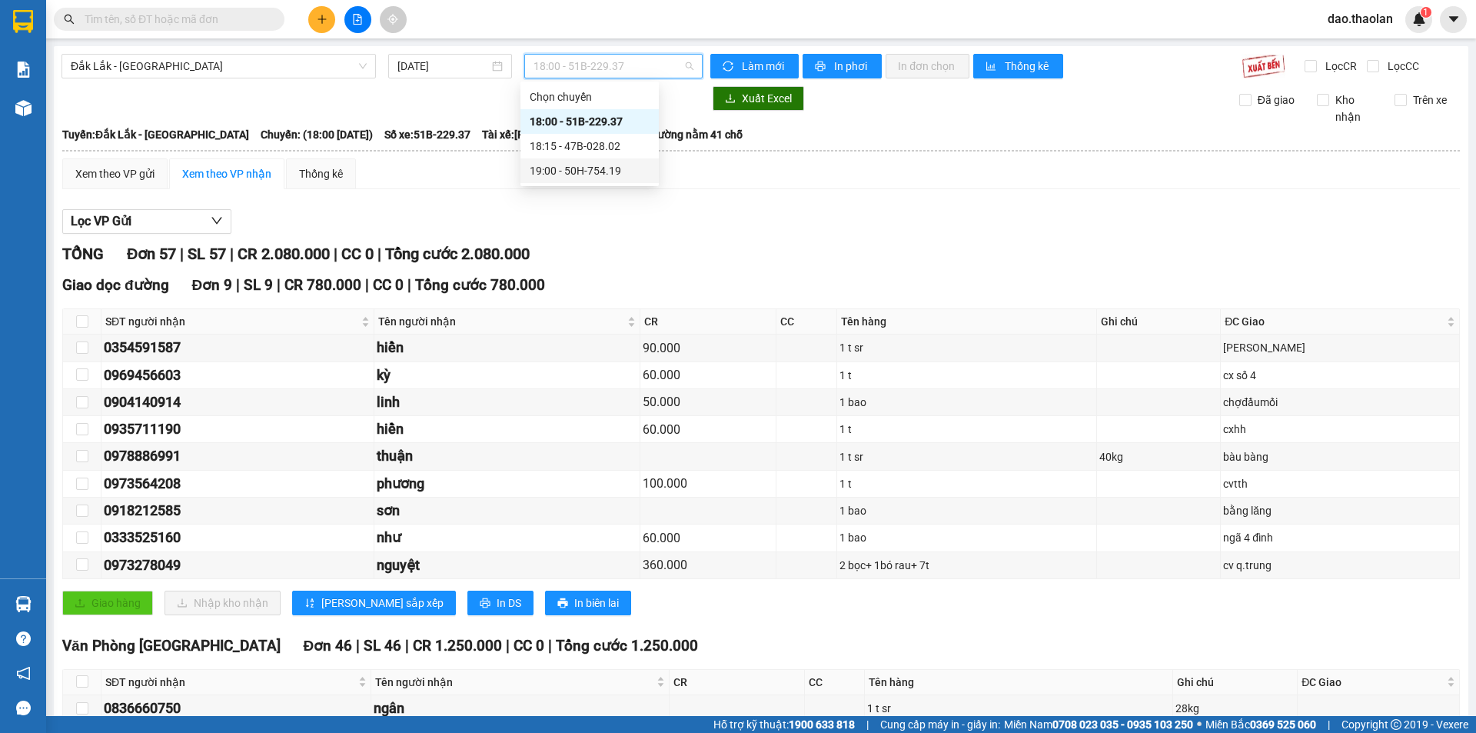
click at [601, 174] on div "19:00 - 50H-754.19" at bounding box center [590, 170] width 120 height 17
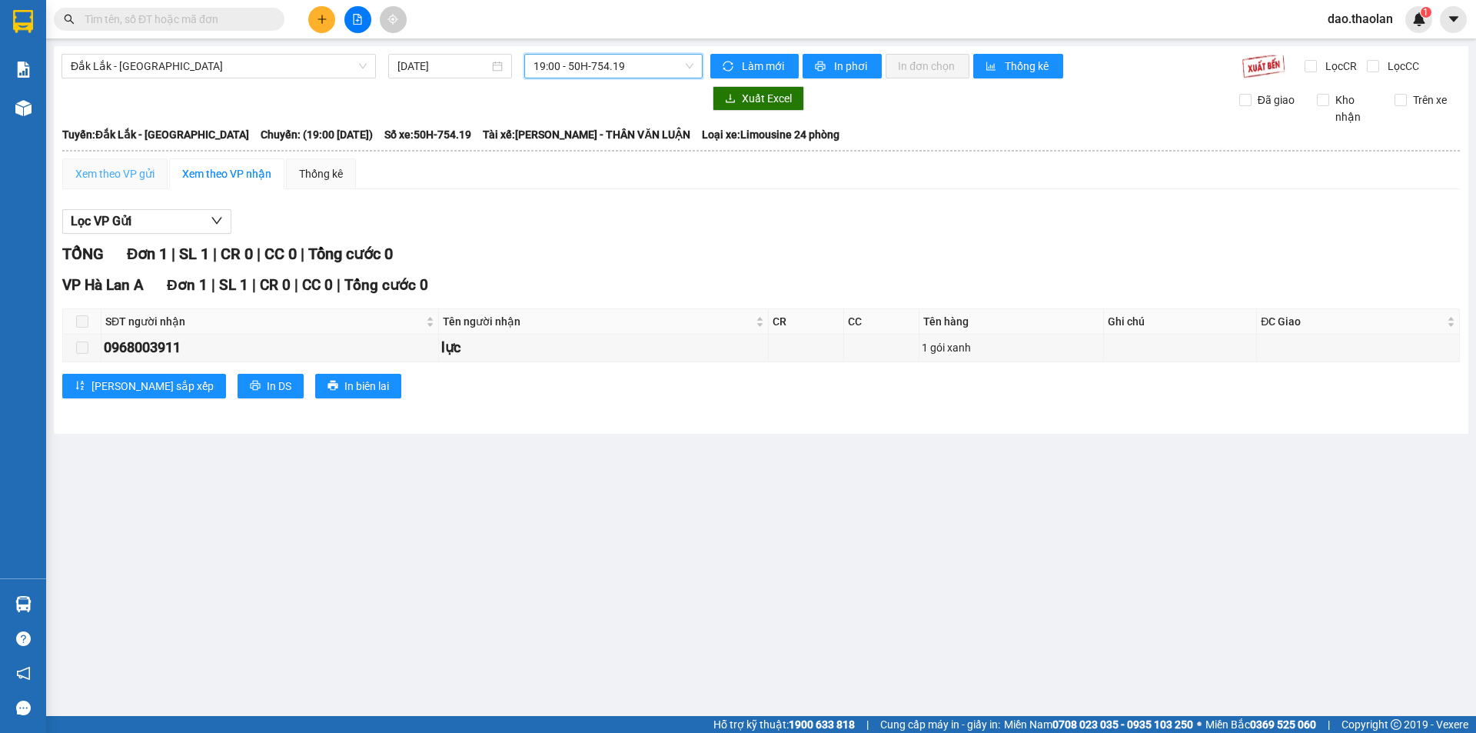
click at [155, 165] on div "Xem theo VP gửi" at bounding box center [114, 173] width 105 height 31
click at [250, 171] on div "Xem theo VP nhận" at bounding box center [226, 173] width 89 height 17
click at [81, 325] on span at bounding box center [82, 321] width 12 height 12
click at [622, 352] on div "lực" at bounding box center [603, 348] width 324 height 22
click at [128, 179] on div "Xem theo VP gửi" at bounding box center [114, 173] width 79 height 17
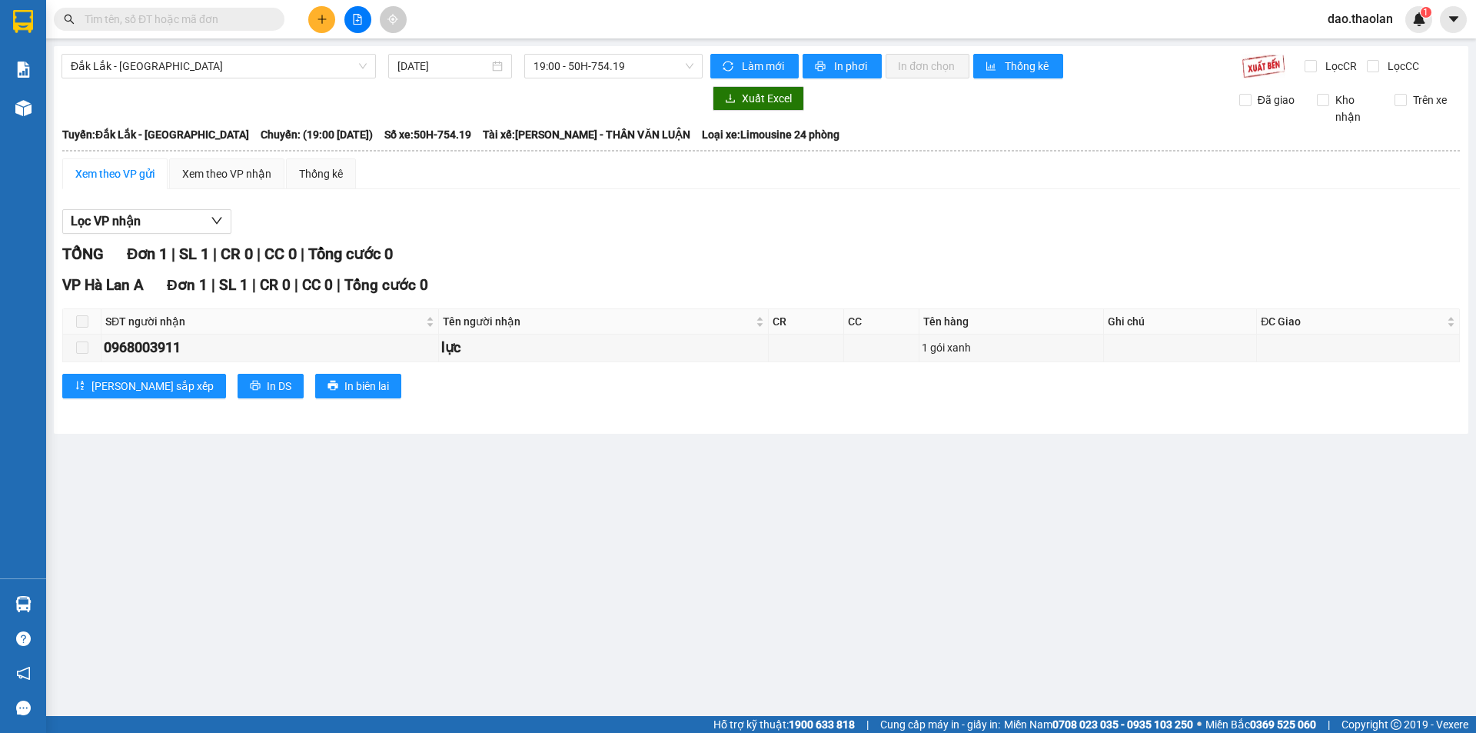
click at [79, 321] on span at bounding box center [82, 321] width 12 height 12
drag, startPoint x: 1287, startPoint y: 27, endPoint x: 1326, endPoint y: 19, distance: 40.0
click at [1289, 28] on div "Kết quả tìm kiếm ( 0 ) Bộ lọc No Data dao.thaolan 1" at bounding box center [738, 19] width 1476 height 38
click at [1344, 18] on span "dao.thaolan" at bounding box center [1361, 18] width 90 height 19
click at [1344, 43] on span "Đăng xuất" at bounding box center [1372, 47] width 65 height 17
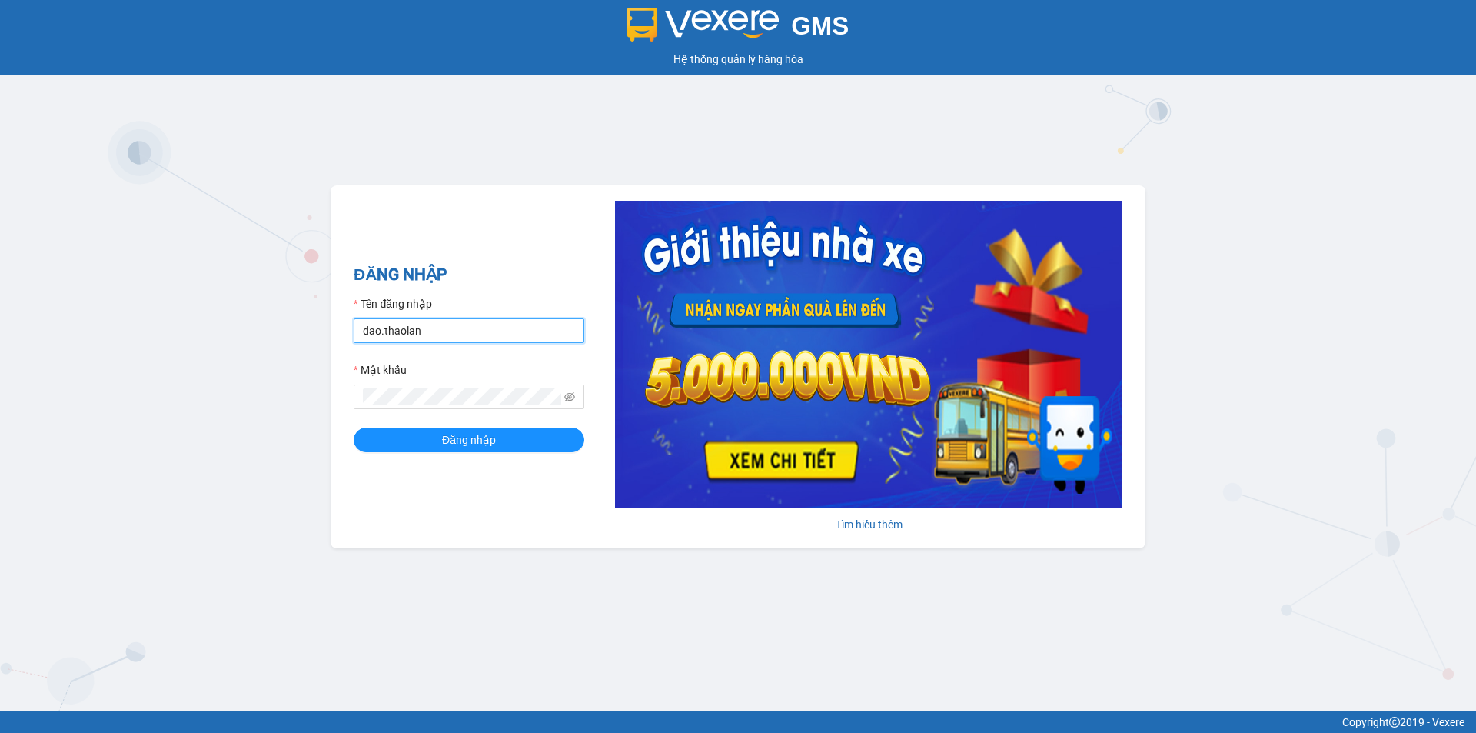
click at [466, 338] on input "dao.thaolan" at bounding box center [469, 330] width 231 height 25
type input "y.thaolan"
click at [478, 429] on button "Đăng nhập" at bounding box center [469, 440] width 231 height 25
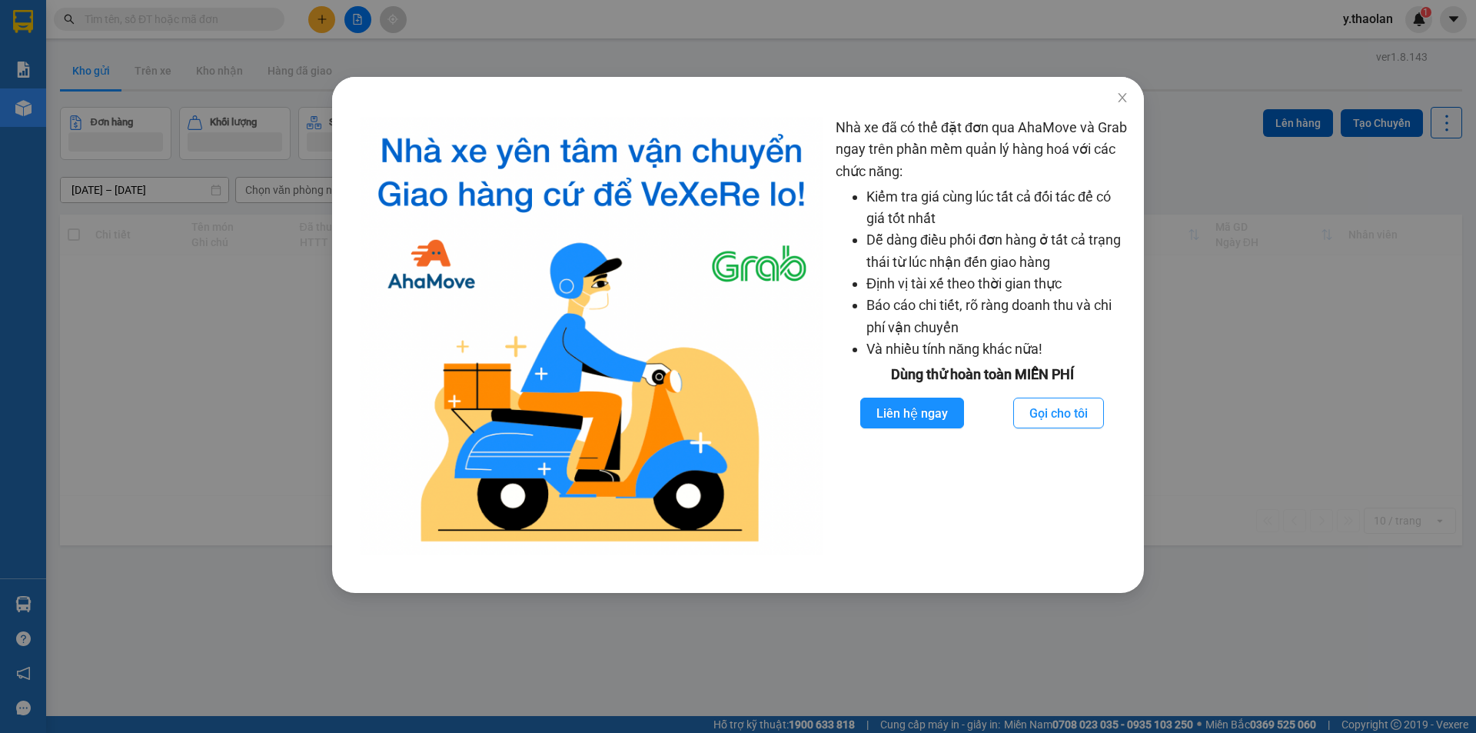
click at [360, 24] on div "Nhà xe đã có thể đặt đơn qua AhaMove và Grab ngay trên phần mềm quản lý hàng ho…" at bounding box center [738, 366] width 1476 height 733
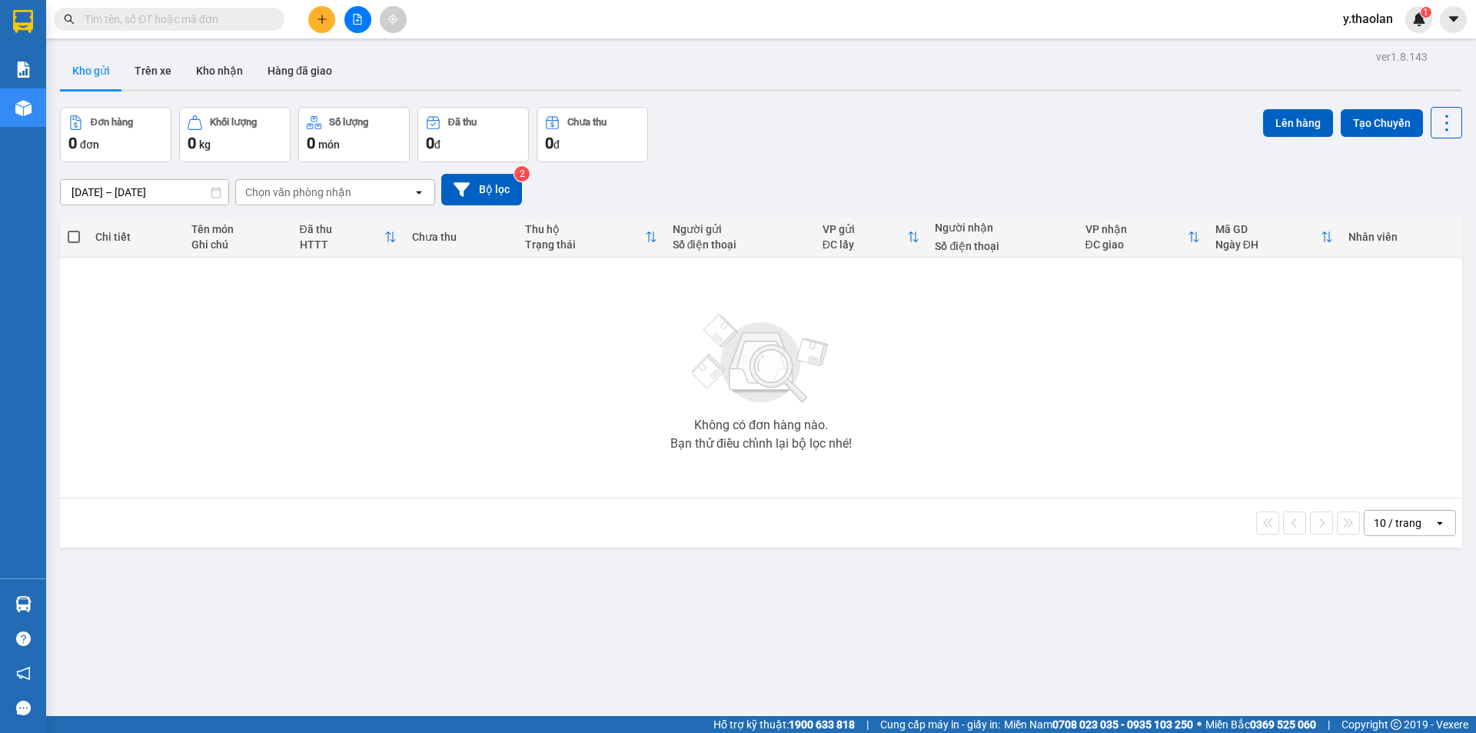
click at [360, 24] on body "Kết quả tìm kiếm ( 0 ) Bộ lọc No Data y.thaolan 1 Báo cáo Báo cáo dòng tiền (nh…" at bounding box center [738, 366] width 1476 height 733
click at [368, 15] on button at bounding box center [357, 19] width 27 height 27
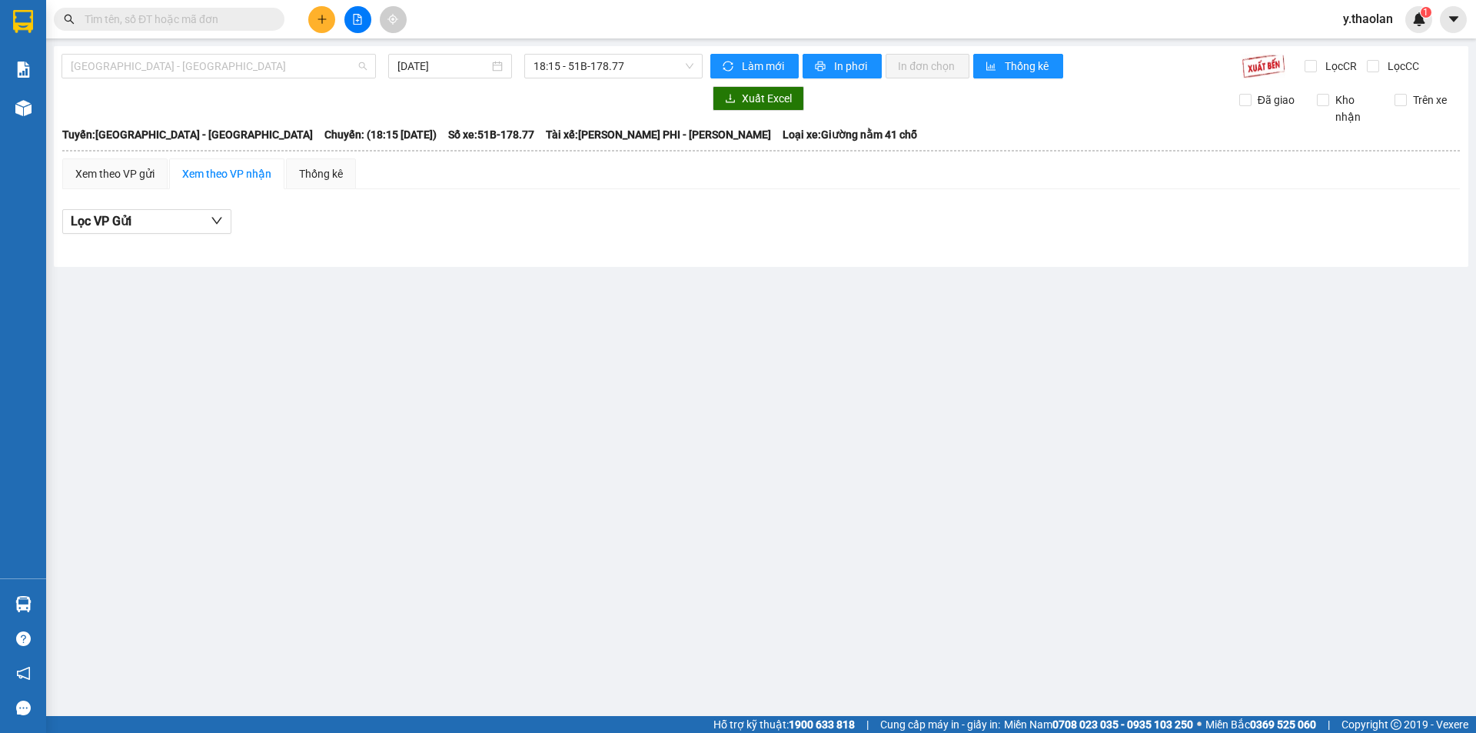
drag, startPoint x: 238, startPoint y: 68, endPoint x: 195, endPoint y: 138, distance: 83.2
click at [238, 73] on span "[GEOGRAPHIC_DATA] - [GEOGRAPHIC_DATA]" at bounding box center [219, 66] width 296 height 23
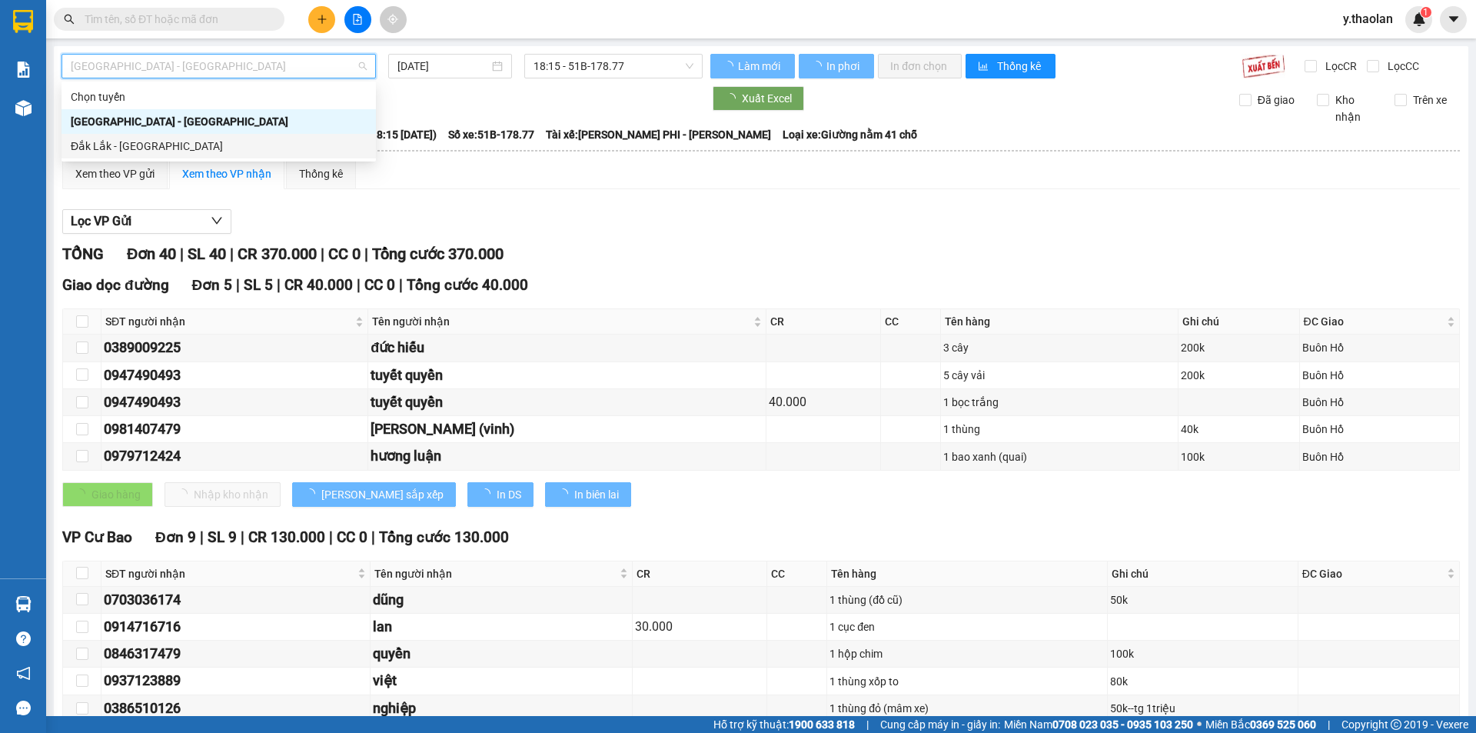
drag, startPoint x: 195, startPoint y: 141, endPoint x: 471, endPoint y: 93, distance: 280.9
click at [195, 141] on div "Đắk Lắk - [GEOGRAPHIC_DATA]" at bounding box center [219, 146] width 296 height 17
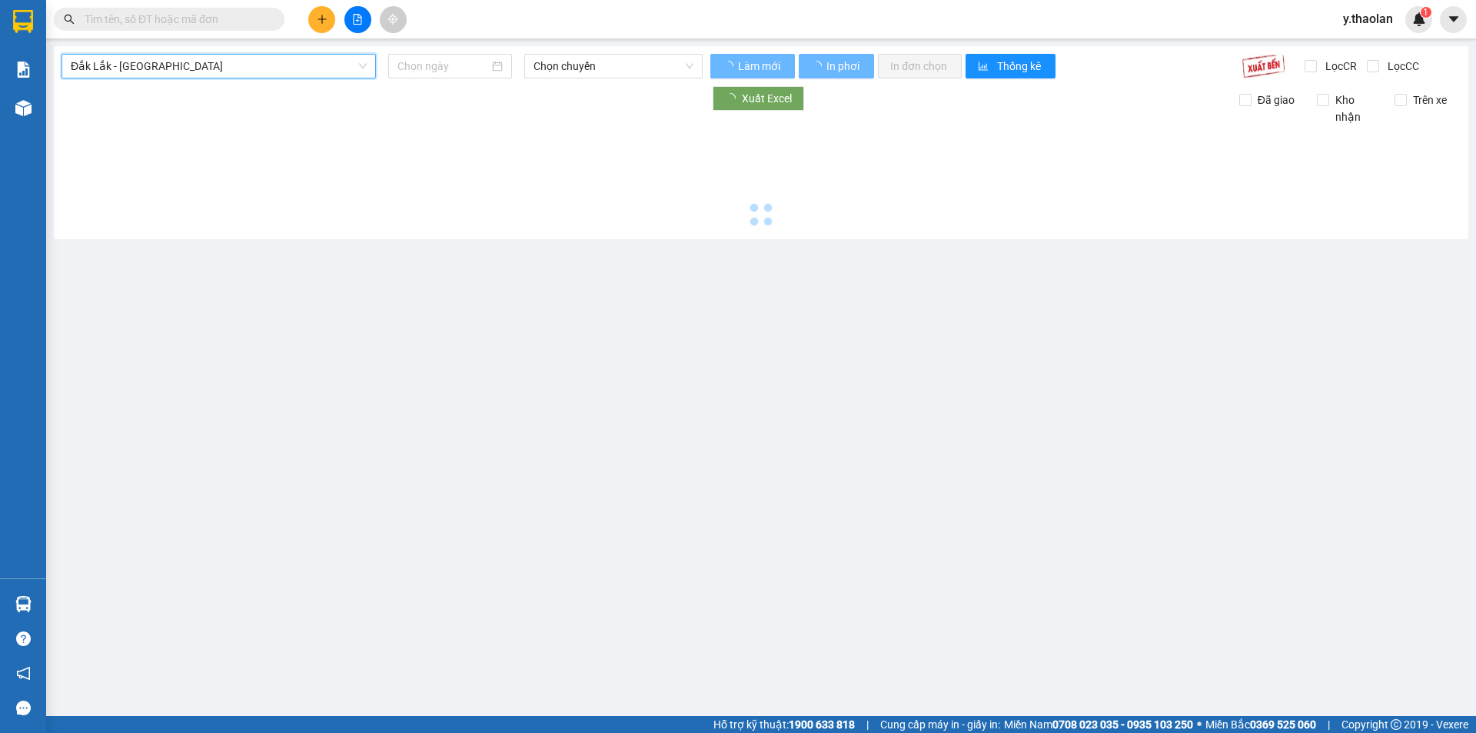
type input "[DATE]"
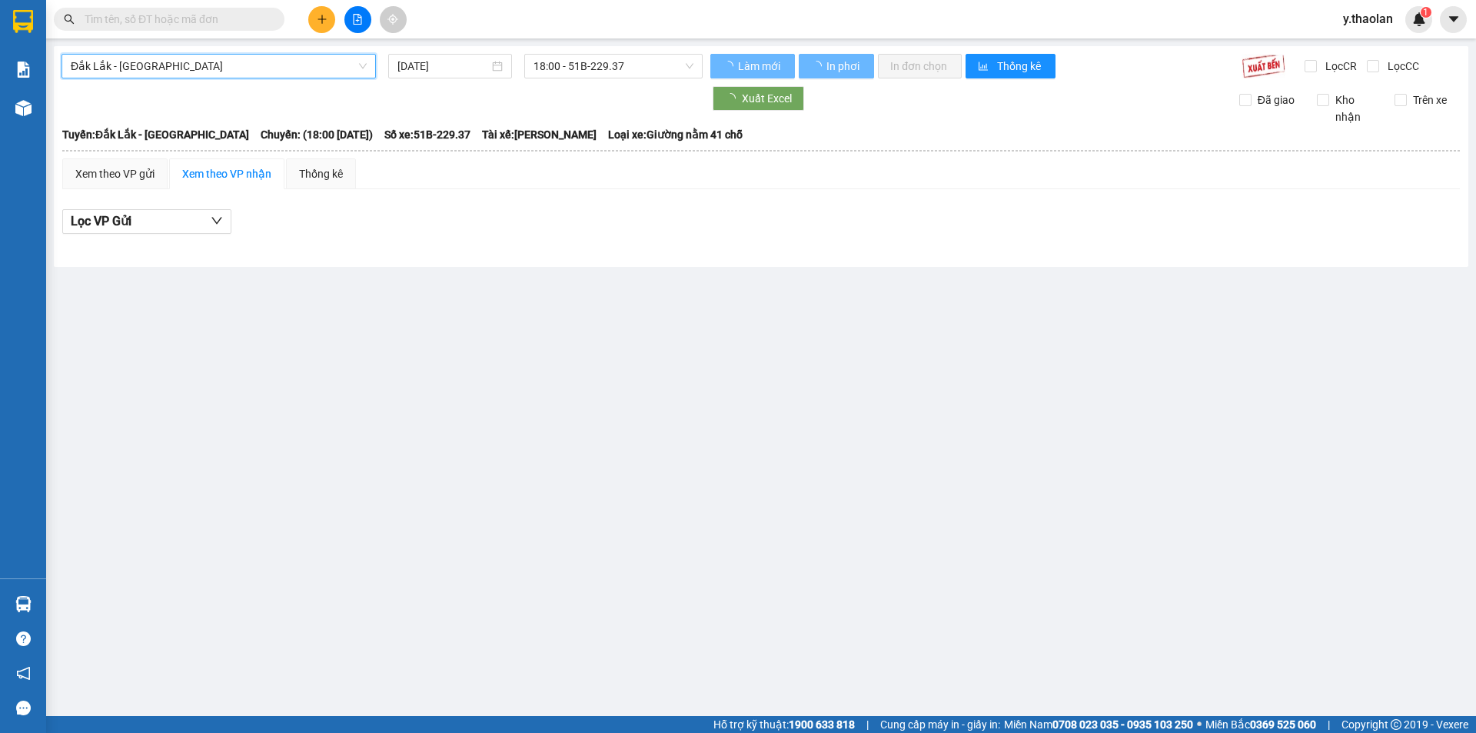
click at [601, 75] on span "18:00 - 51B-229.37" at bounding box center [614, 66] width 160 height 23
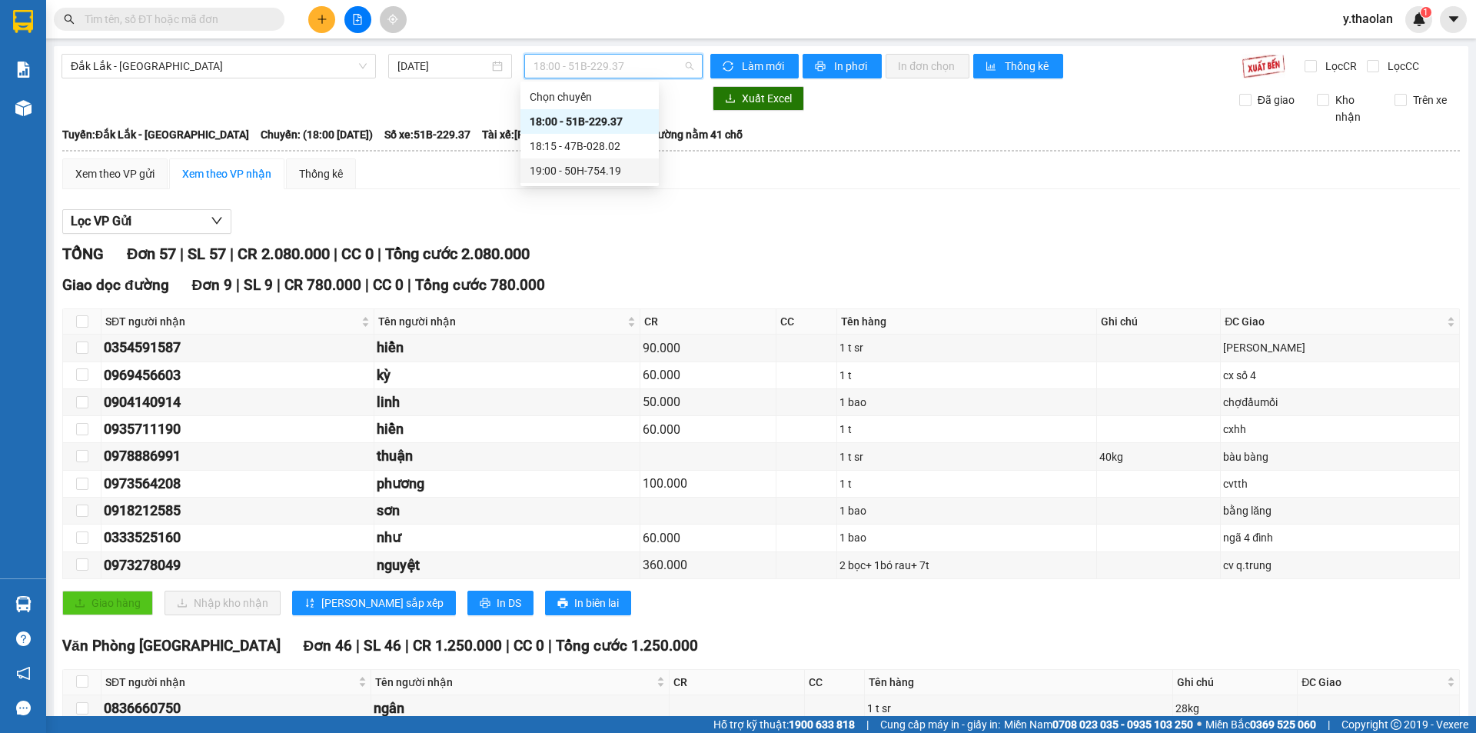
click at [604, 161] on div "19:00 - 50H-754.19" at bounding box center [590, 170] width 138 height 25
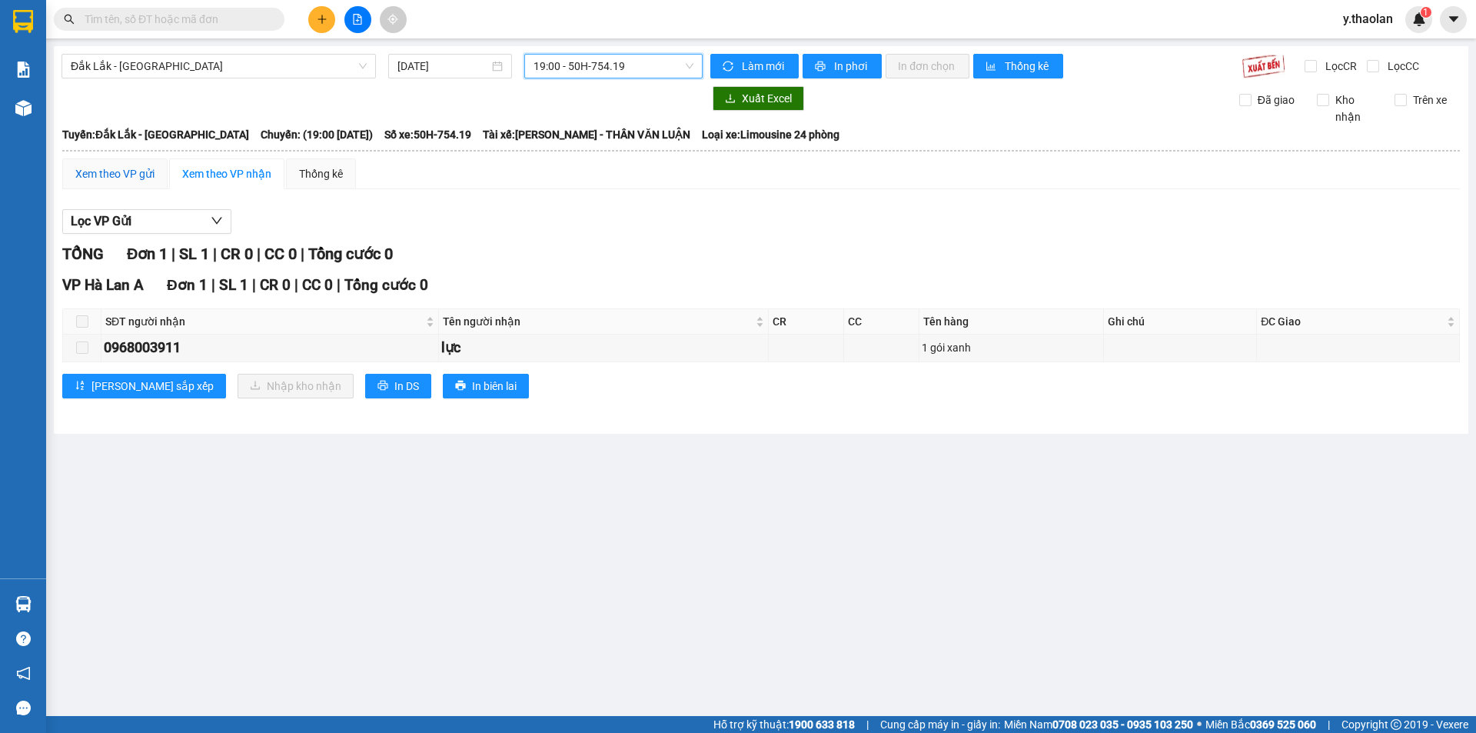
click at [147, 181] on div "Xem theo VP gửi" at bounding box center [114, 173] width 79 height 17
click at [82, 323] on span at bounding box center [82, 321] width 12 height 12
drag, startPoint x: 231, startPoint y: 165, endPoint x: 232, endPoint y: 181, distance: 16.9
click at [232, 181] on div "Xem theo VP nhận" at bounding box center [226, 173] width 115 height 31
drag, startPoint x: 83, startPoint y: 315, endPoint x: 84, endPoint y: 324, distance: 8.5
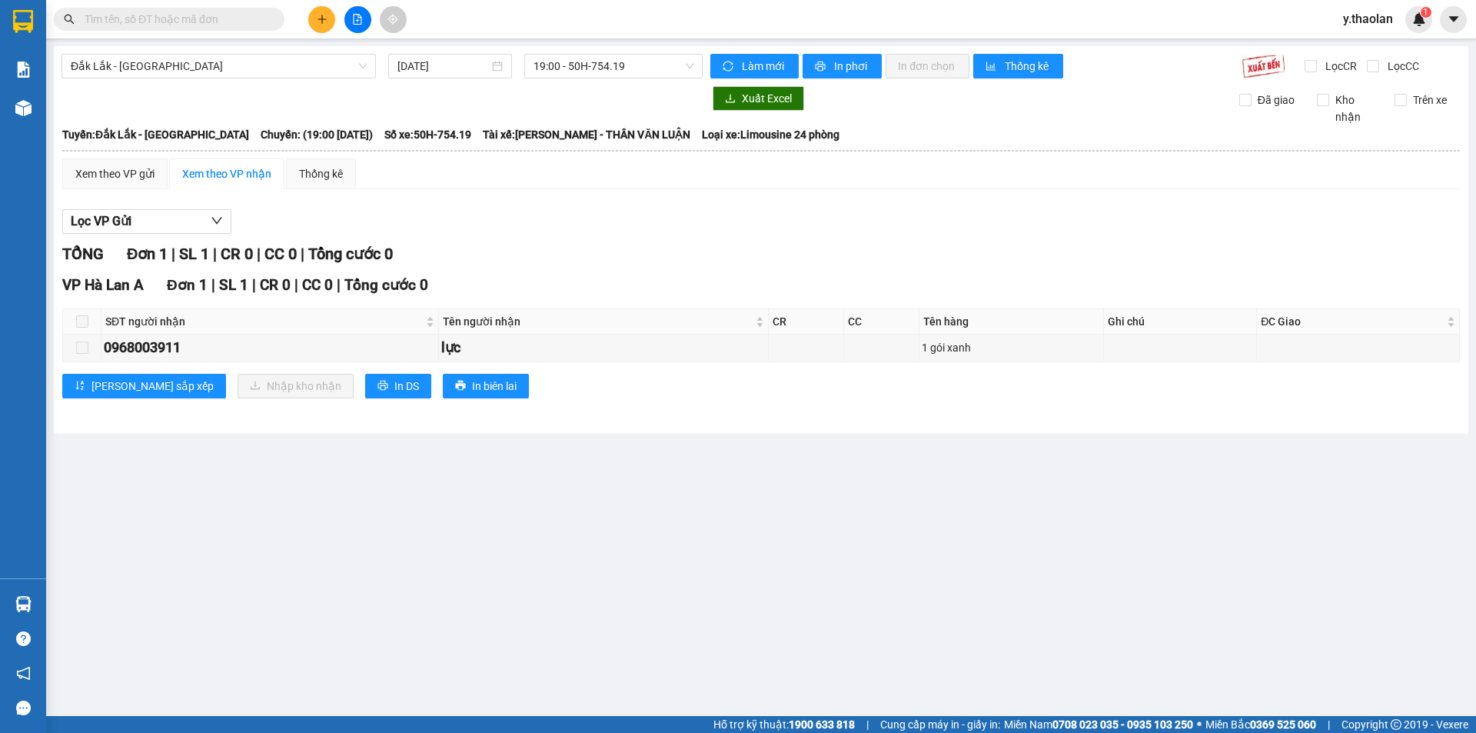
click at [84, 324] on span at bounding box center [82, 321] width 12 height 12
drag, startPoint x: 84, startPoint y: 324, endPoint x: 103, endPoint y: 325, distance: 19.3
click at [87, 327] on span at bounding box center [82, 321] width 12 height 12
click at [554, 76] on span "19:00 - 50H-754.19" at bounding box center [614, 66] width 160 height 23
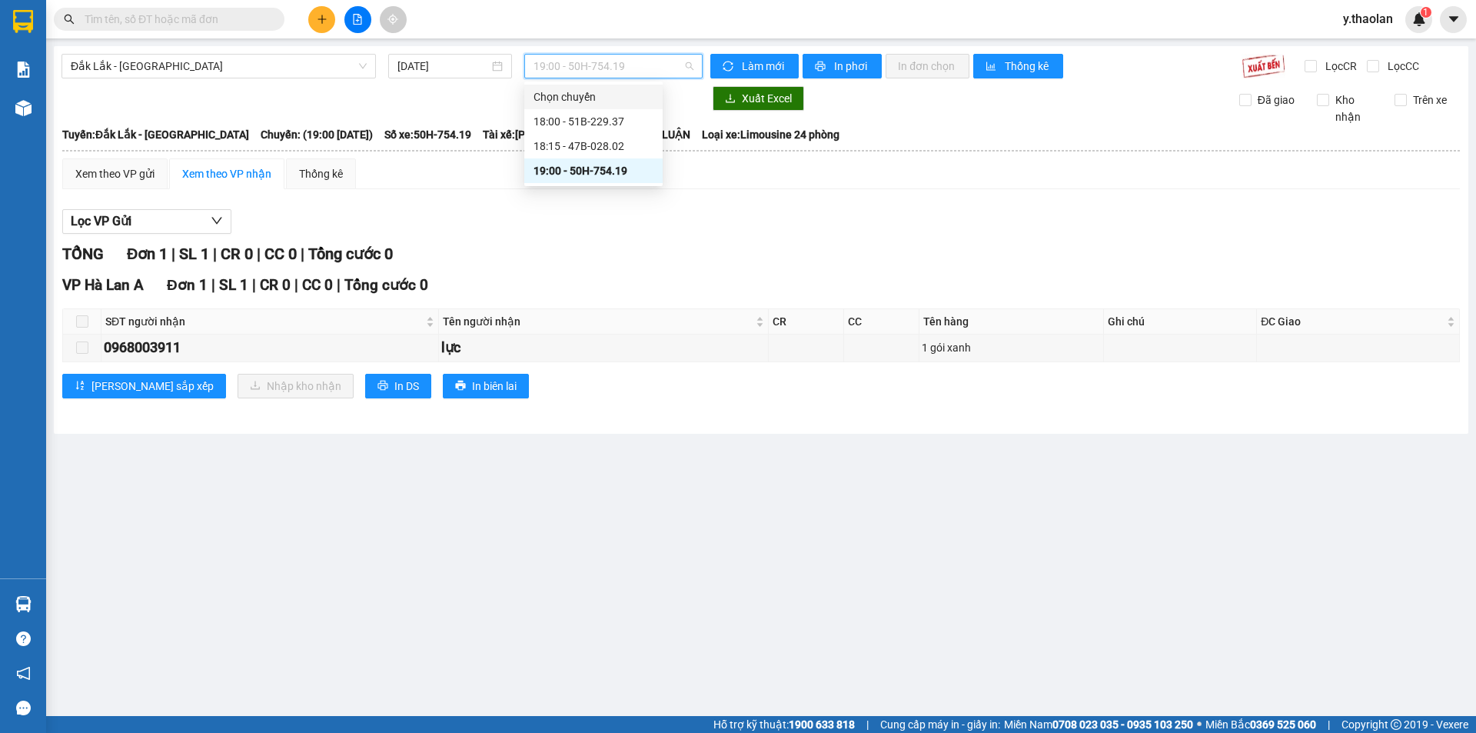
click at [1356, 18] on span "y.thaolan" at bounding box center [1368, 18] width 75 height 19
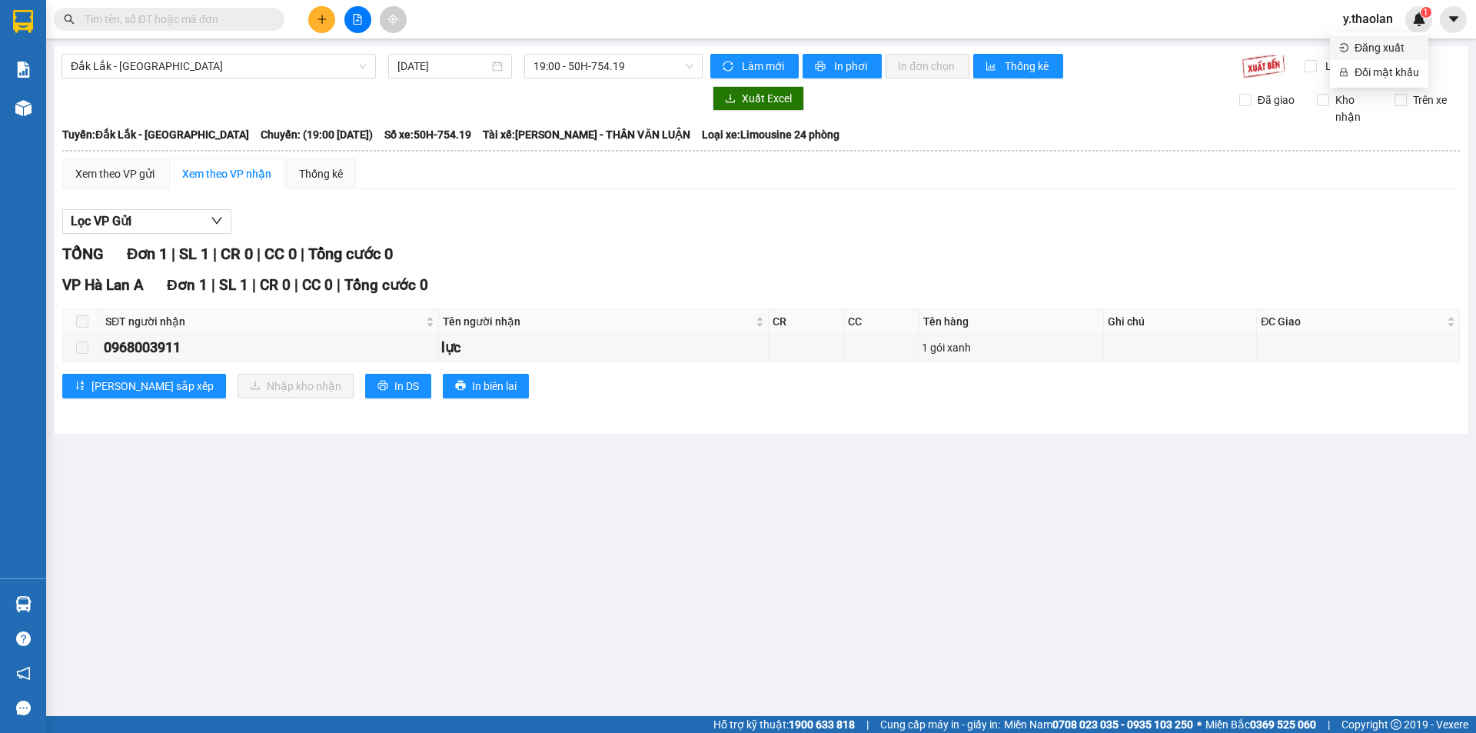
click at [1356, 56] on li "Đăng xuất" at bounding box center [1379, 47] width 98 height 25
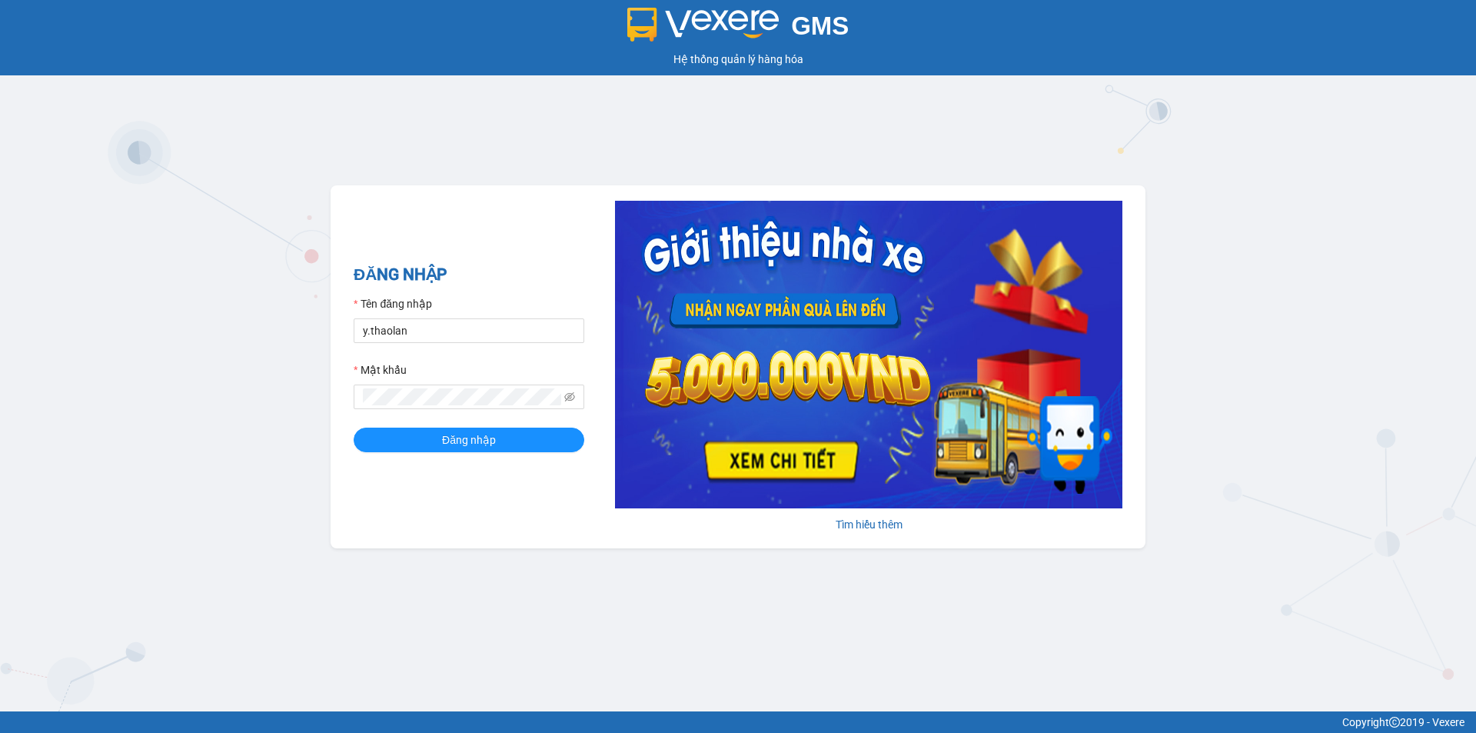
type input "dao.thaolan"
click at [418, 448] on button "Đăng nhập" at bounding box center [469, 440] width 231 height 25
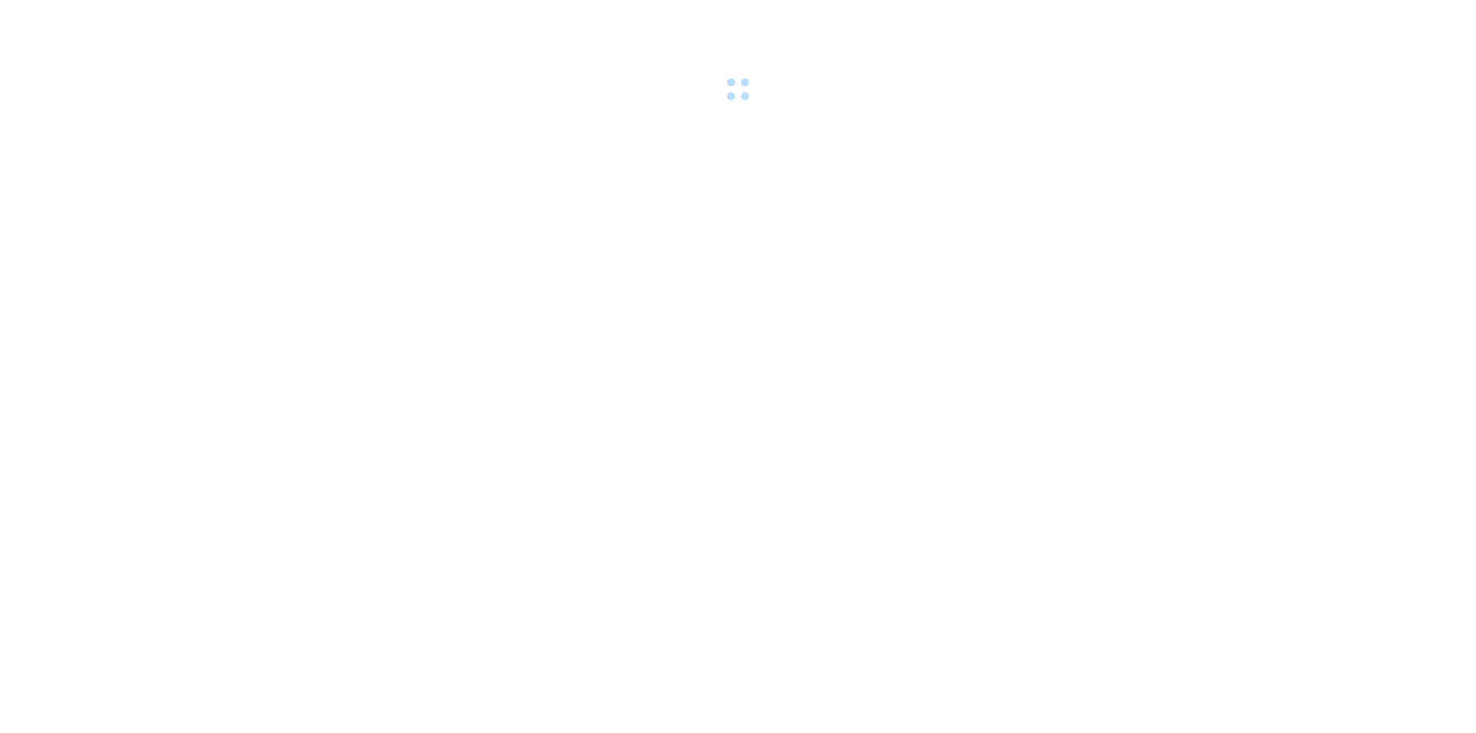
click at [240, 211] on body at bounding box center [738, 366] width 1476 height 733
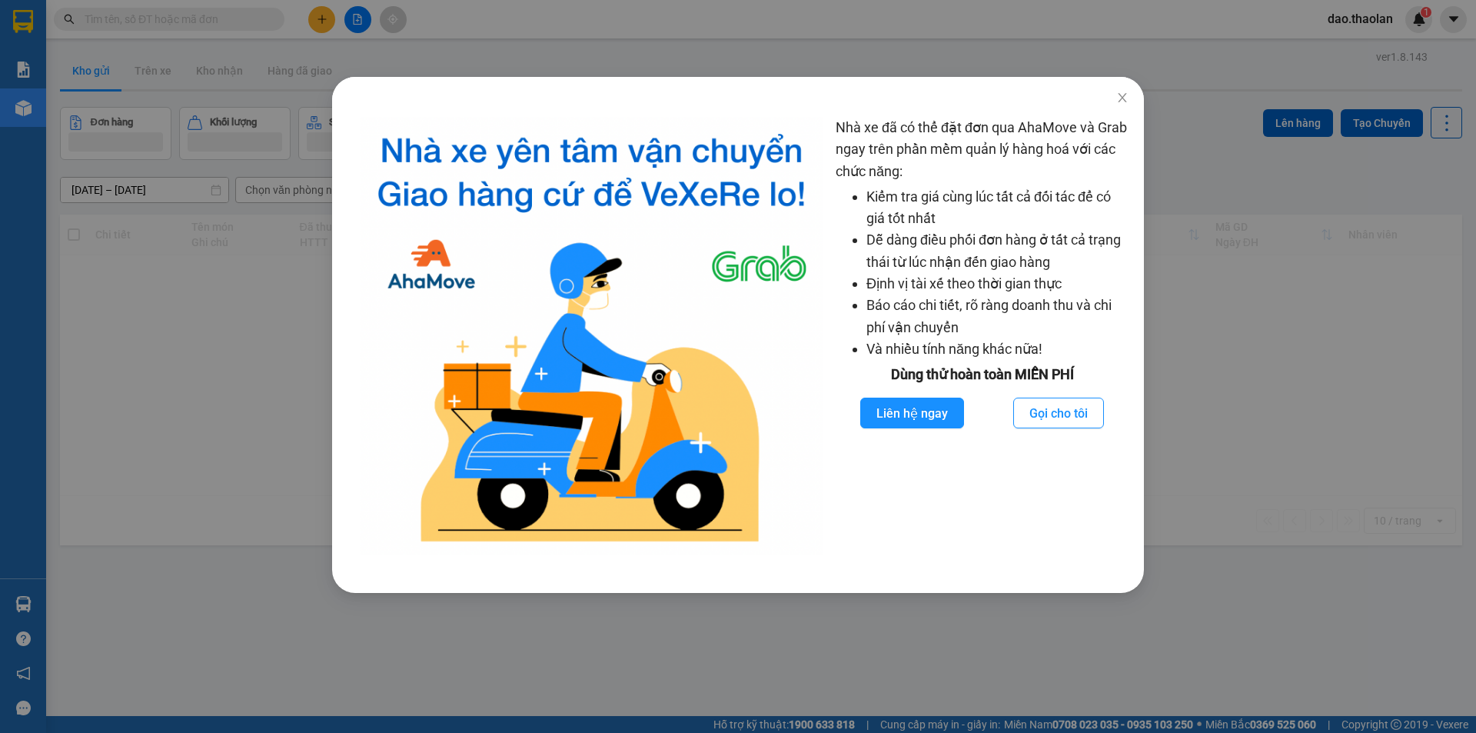
click at [240, 211] on div "Nhà xe đã có thể đặt đơn qua AhaMove và Grab ngay trên phần mềm quản lý hàng ho…" at bounding box center [738, 366] width 1476 height 733
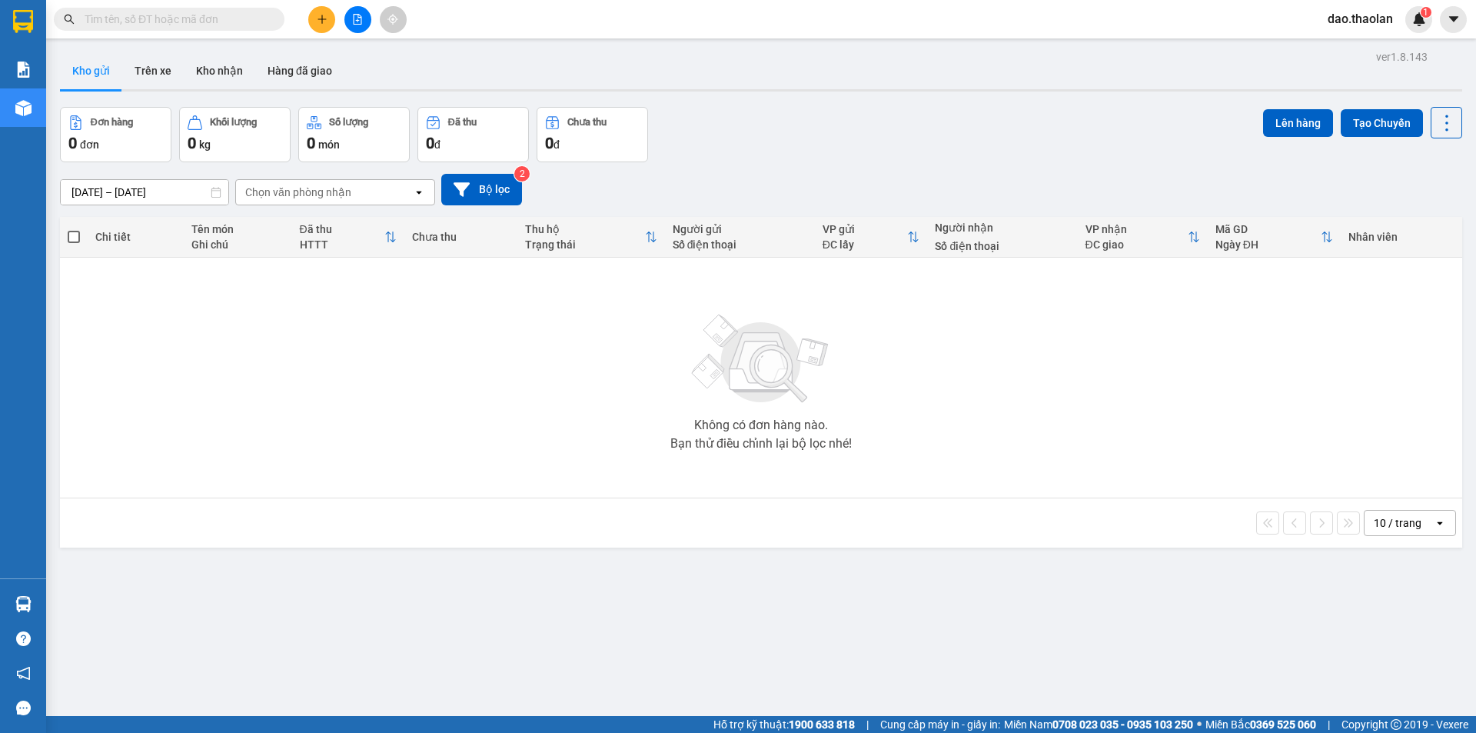
click at [351, 28] on button at bounding box center [357, 19] width 27 height 27
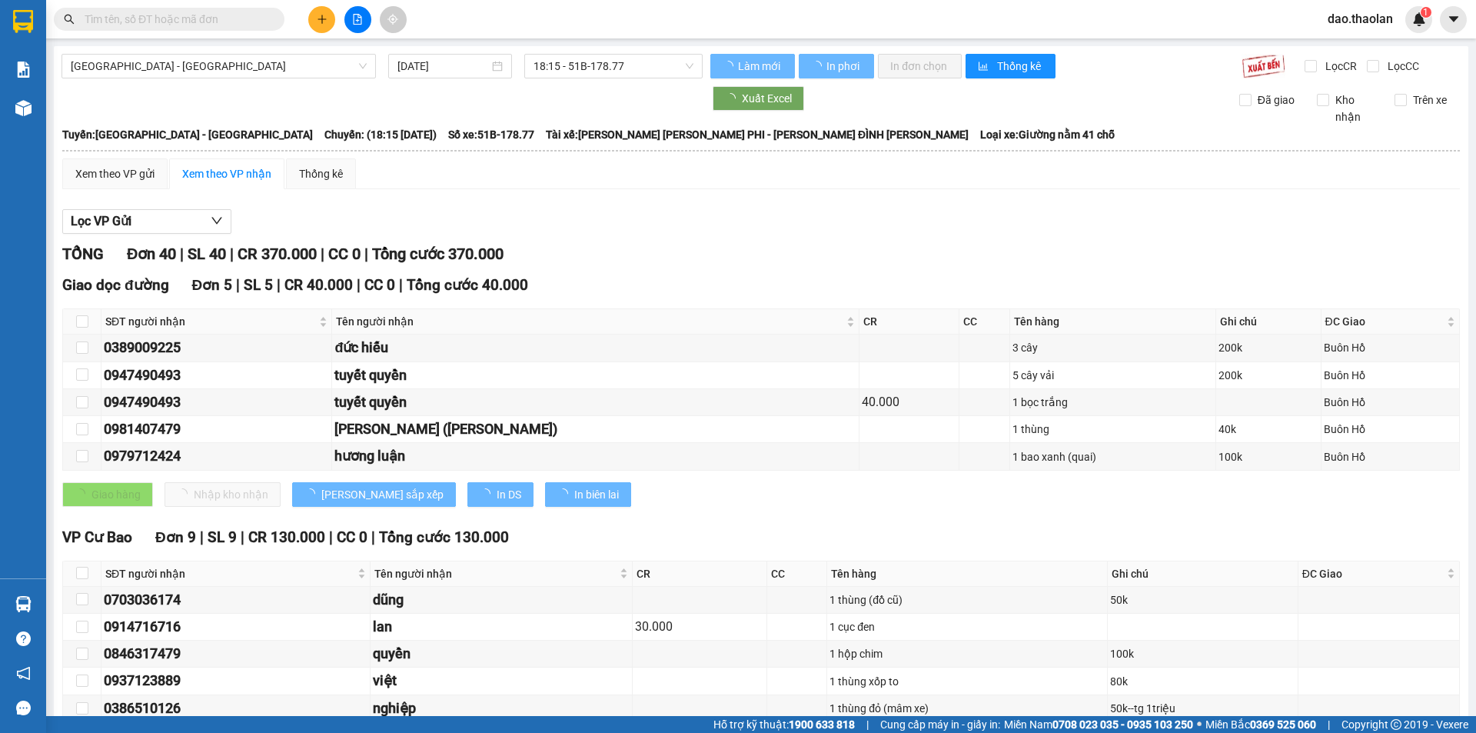
click at [212, 25] on input "text" at bounding box center [175, 19] width 181 height 17
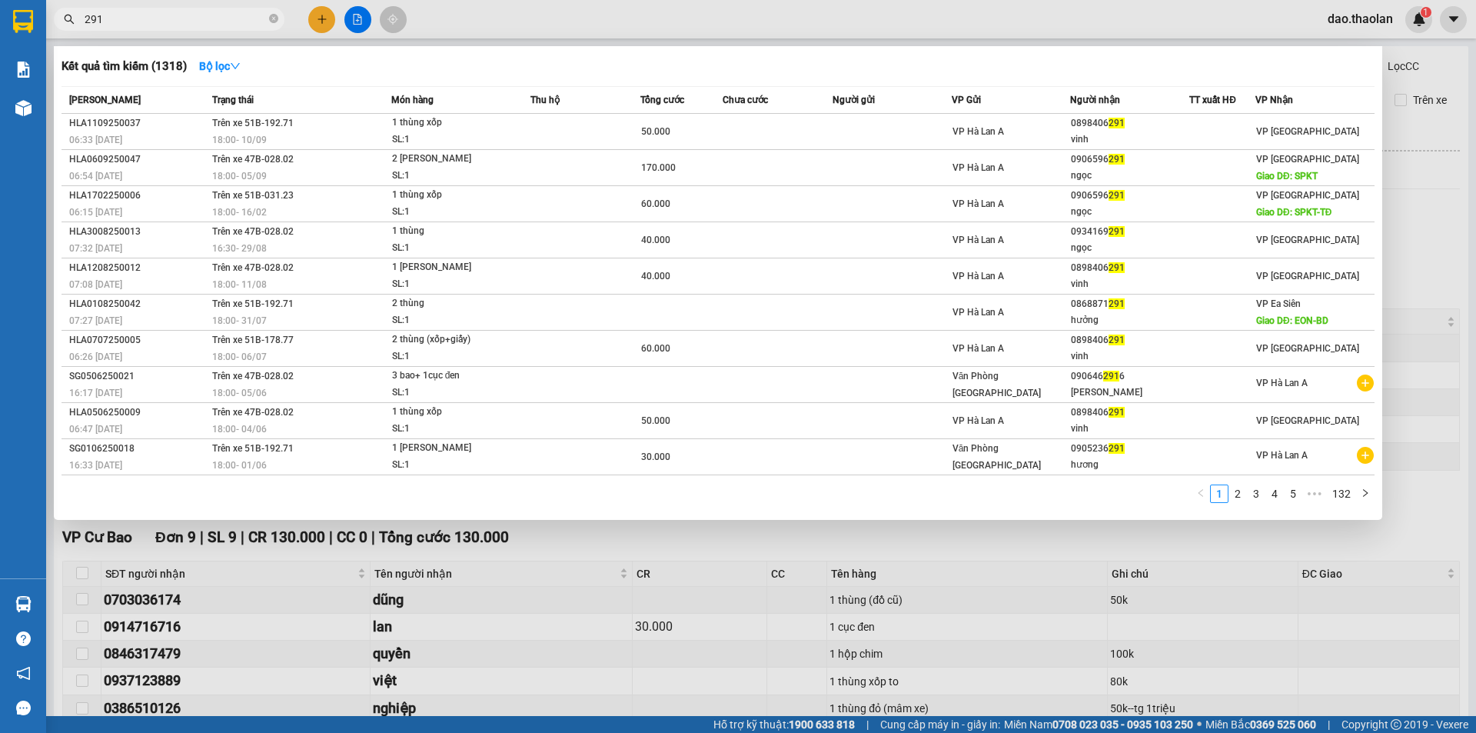
type input "291"
drag, startPoint x: 766, startPoint y: 14, endPoint x: 744, endPoint y: 22, distance: 23.1
click at [764, 17] on div at bounding box center [738, 366] width 1476 height 733
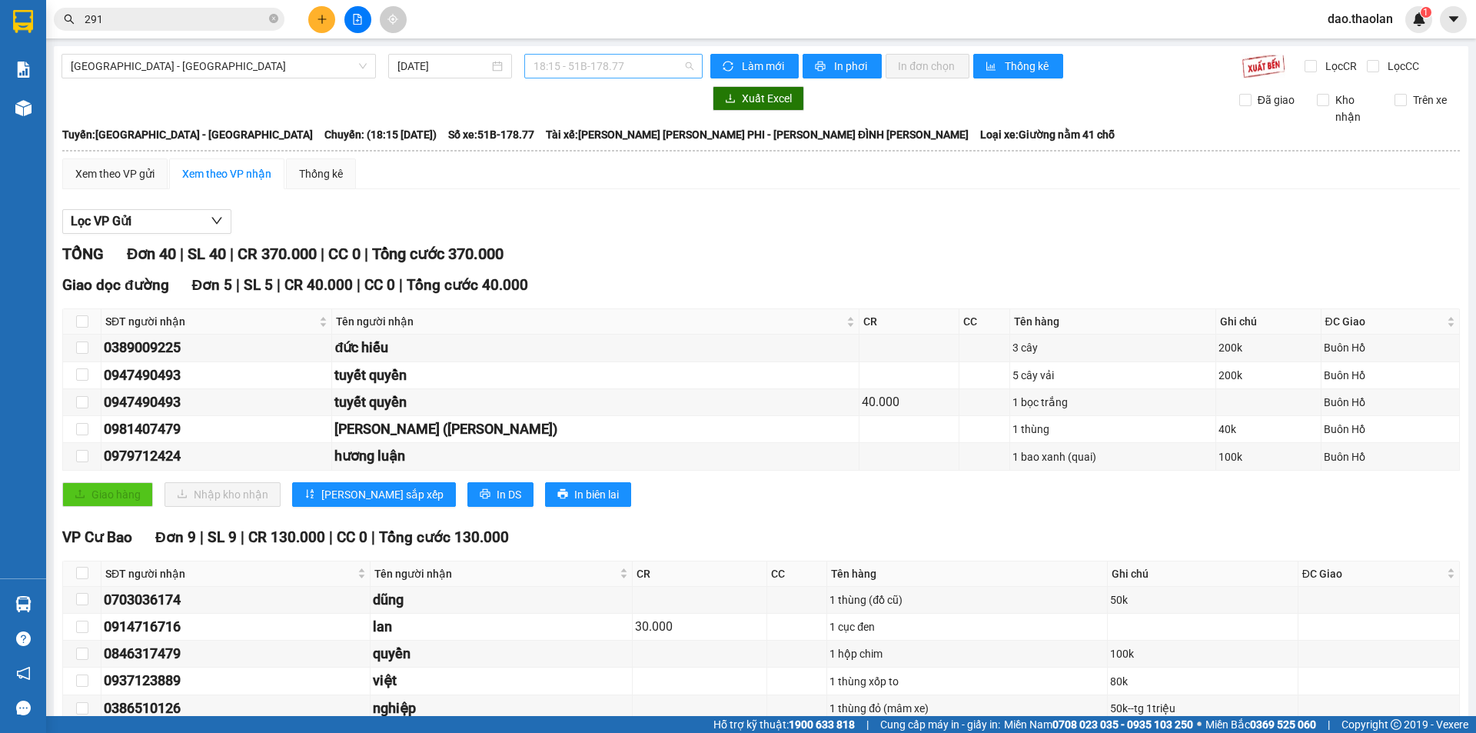
click at [570, 64] on span "18:15 - 51B-178.77" at bounding box center [614, 66] width 160 height 23
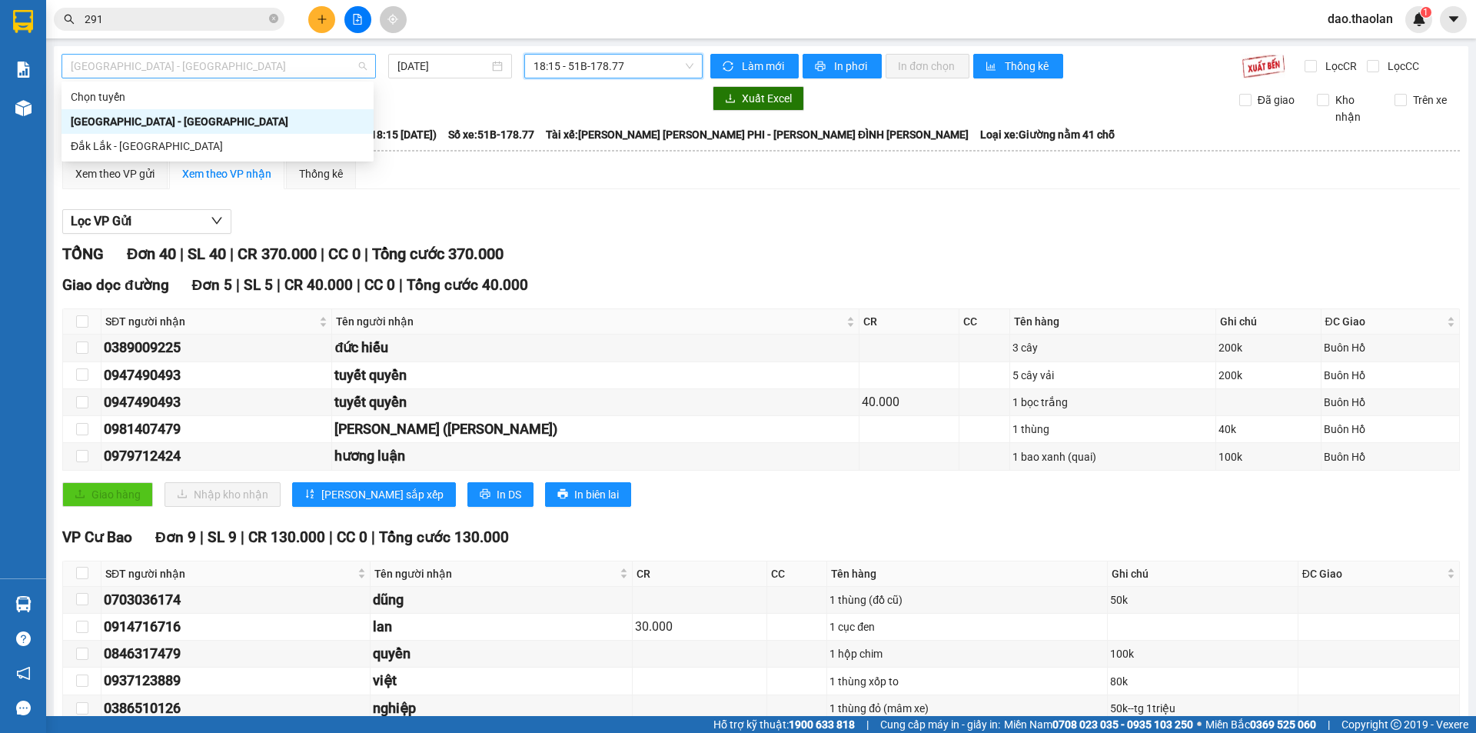
drag, startPoint x: 208, startPoint y: 69, endPoint x: 207, endPoint y: 78, distance: 8.5
click at [207, 72] on span "[GEOGRAPHIC_DATA] - [GEOGRAPHIC_DATA]" at bounding box center [219, 66] width 296 height 23
drag, startPoint x: 201, startPoint y: 150, endPoint x: 330, endPoint y: 108, distance: 135.7
click at [200, 150] on div "Đắk Lắk - [GEOGRAPHIC_DATA]" at bounding box center [218, 146] width 294 height 17
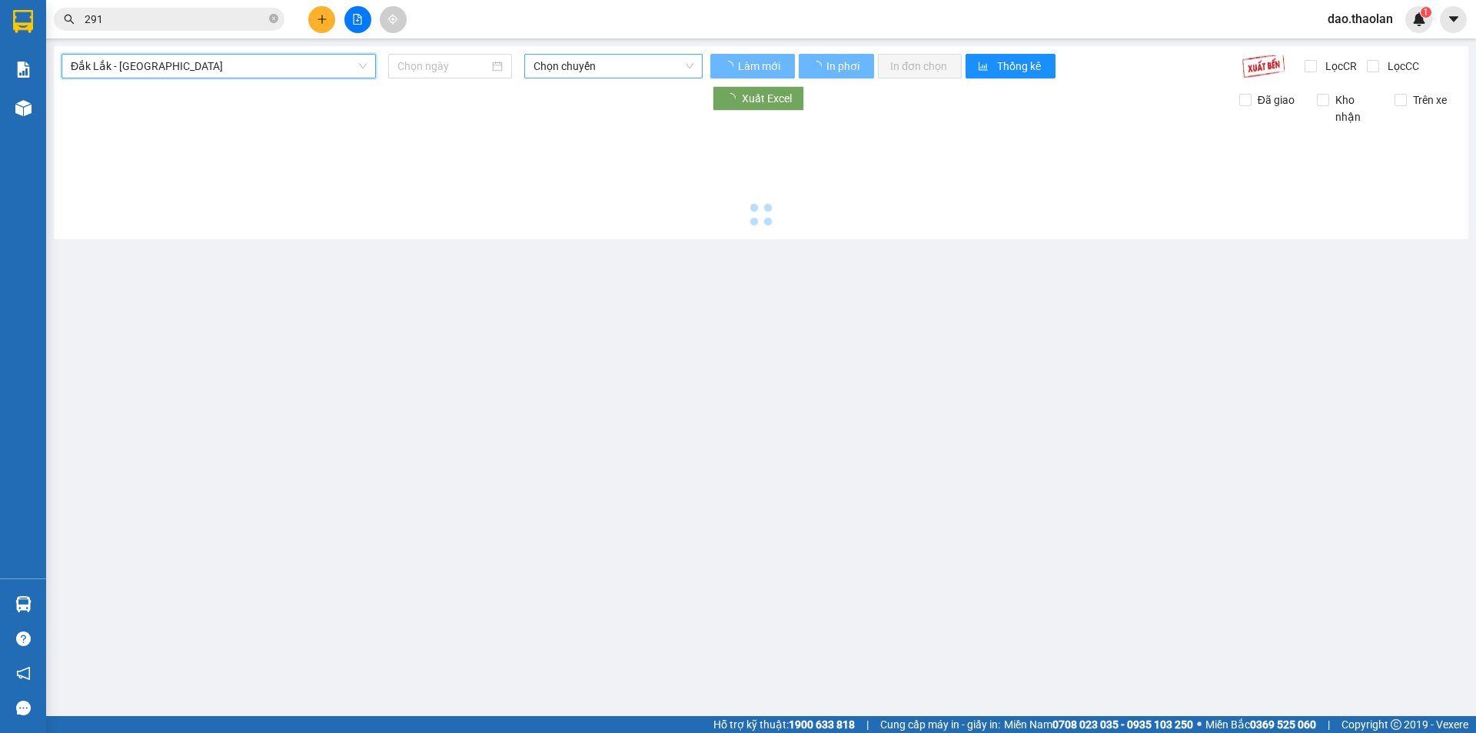
type input "[DATE]"
click at [566, 74] on span "Chọn chuyến" at bounding box center [614, 66] width 160 height 23
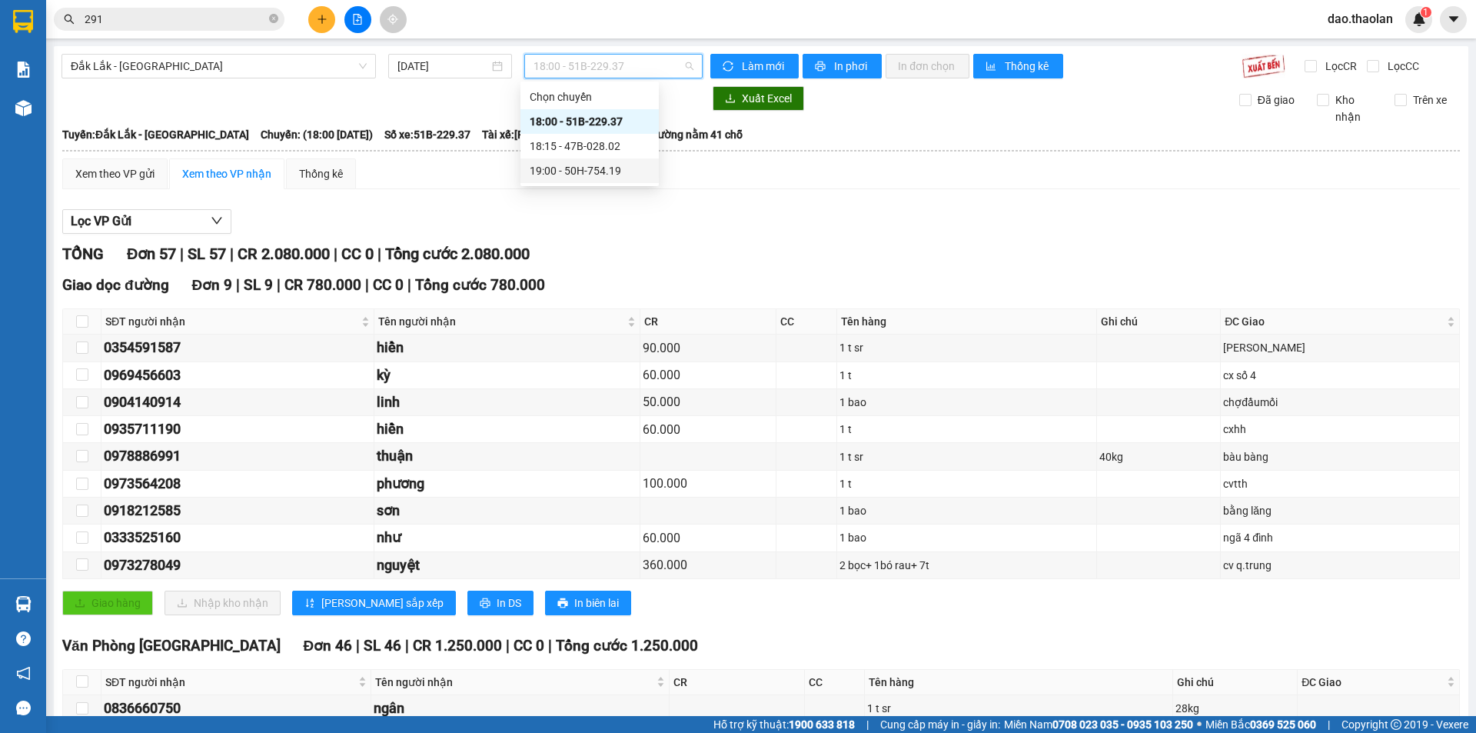
click at [584, 170] on div "19:00 - 50H-754.19" at bounding box center [590, 170] width 120 height 17
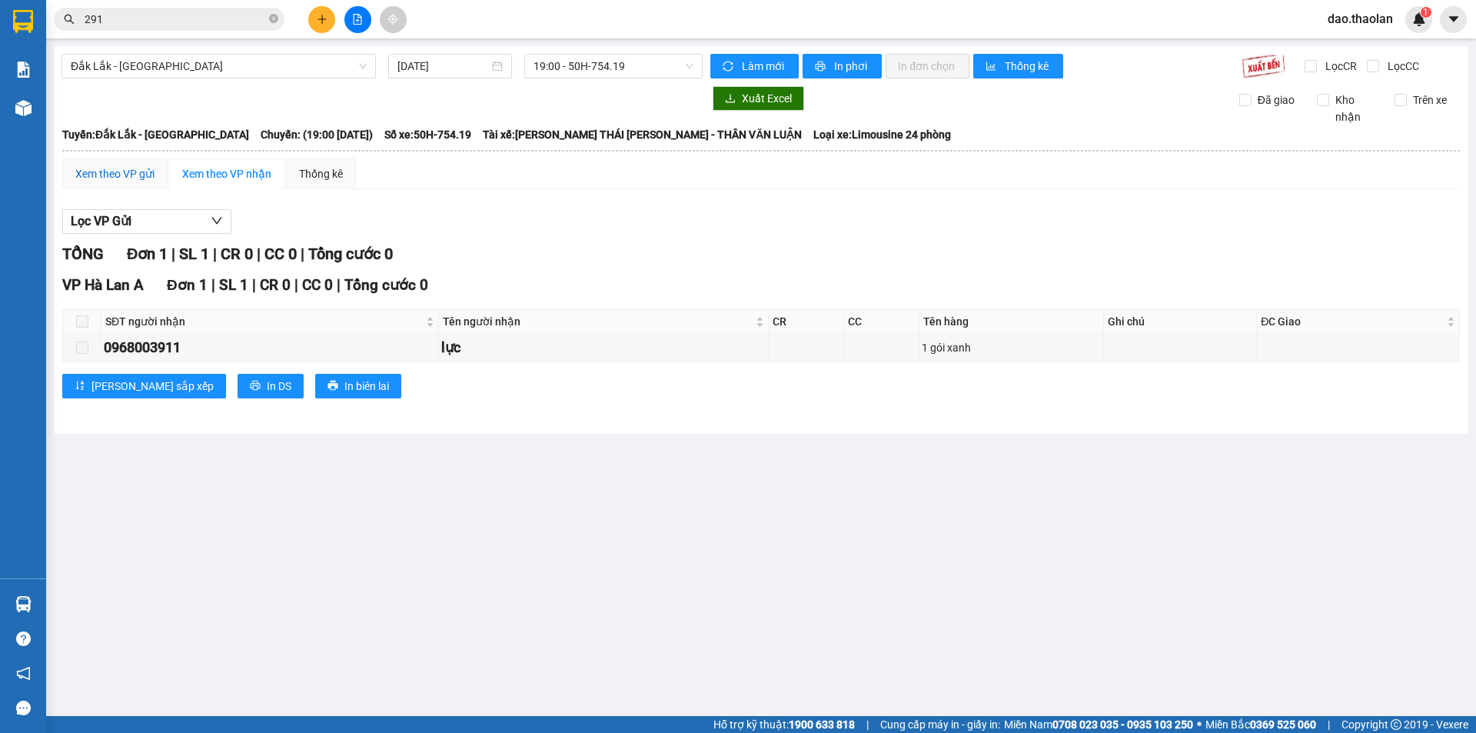
click at [98, 171] on div "Xem theo VP gửi" at bounding box center [114, 173] width 79 height 17
click at [86, 324] on span at bounding box center [82, 321] width 12 height 12
click at [184, 167] on div "Xem theo VP nhận" at bounding box center [226, 173] width 89 height 17
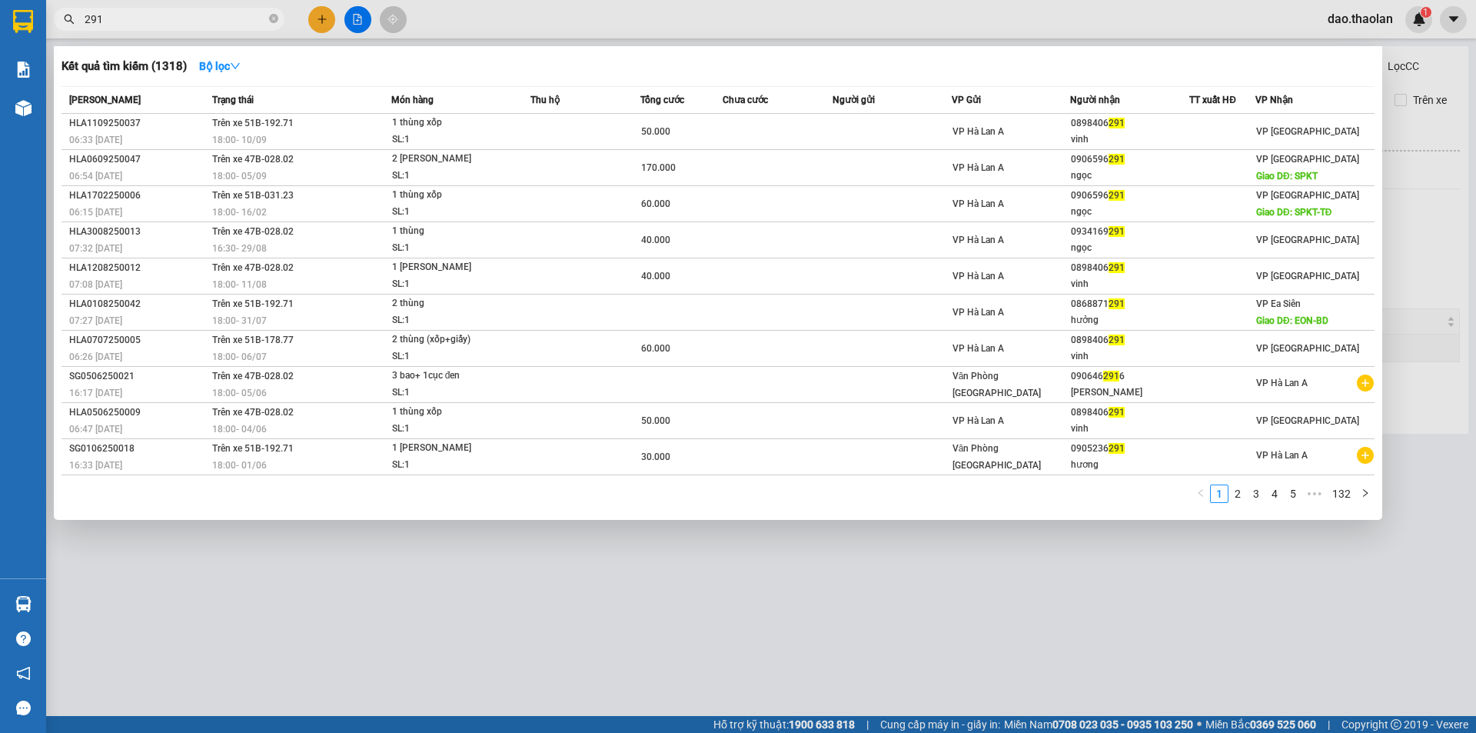
click at [39, 7] on section "Kết quả tìm kiếm ( 1318 ) Bộ lọc Mã ĐH Trạng thái Món hàng Thu hộ Tổng cước Chư…" at bounding box center [738, 366] width 1476 height 733
click at [667, 18] on div at bounding box center [738, 366] width 1476 height 733
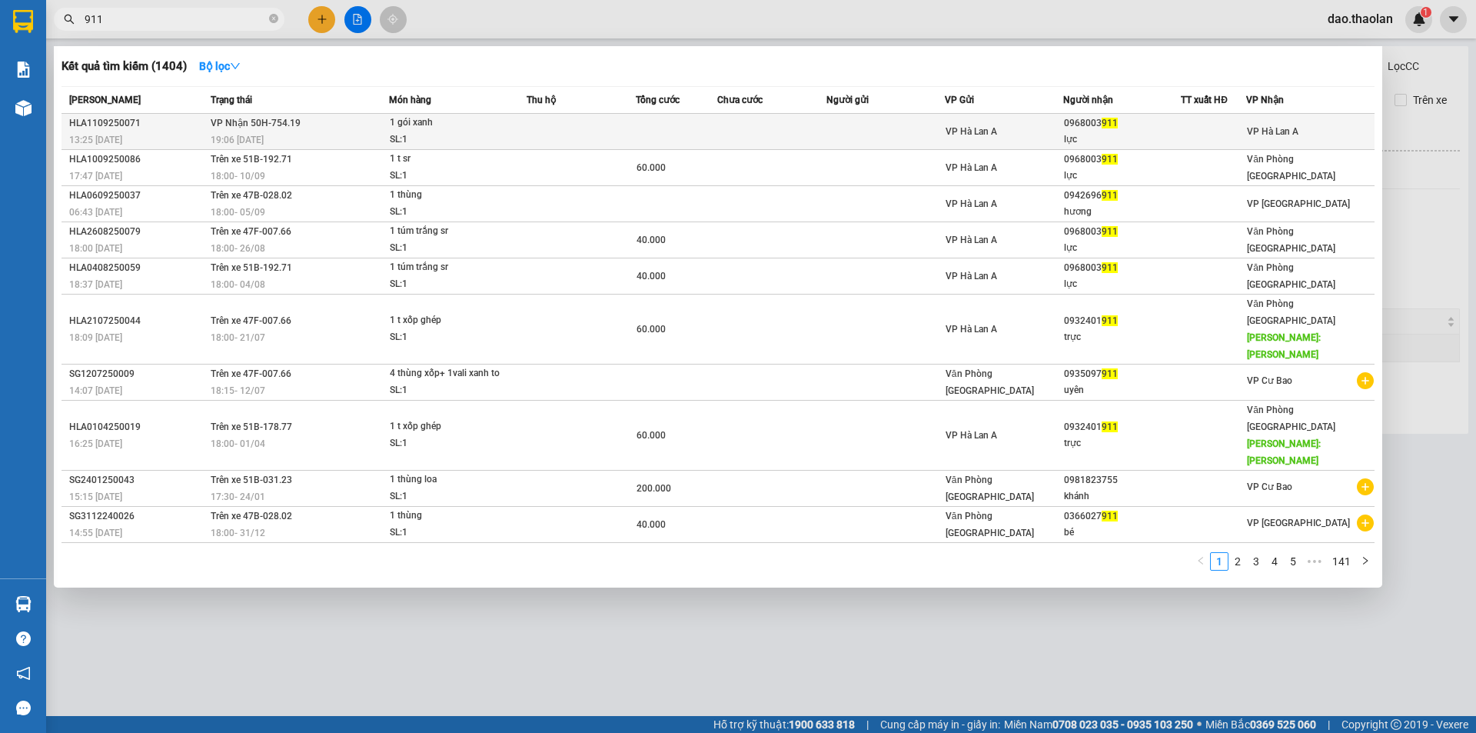
type input "911"
click at [1027, 140] on td "VP Hà Lan A" at bounding box center [1004, 132] width 118 height 36
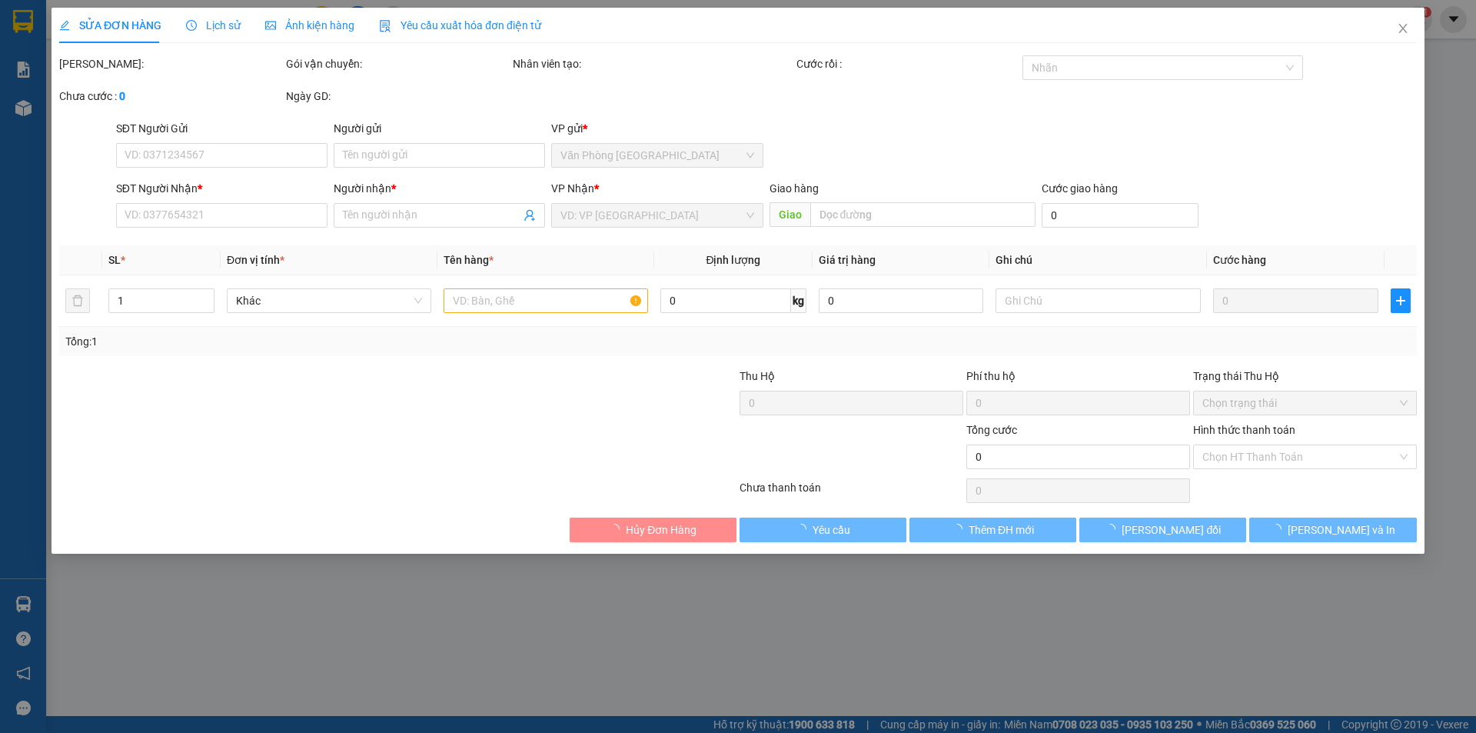
type input "0968003911"
type input "lực"
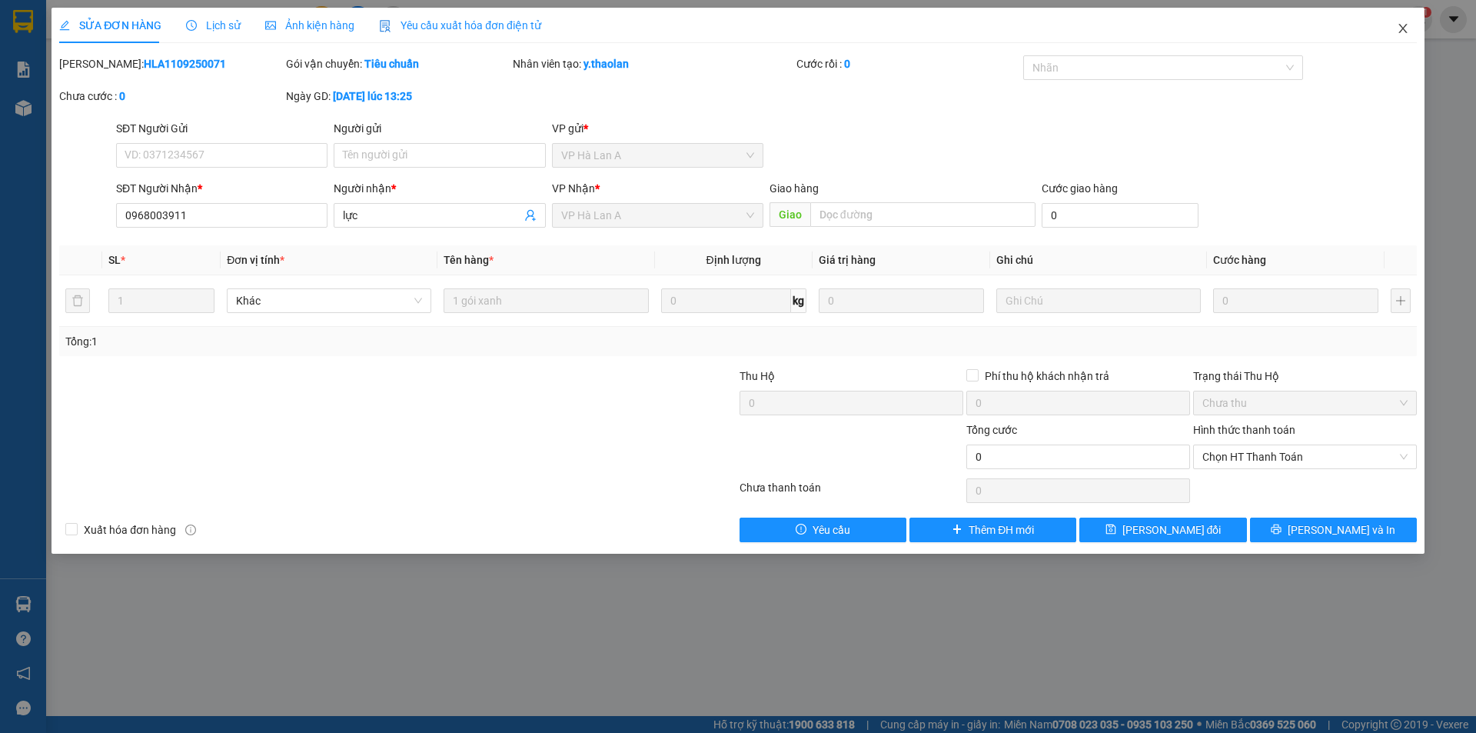
click at [1408, 27] on icon "close" at bounding box center [1403, 28] width 12 height 12
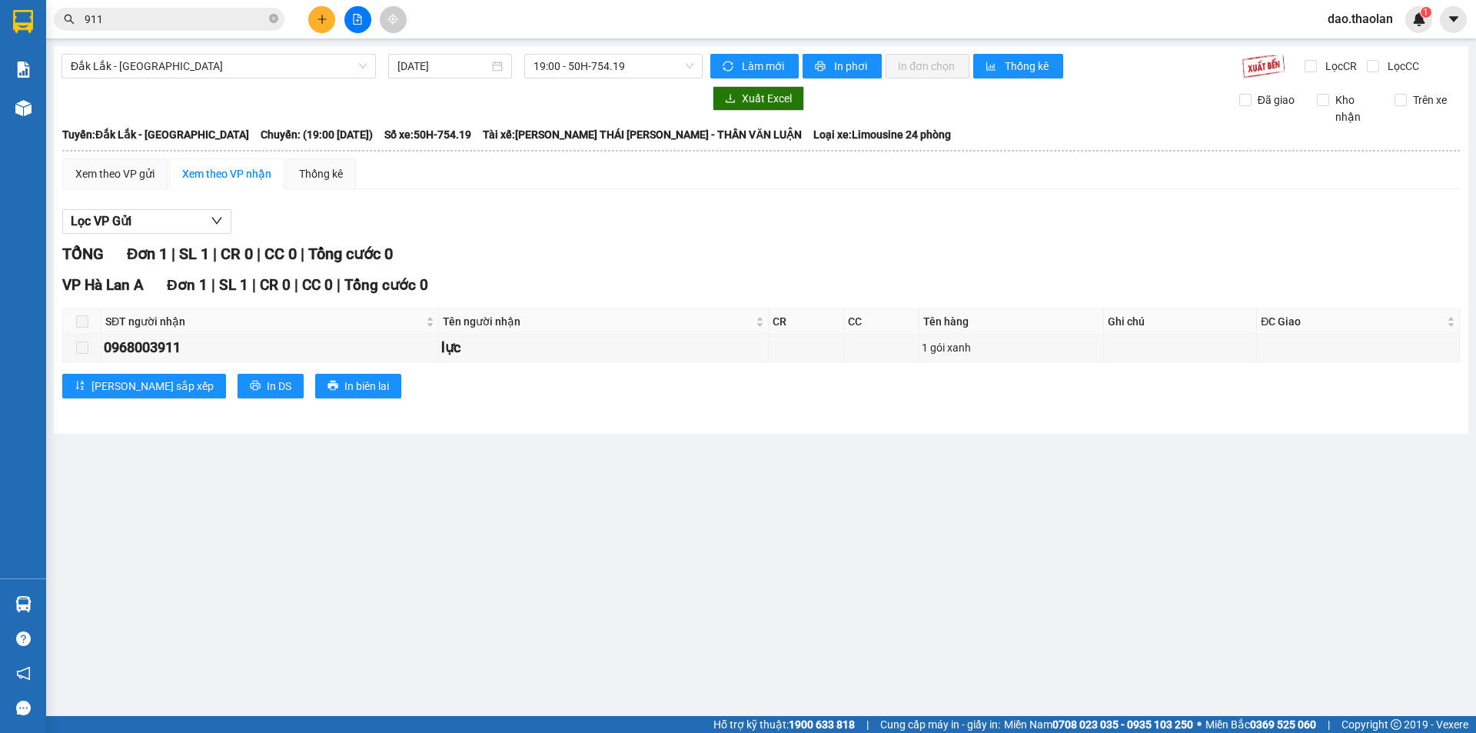
click at [1366, 25] on span "dao.thaolan" at bounding box center [1361, 18] width 90 height 19
click at [1362, 48] on span "Đăng xuất" at bounding box center [1372, 47] width 65 height 17
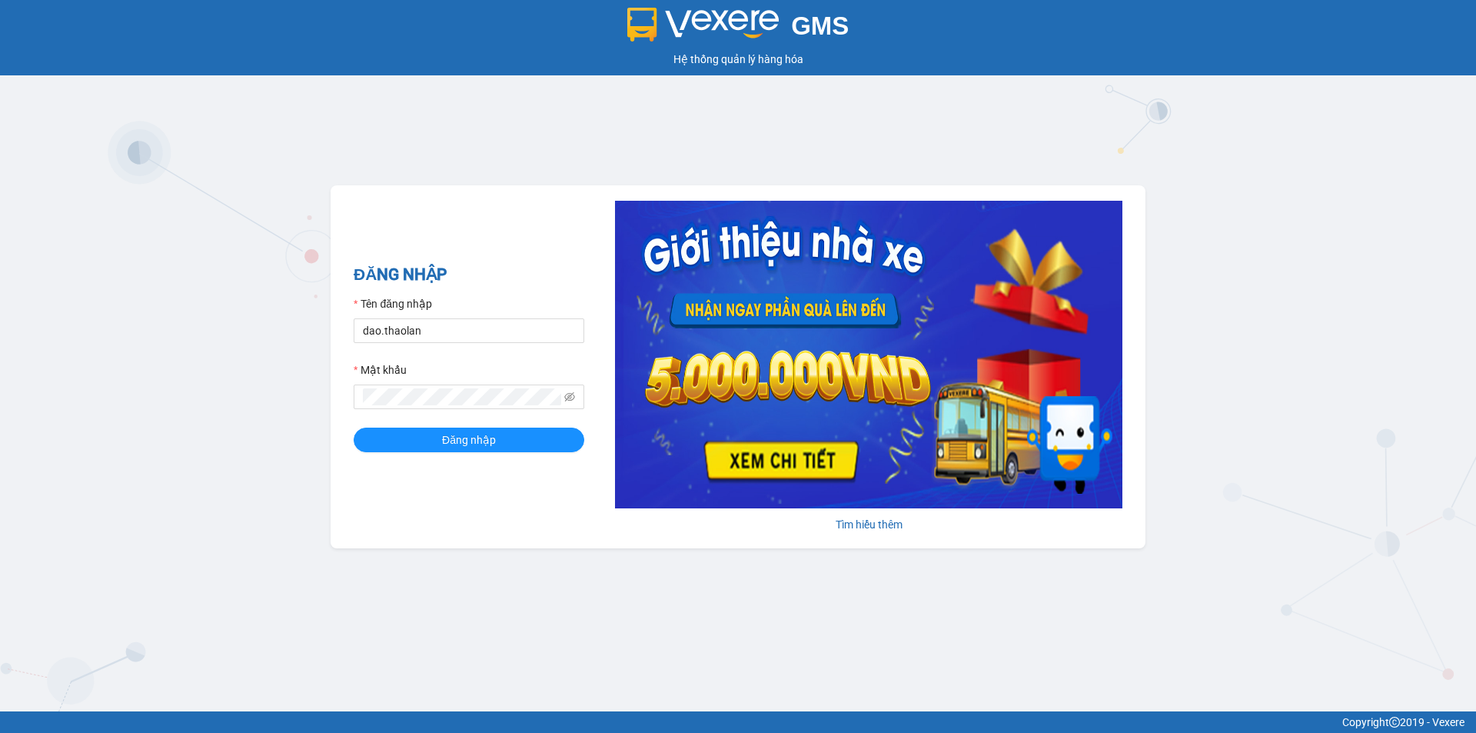
type input "y.thaolan"
click at [437, 449] on button "Đăng nhập" at bounding box center [469, 440] width 231 height 25
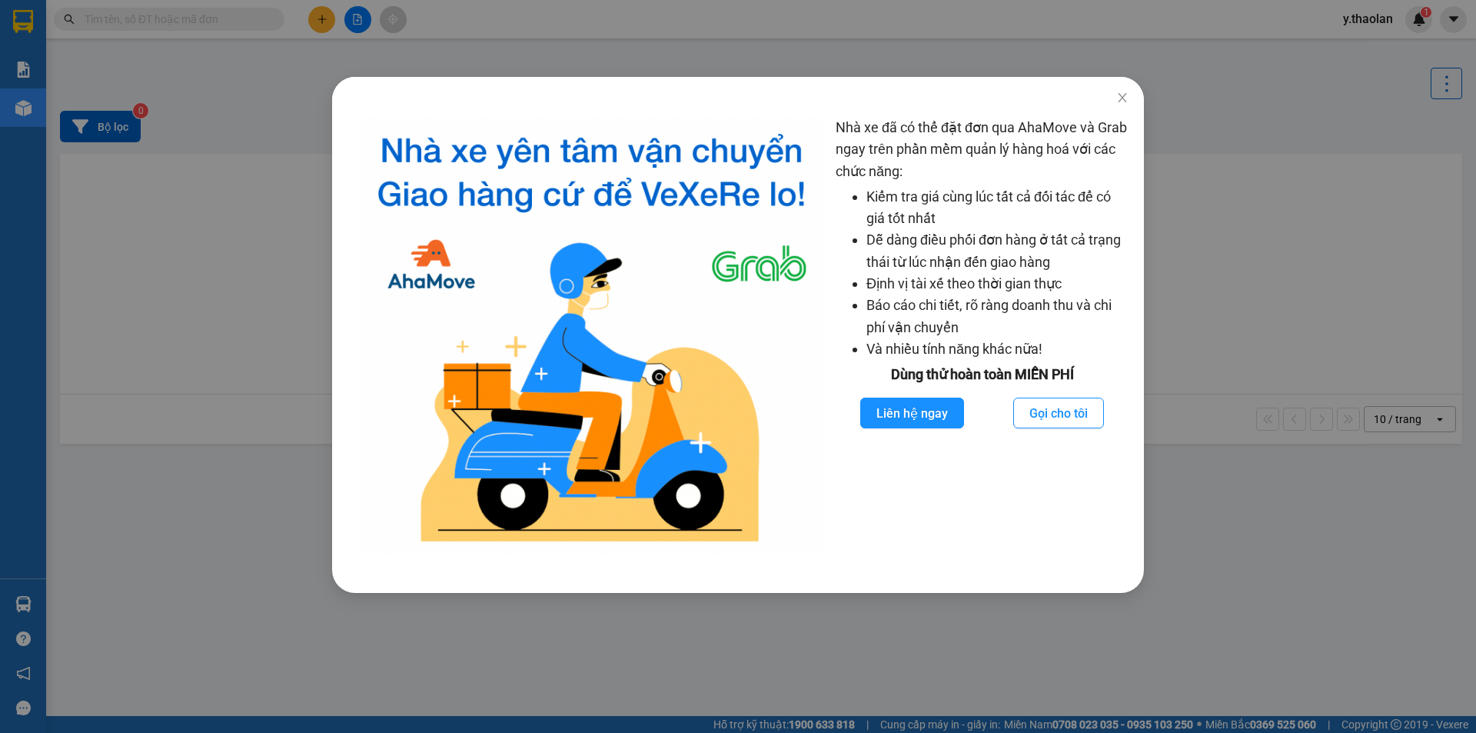
click at [235, 265] on div "Nhà xe đã có thể đặt đơn qua AhaMove và Grab ngay trên phần mềm quản lý hàng ho…" at bounding box center [738, 366] width 1476 height 733
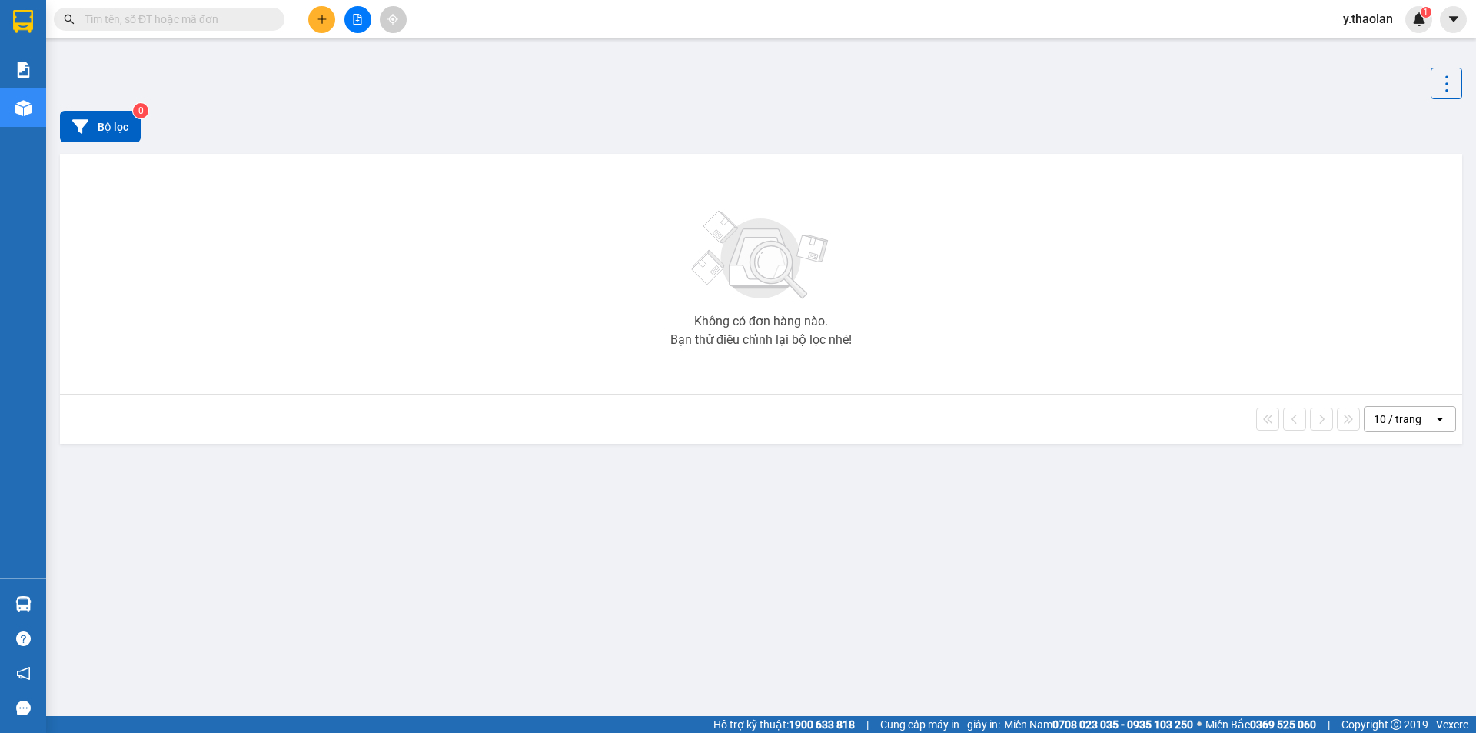
click at [351, 25] on button at bounding box center [357, 19] width 27 height 27
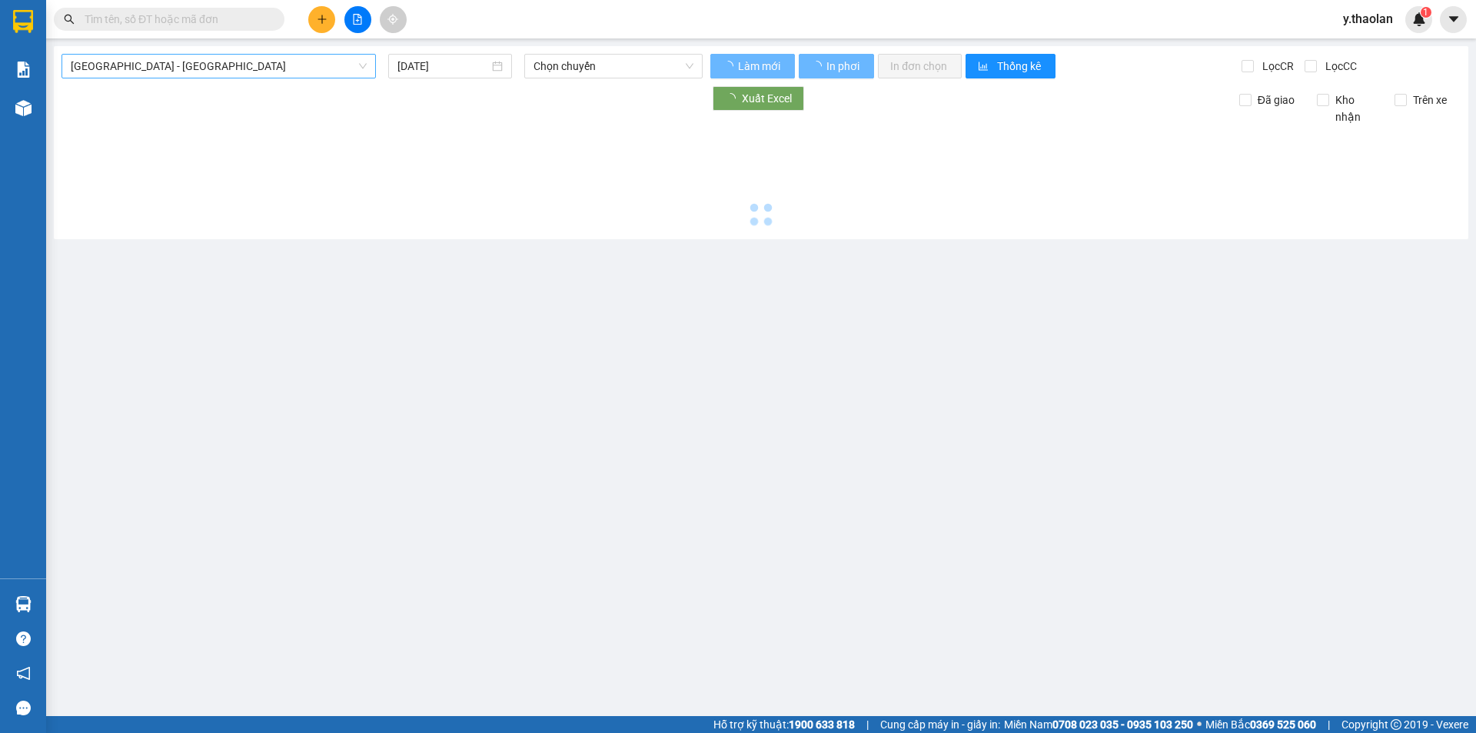
click at [241, 62] on span "[GEOGRAPHIC_DATA] - [GEOGRAPHIC_DATA]" at bounding box center [219, 66] width 296 height 23
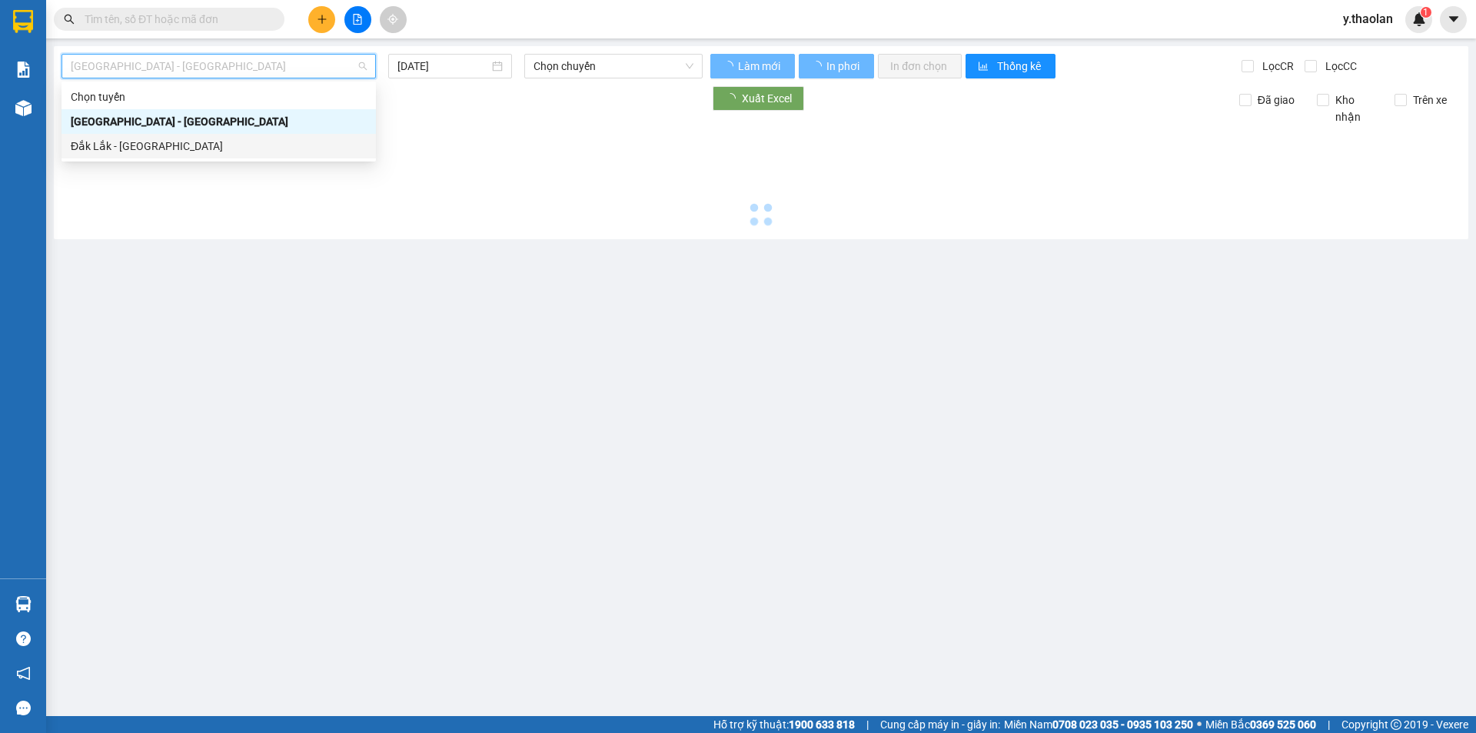
click at [205, 148] on div "Đắk Lắk - [GEOGRAPHIC_DATA]" at bounding box center [219, 146] width 296 height 17
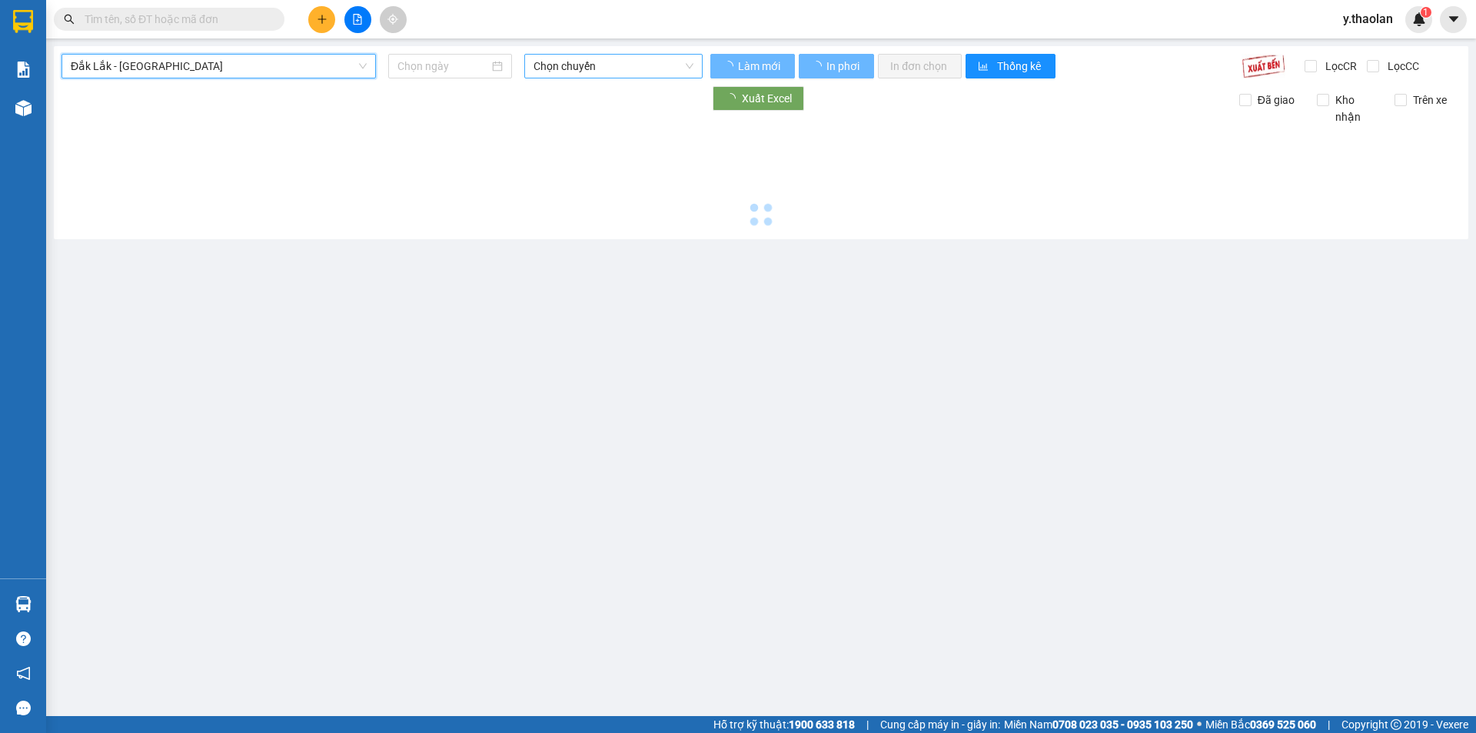
type input "[DATE]"
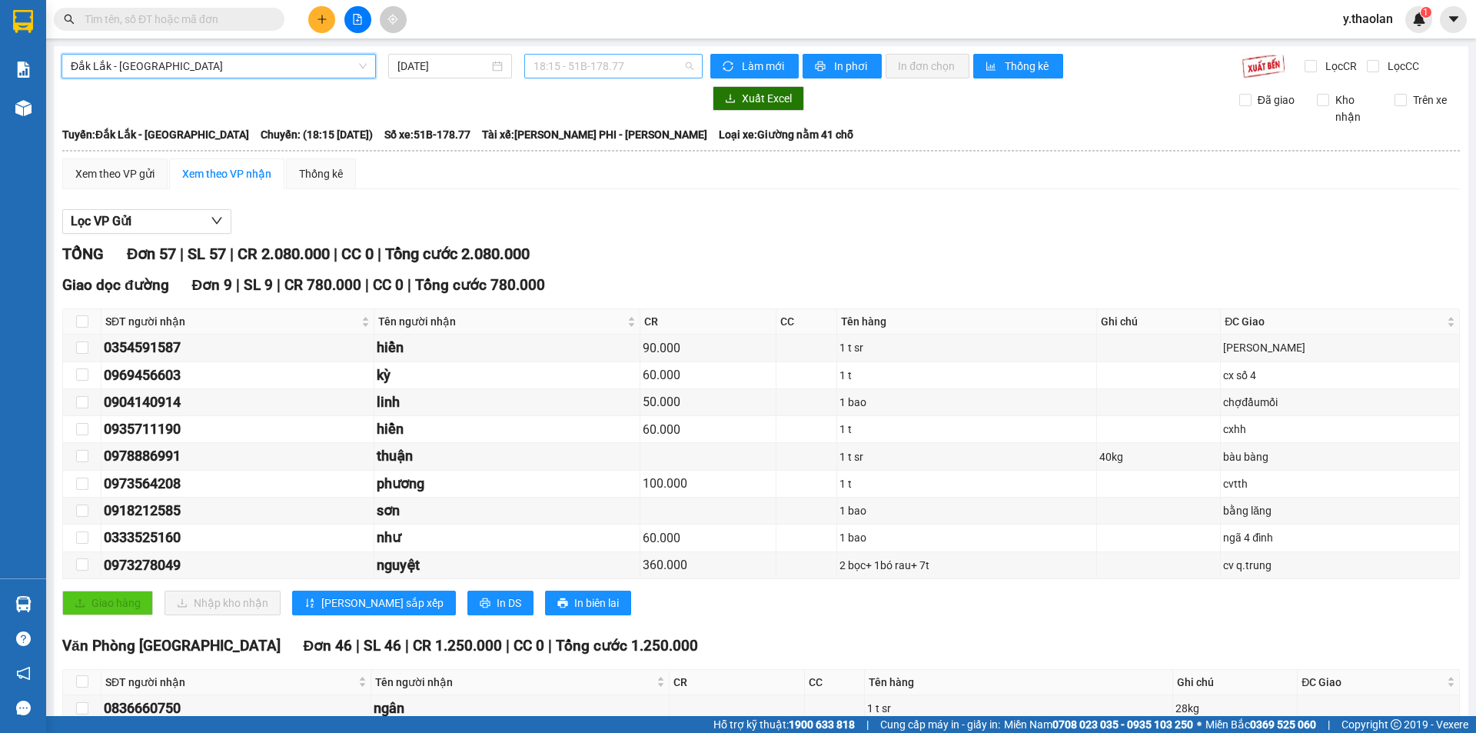
click at [632, 69] on span "18:15 - 51B-178.77" at bounding box center [614, 66] width 160 height 23
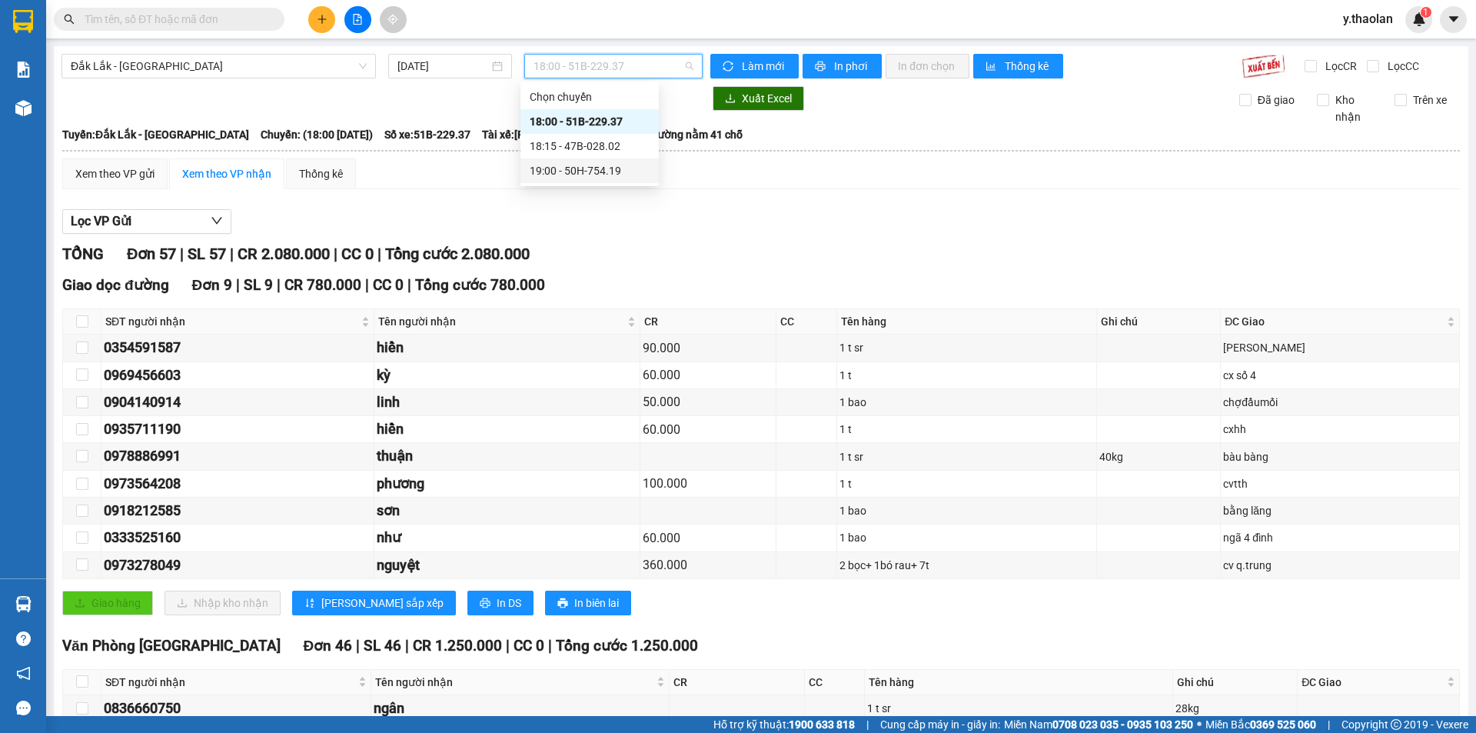
click at [610, 173] on div "19:00 - 50H-754.19" at bounding box center [590, 170] width 120 height 17
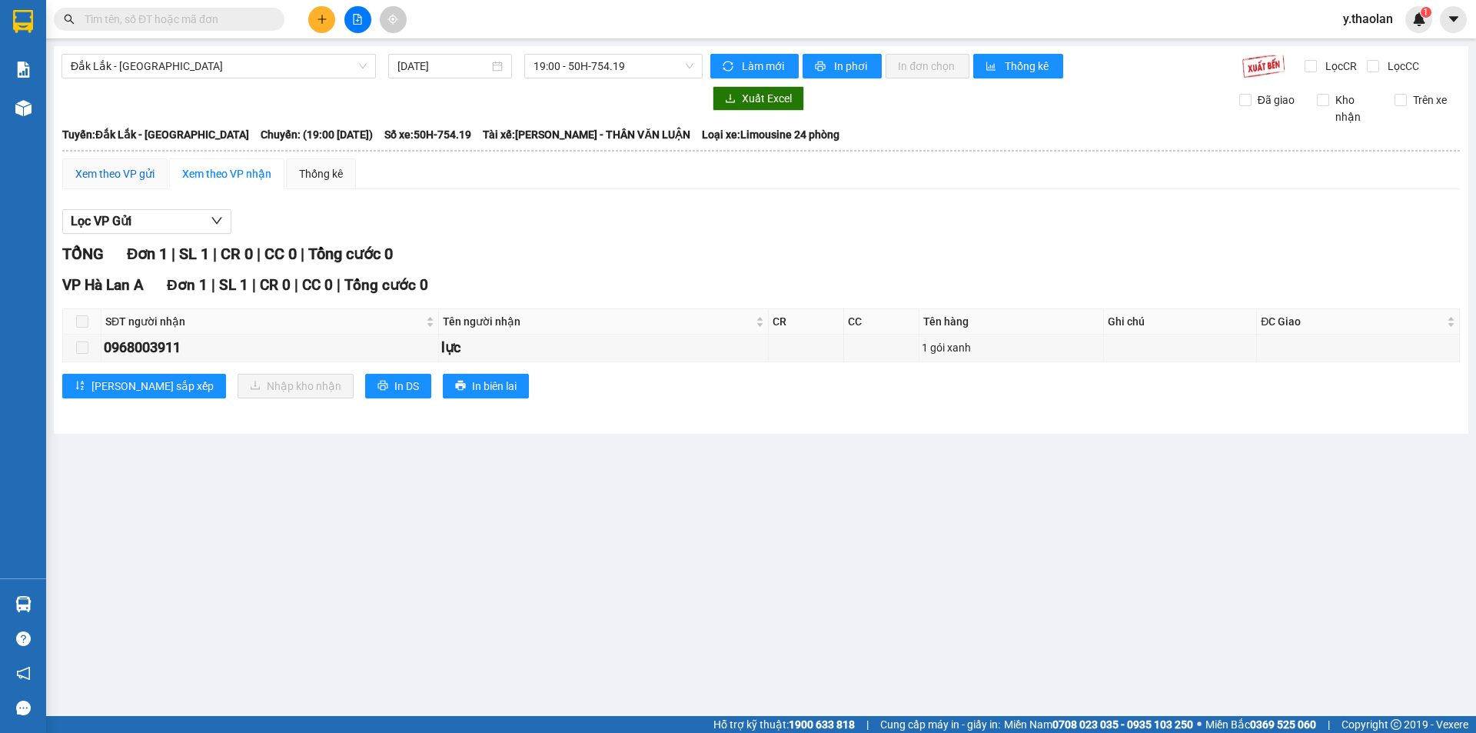
click at [144, 178] on div "Xem theo VP gửi" at bounding box center [114, 173] width 79 height 17
click at [241, 379] on div "VP Hà Lan A Đơn 1 | SL 1 | CR 0 | CC 0 | Tổng cước 0 SĐT người nhận Tên người …" at bounding box center [761, 341] width 1398 height 135
click at [83, 322] on span at bounding box center [82, 321] width 12 height 12
click at [261, 173] on div "Xem theo VP nhận" at bounding box center [226, 173] width 89 height 17
click at [128, 395] on button "[PERSON_NAME] sắp xếp" at bounding box center [144, 386] width 164 height 25
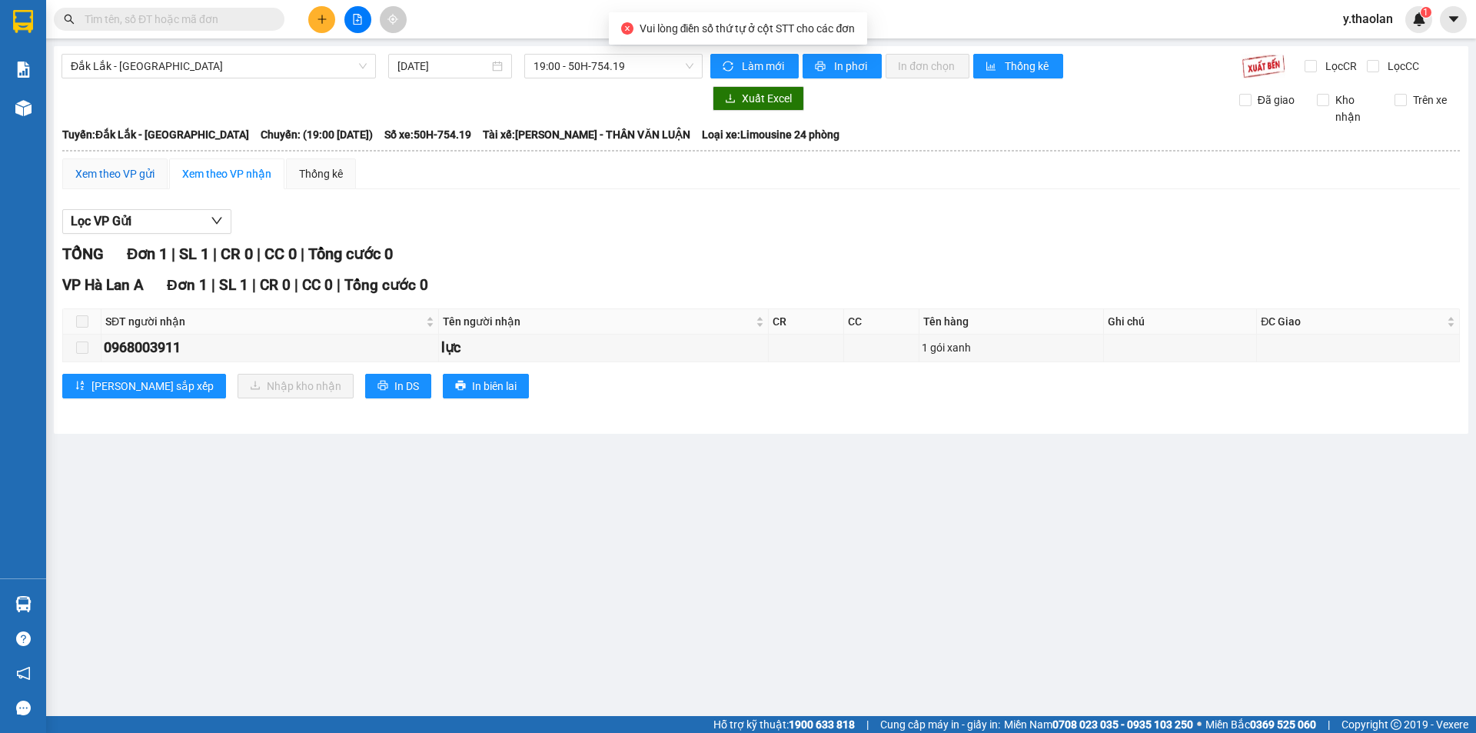
click at [125, 170] on div "Xem theo VP gửi" at bounding box center [114, 173] width 79 height 17
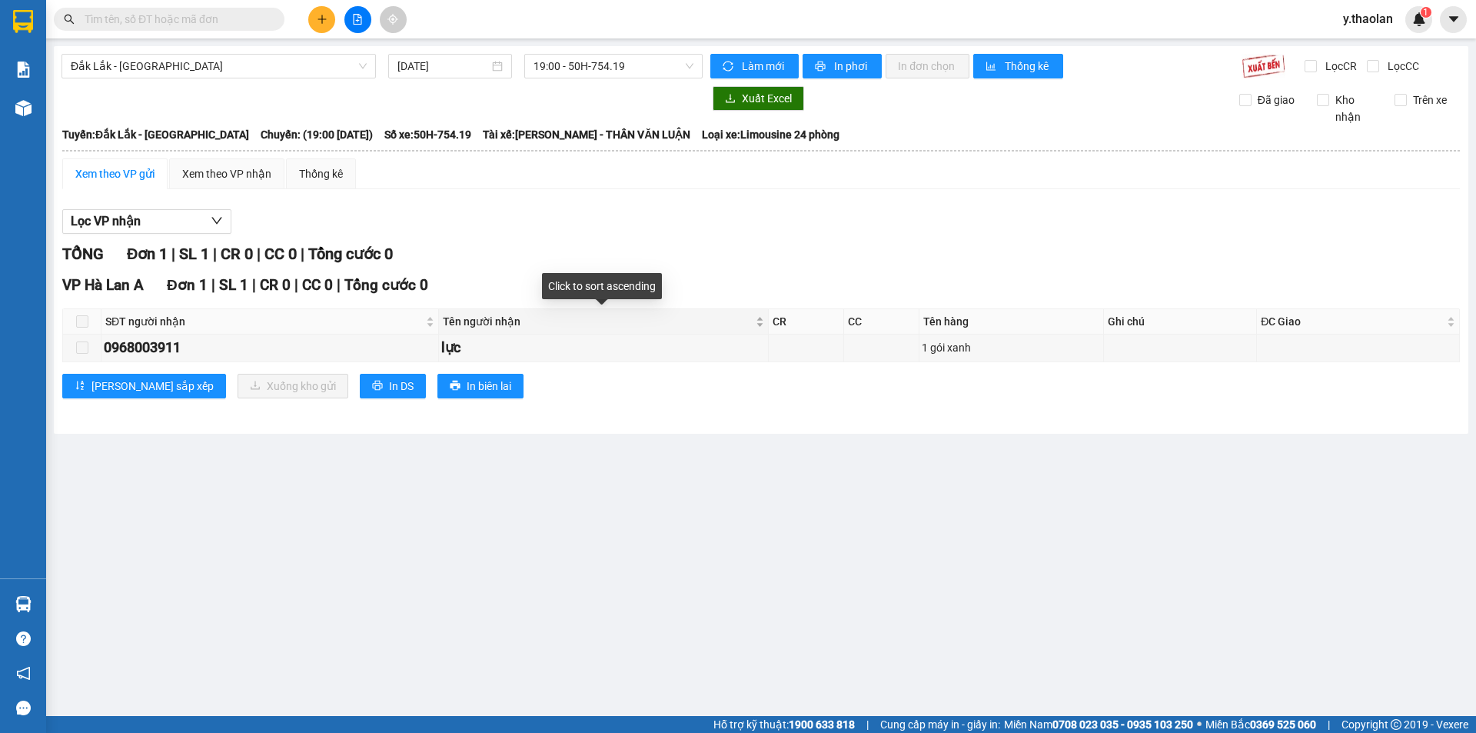
click at [647, 326] on span "Tên người nhận" at bounding box center [598, 321] width 310 height 17
click at [648, 343] on div "lực" at bounding box center [603, 348] width 324 height 22
click at [233, 177] on div "Xem theo VP nhận" at bounding box center [226, 173] width 89 height 17
click at [82, 320] on span at bounding box center [82, 321] width 12 height 12
